Goal: Task Accomplishment & Management: Use online tool/utility

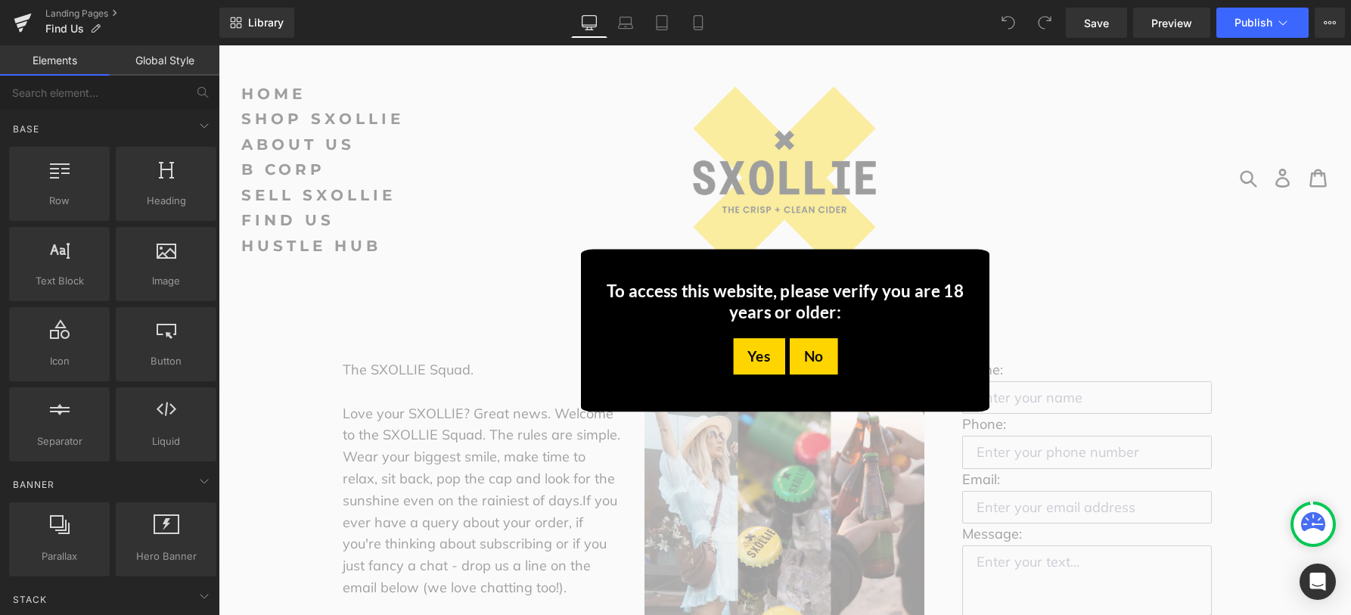
click at [752, 355] on div "Yes" at bounding box center [758, 355] width 51 height 36
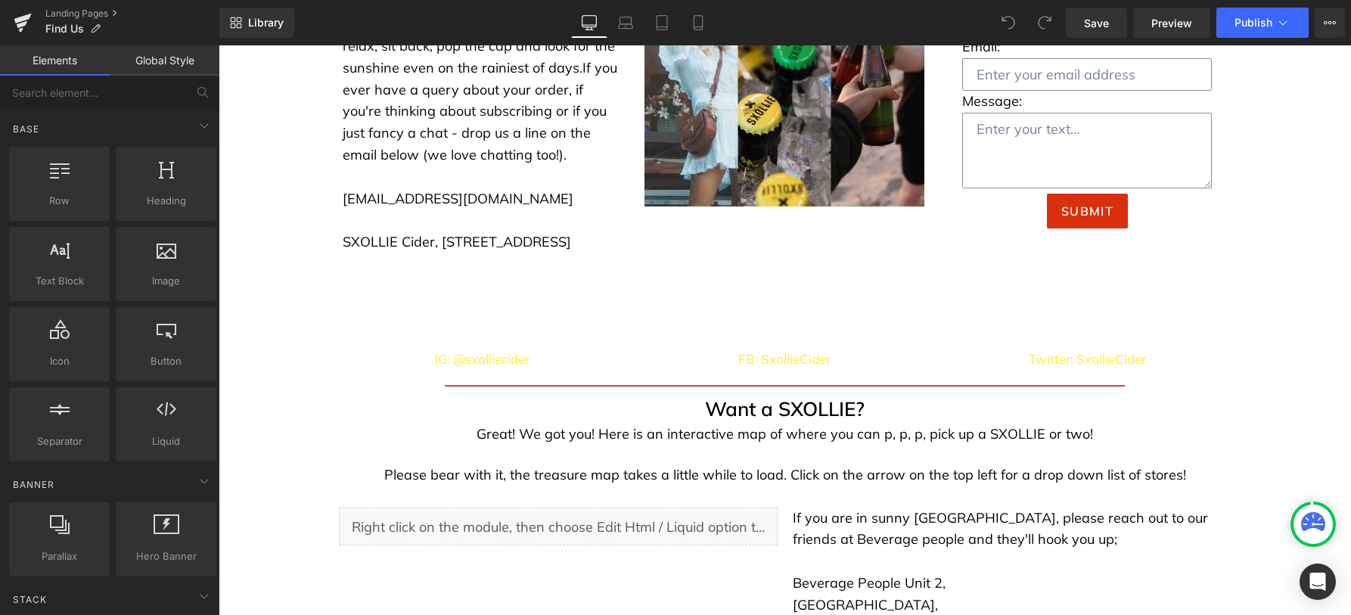
scroll to position [391, 0]
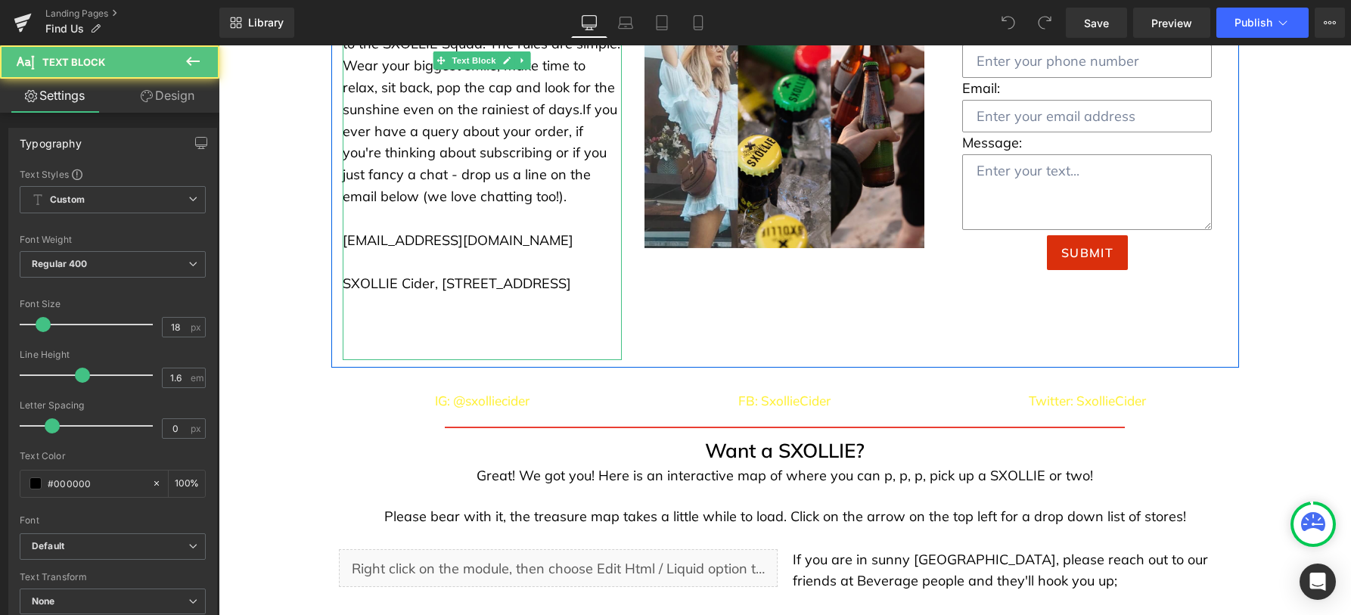
click at [446, 295] on p "SXOLLIE Cider, [STREET_ADDRESS]" at bounding box center [483, 284] width 280 height 22
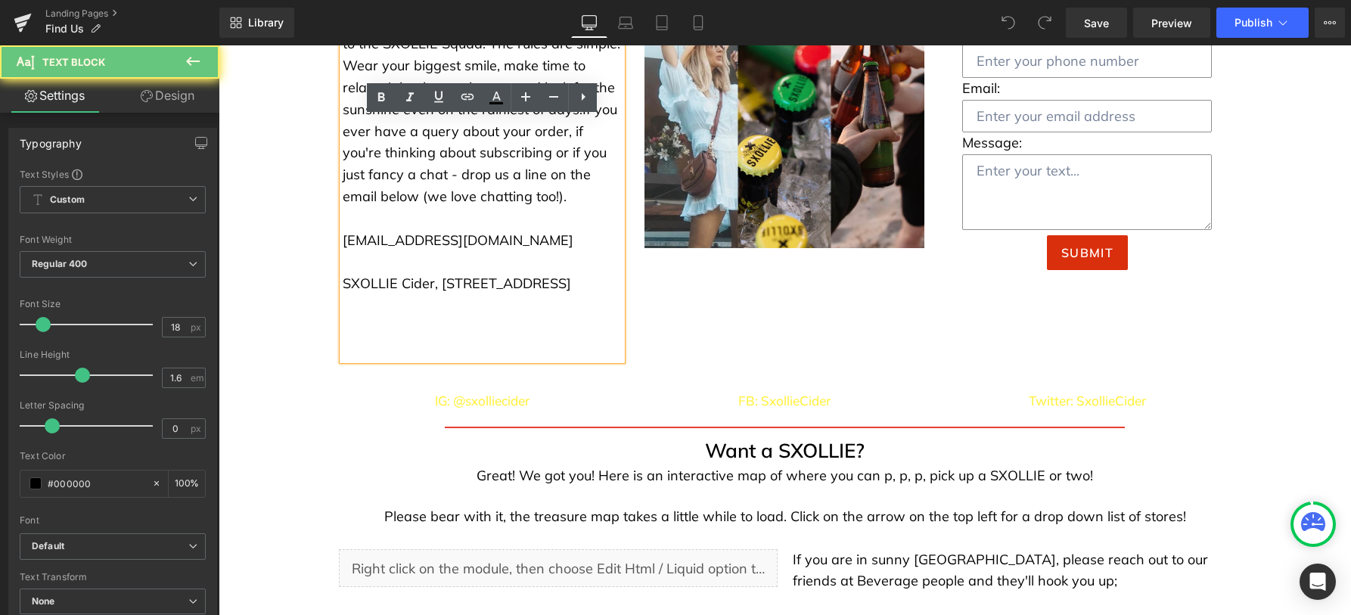
click at [373, 295] on p "SXOLLIE Cider, [STREET_ADDRESS]" at bounding box center [483, 284] width 280 height 22
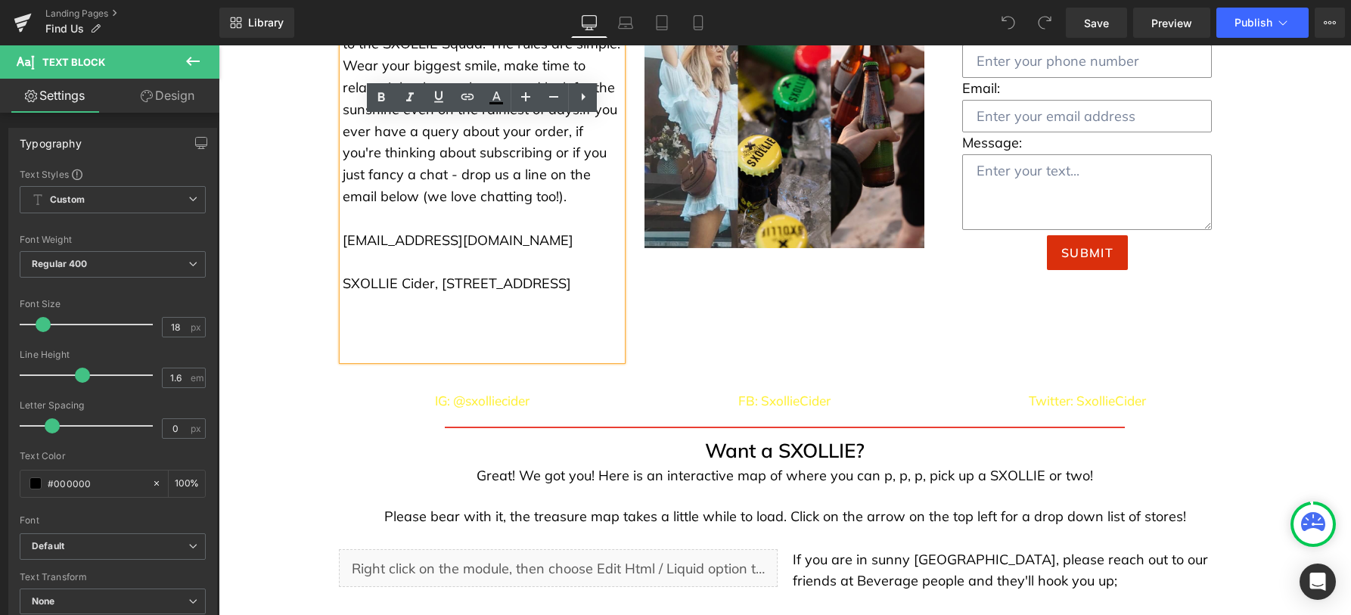
drag, startPoint x: 364, startPoint y: 305, endPoint x: 389, endPoint y: 302, distance: 25.1
click at [389, 295] on p "SXOLLIE Cider, [STREET_ADDRESS]" at bounding box center [483, 284] width 280 height 22
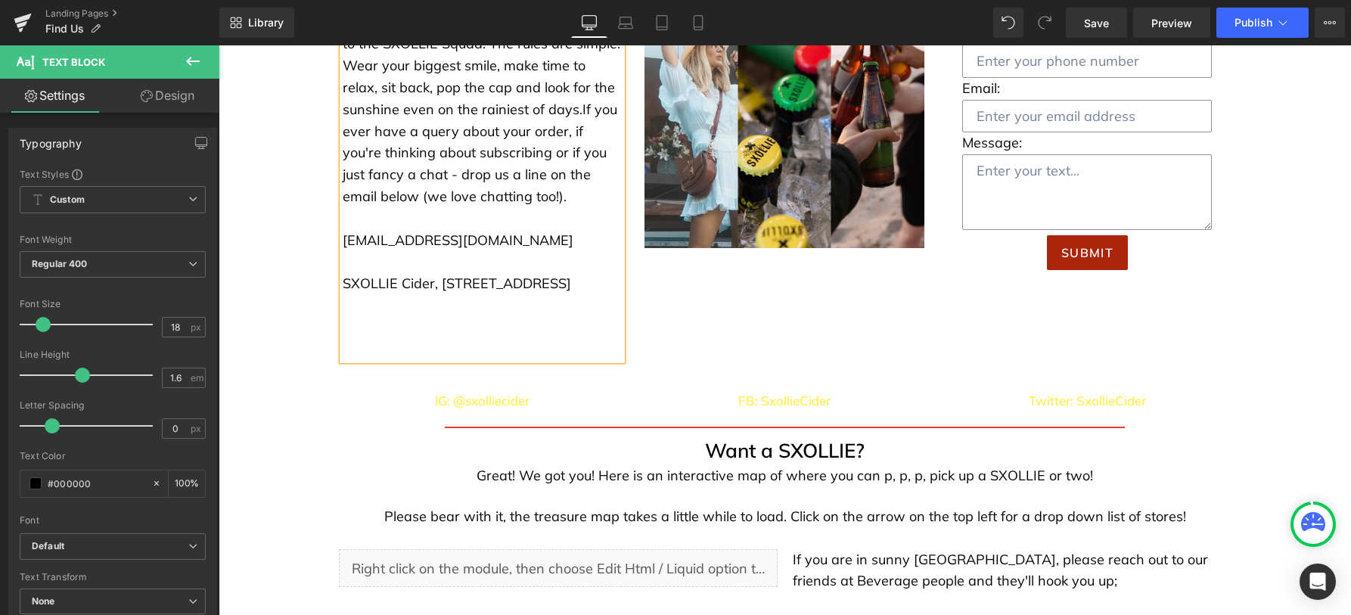
click at [957, 359] on div "The SXOLLIE Squad. Love your SXOLLIE? Great news. Welcome to the SXOLLIE Squad.…" at bounding box center [784, 157] width 907 height 422
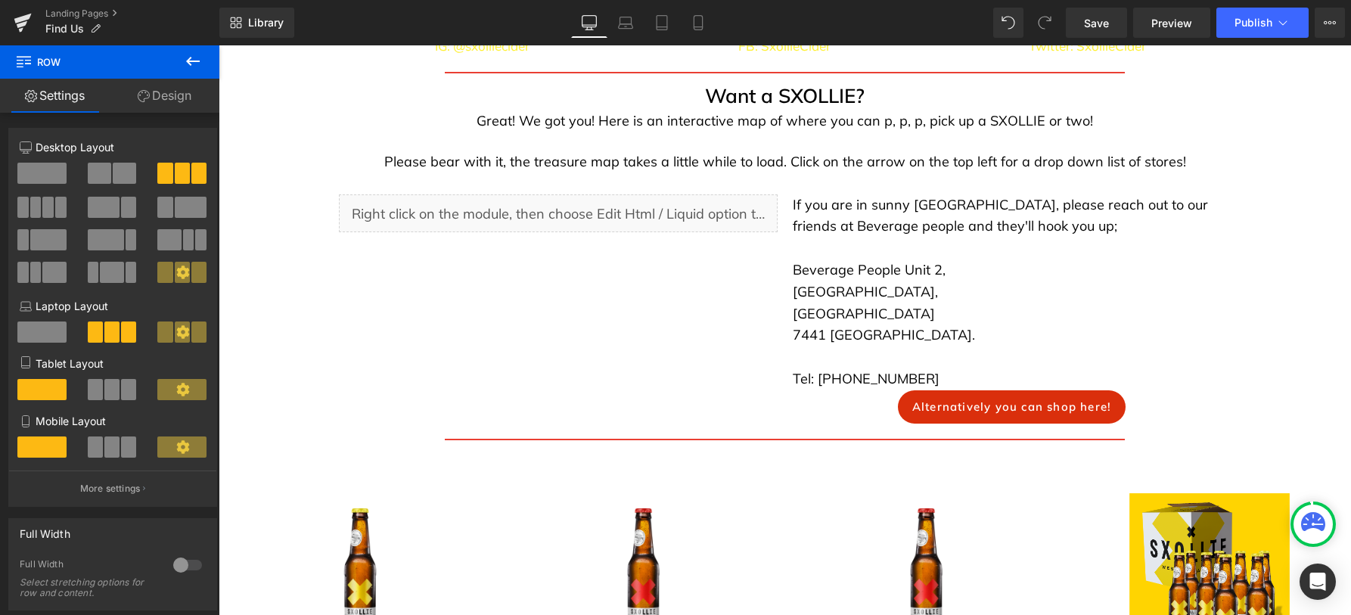
scroll to position [721, 0]
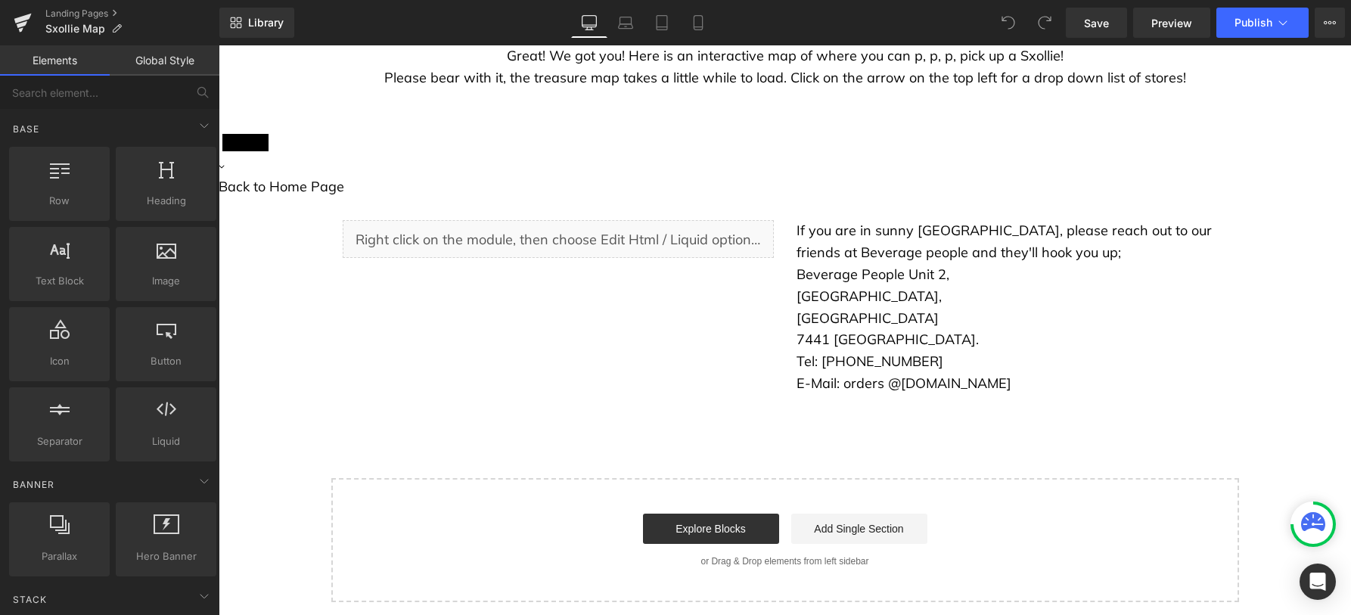
scroll to position [286, 0]
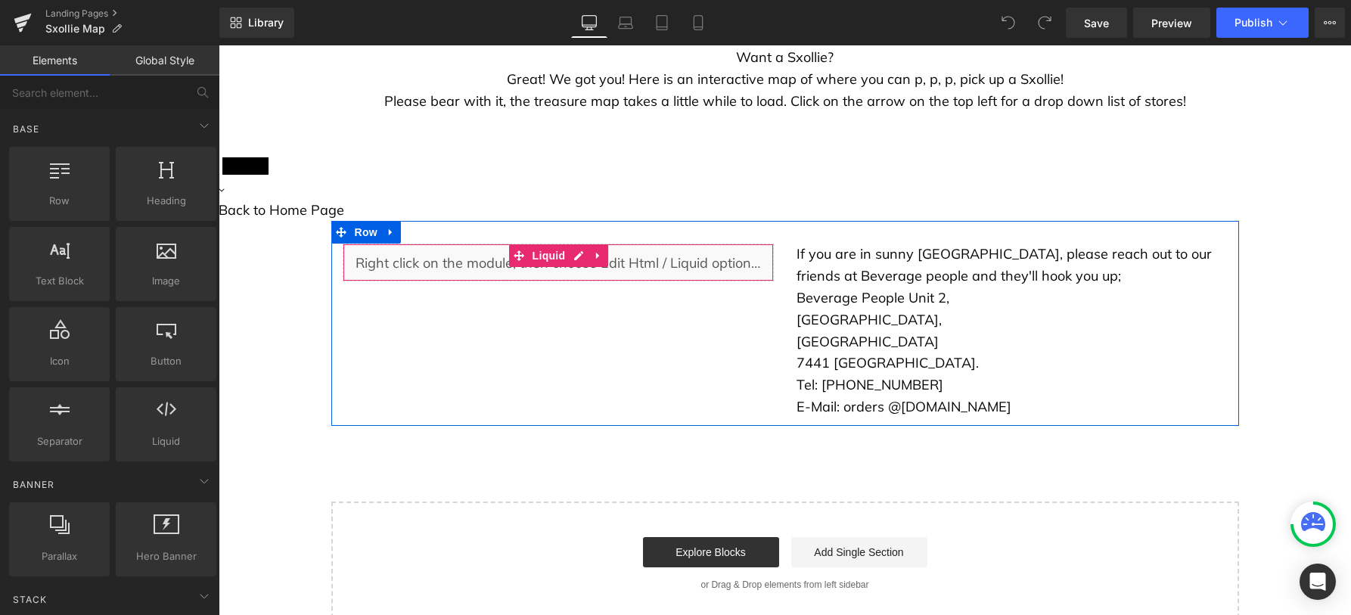
click at [650, 268] on div "Liquid" at bounding box center [558, 262] width 431 height 38
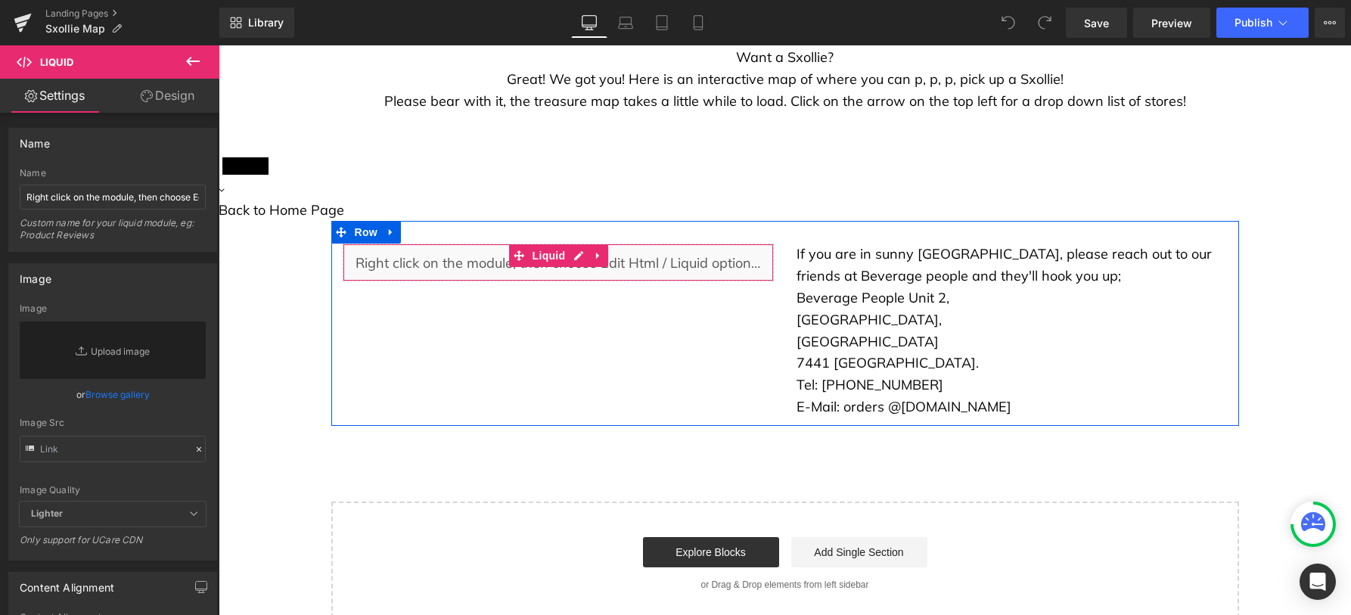
click at [706, 259] on div "Liquid" at bounding box center [558, 262] width 431 height 38
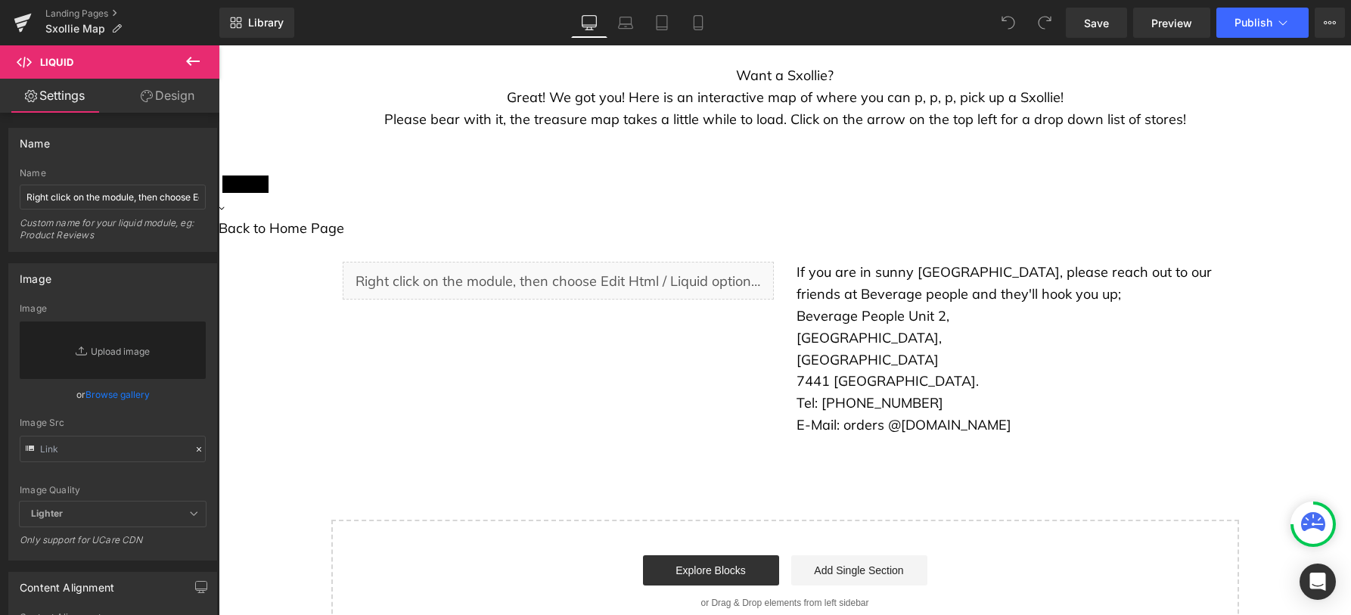
scroll to position [249, 0]
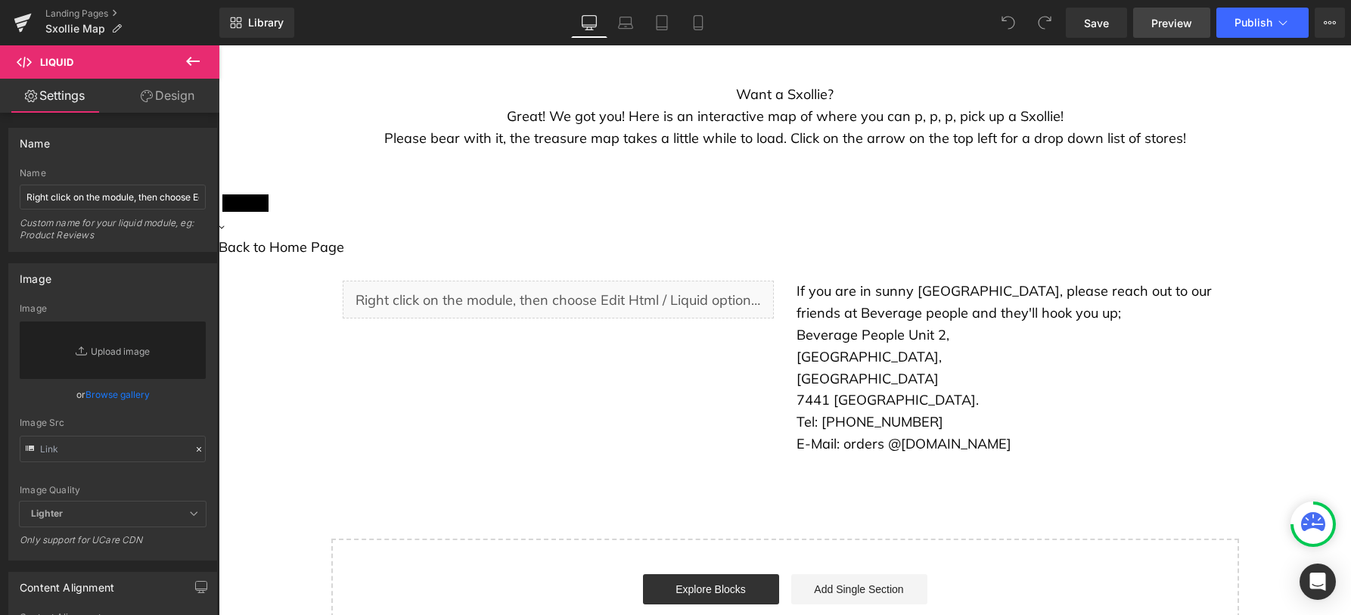
click at [1167, 26] on span "Preview" at bounding box center [1171, 23] width 41 height 16
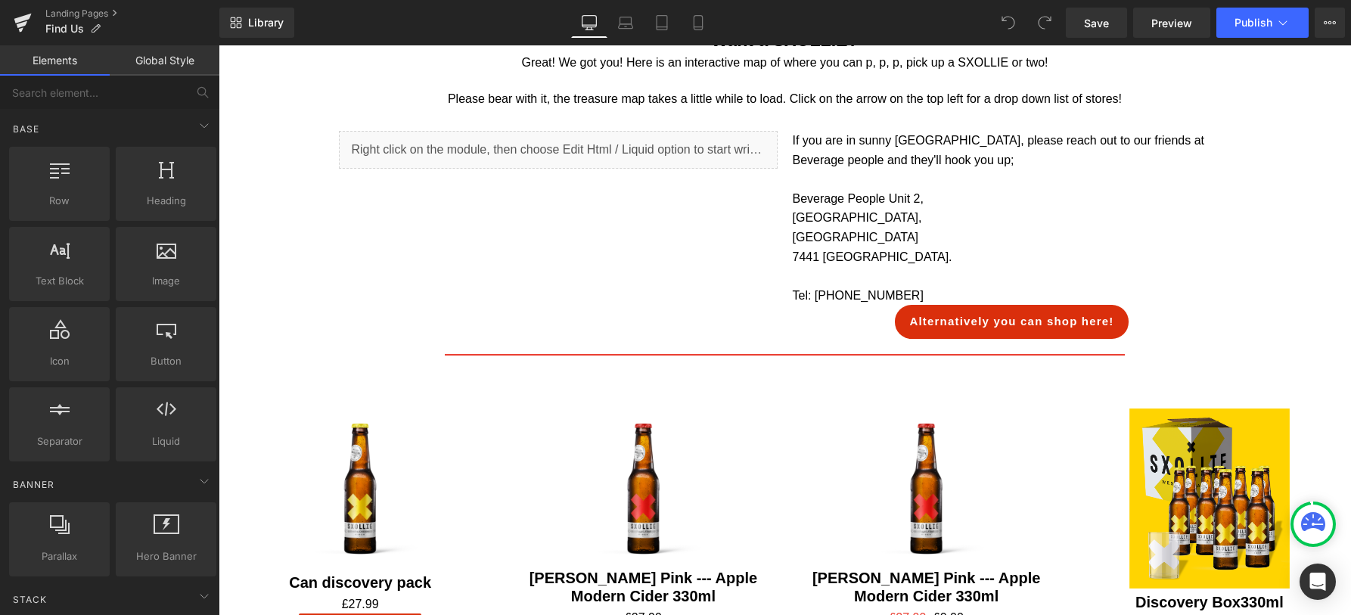
scroll to position [731, 0]
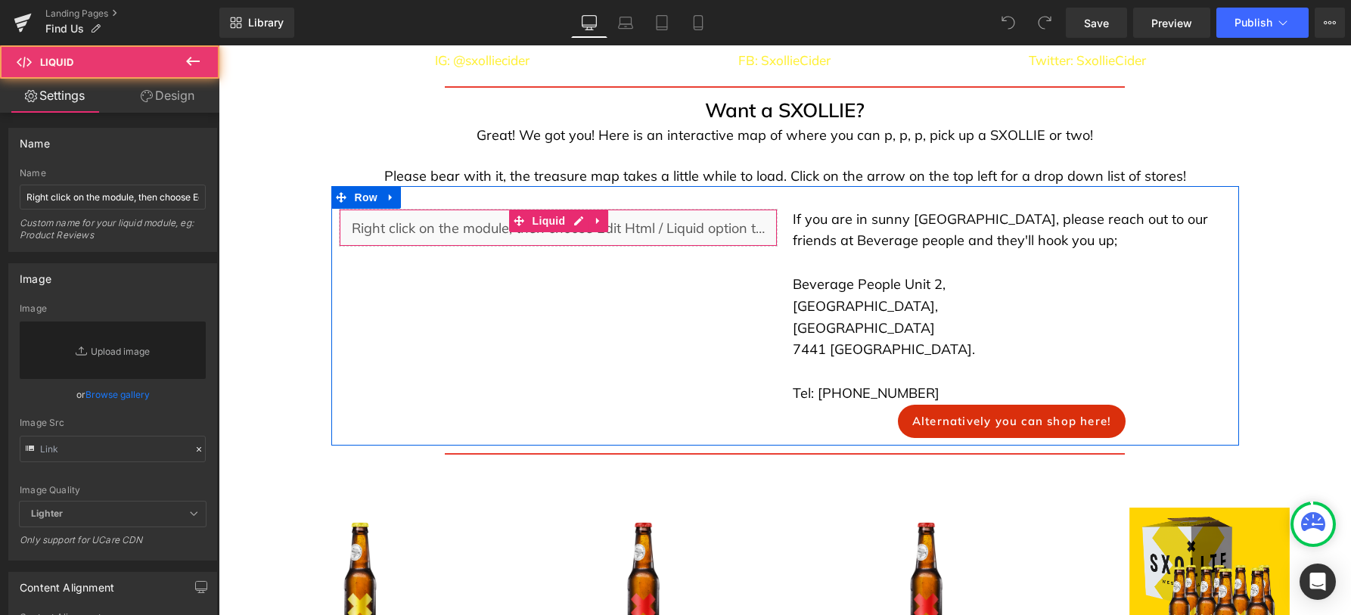
click at [684, 247] on div "Liquid" at bounding box center [558, 228] width 439 height 38
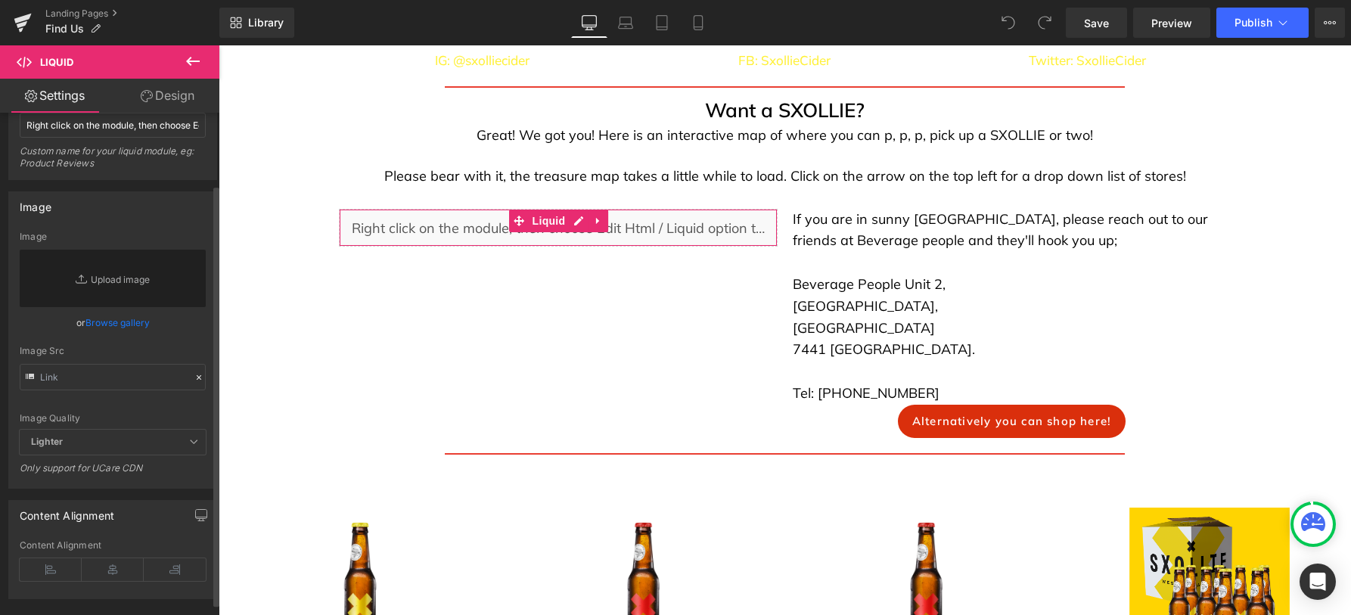
scroll to position [99, 0]
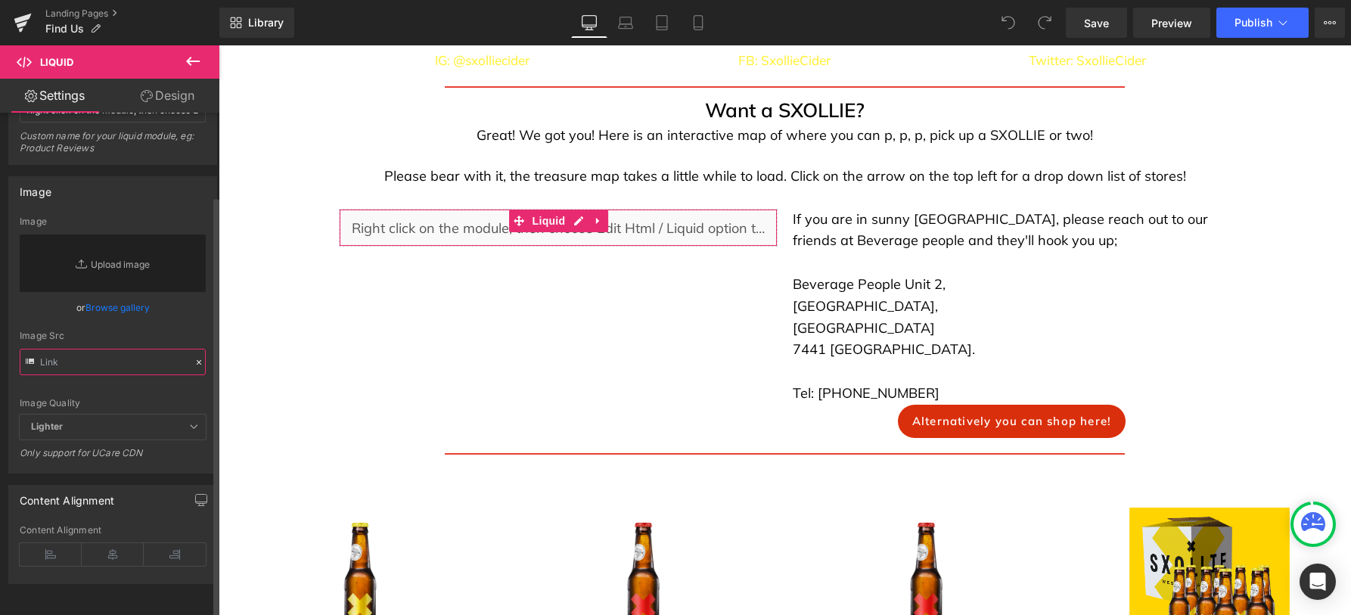
click at [117, 349] on input "text" at bounding box center [113, 362] width 186 height 26
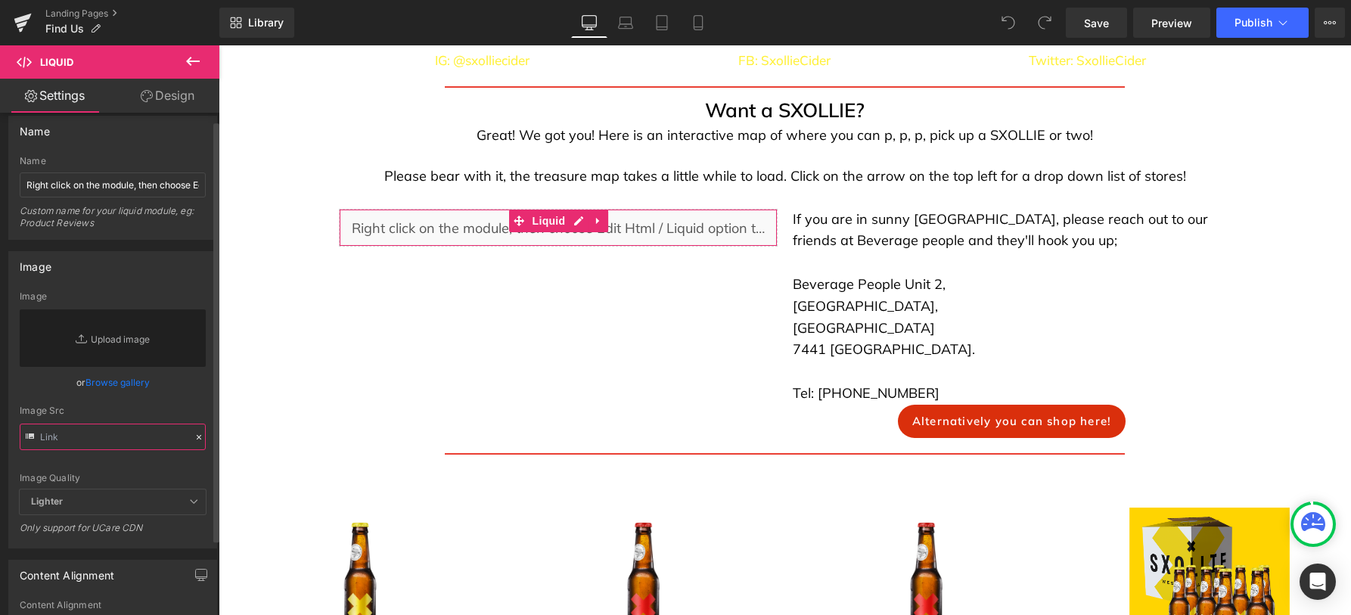
scroll to position [0, 0]
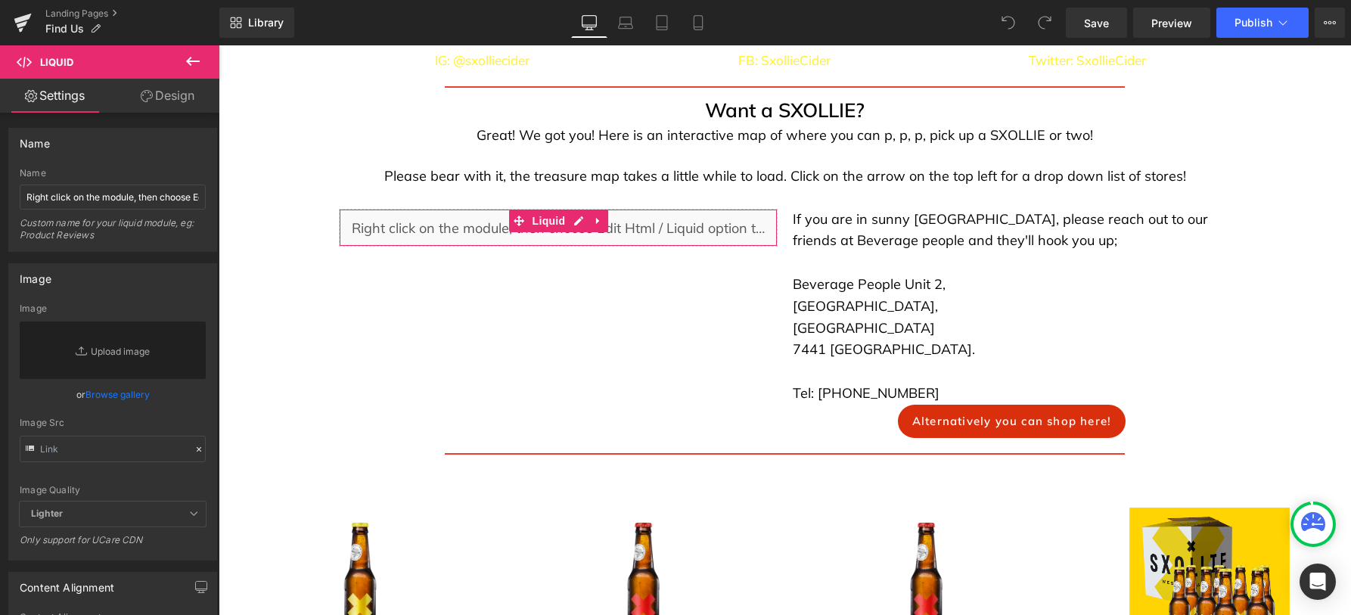
click at [181, 92] on link "Design" at bounding box center [168, 96] width 110 height 34
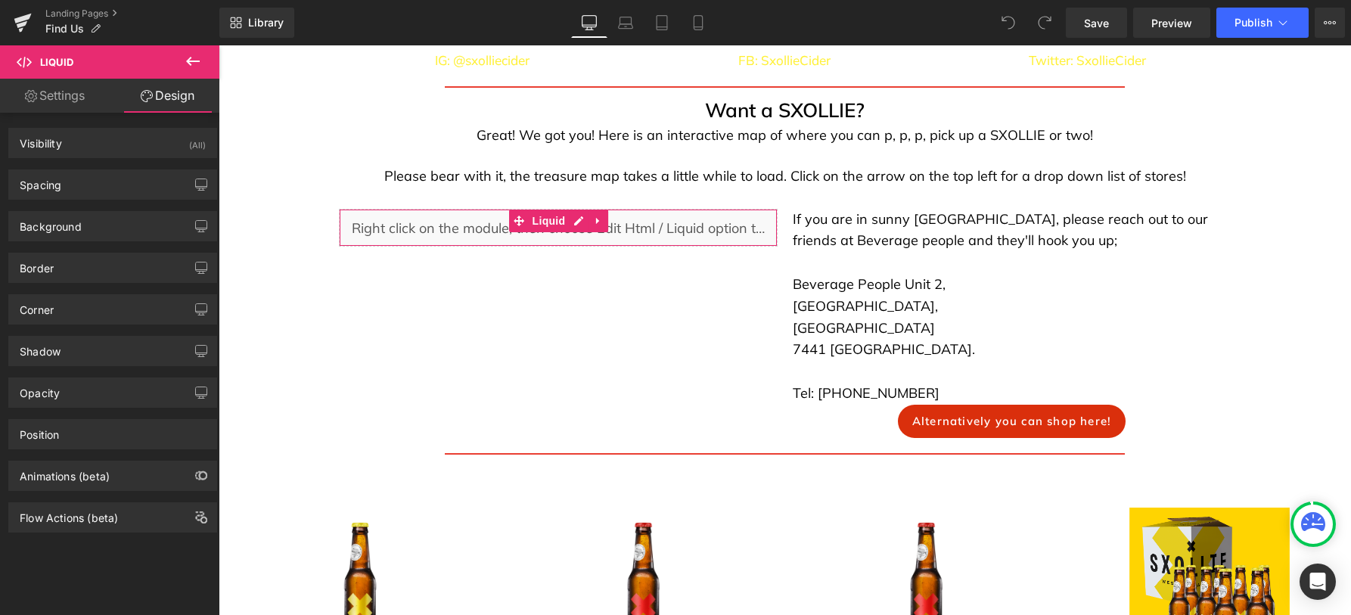
click at [73, 94] on link "Settings" at bounding box center [55, 96] width 110 height 34
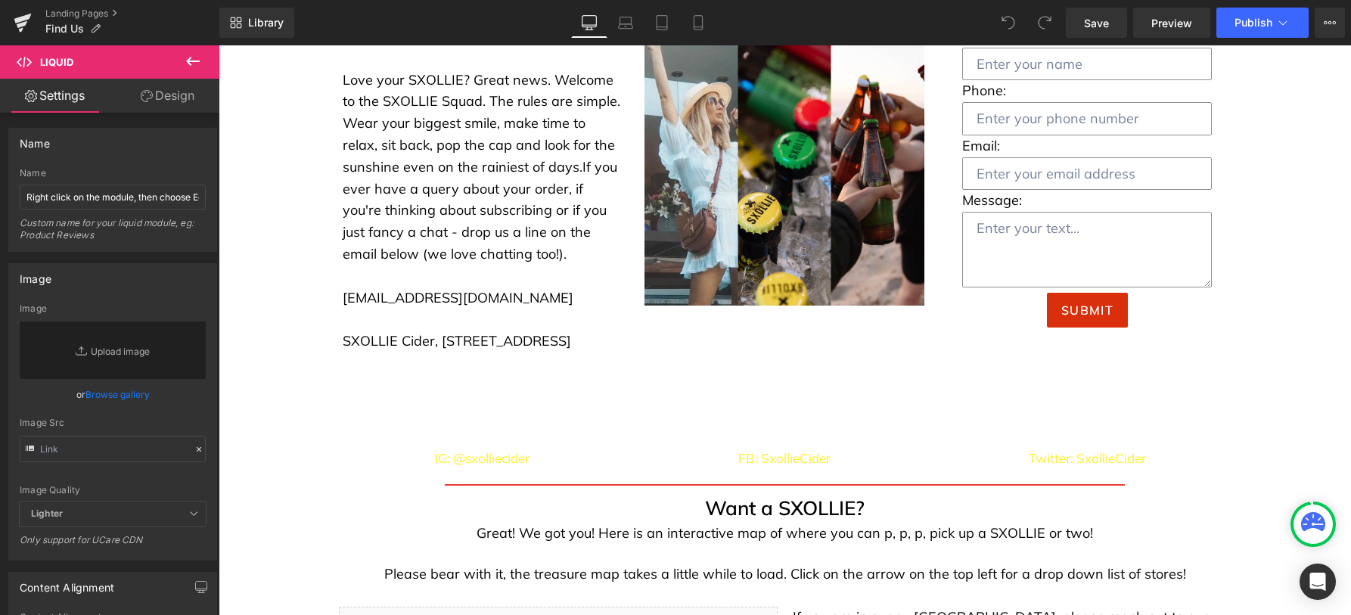
scroll to position [330, 0]
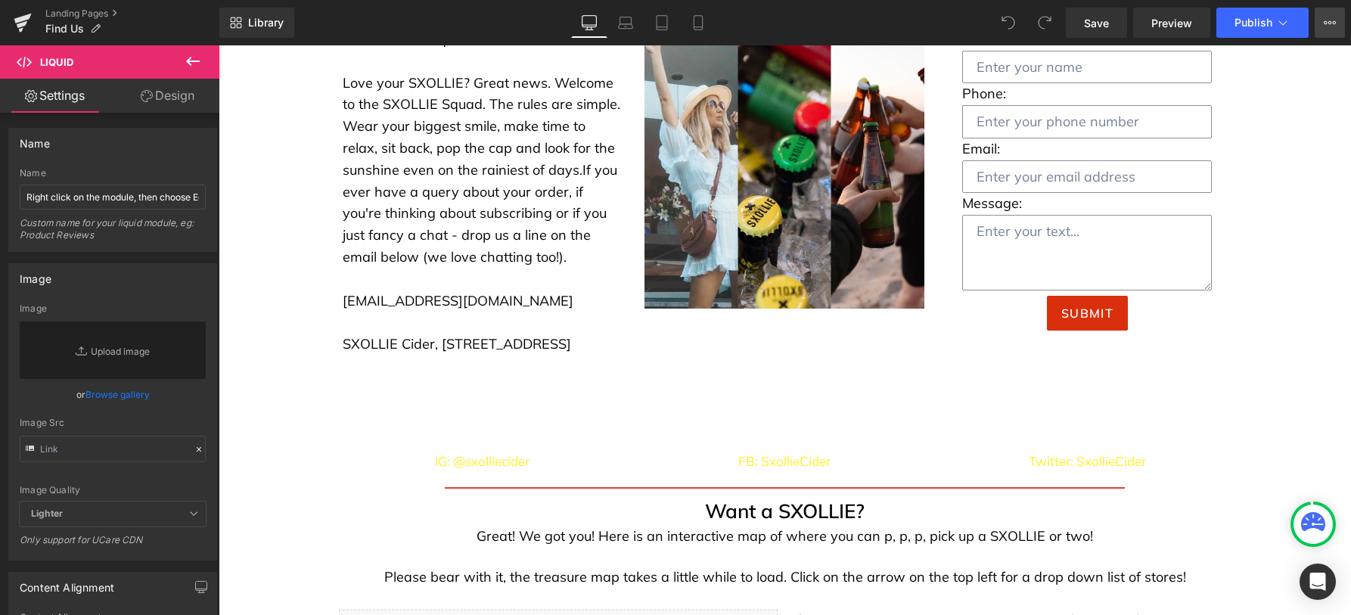
click at [1335, 24] on icon at bounding box center [1329, 23] width 12 height 12
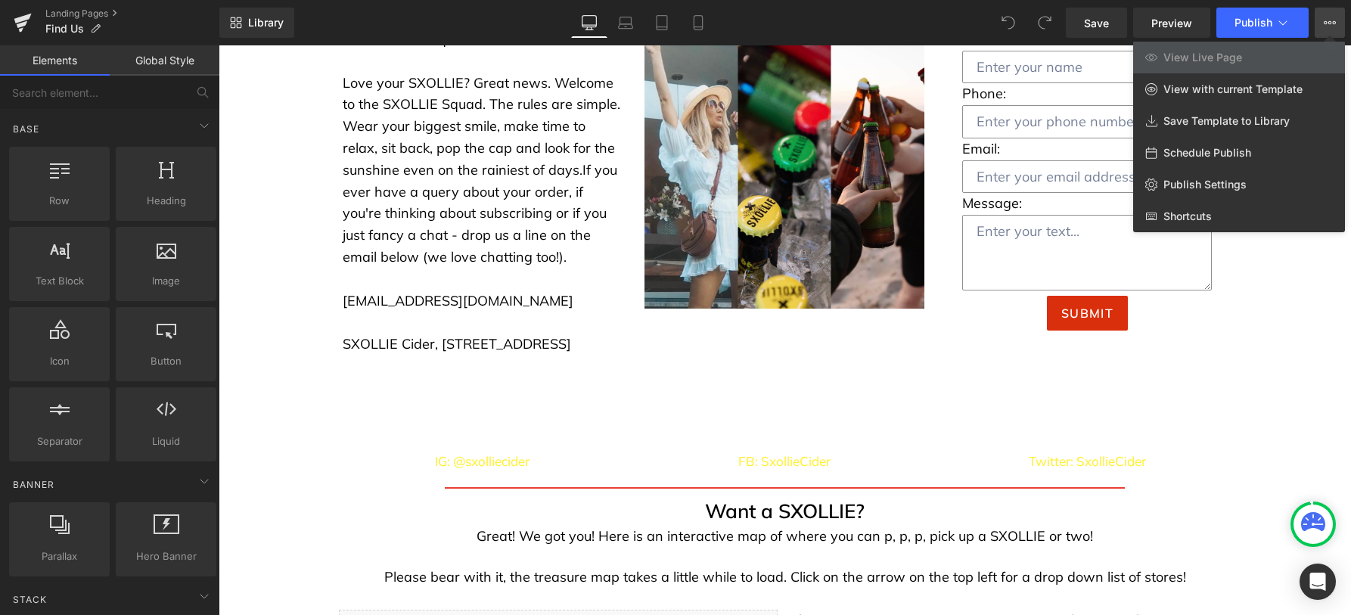
click at [1251, 315] on div at bounding box center [785, 329] width 1132 height 569
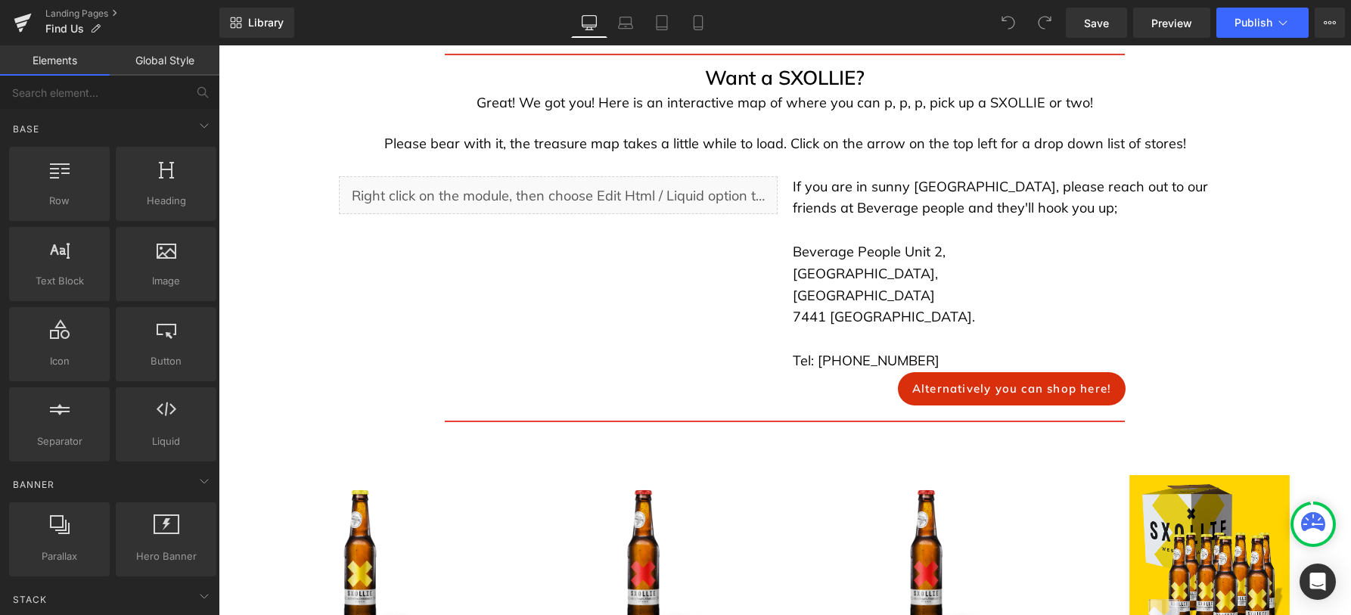
scroll to position [811, 0]
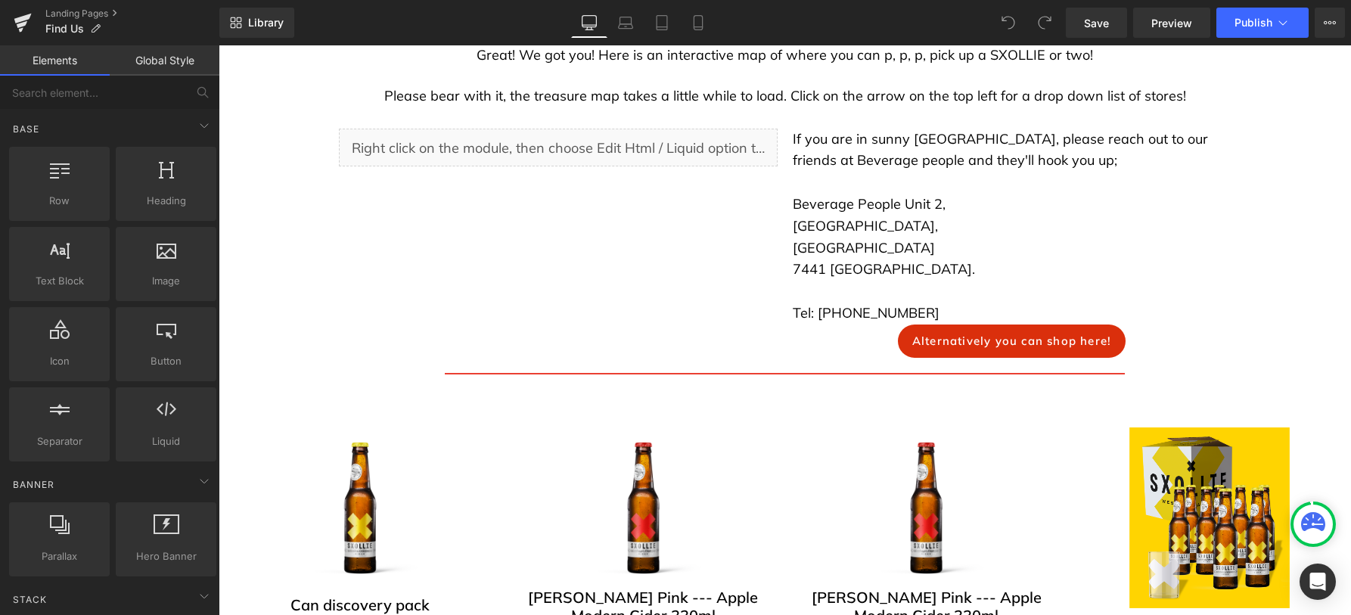
click at [798, 163] on p "If you are in sunny [GEOGRAPHIC_DATA], please reach out to our friends at Bever…" at bounding box center [1011, 151] width 439 height 44
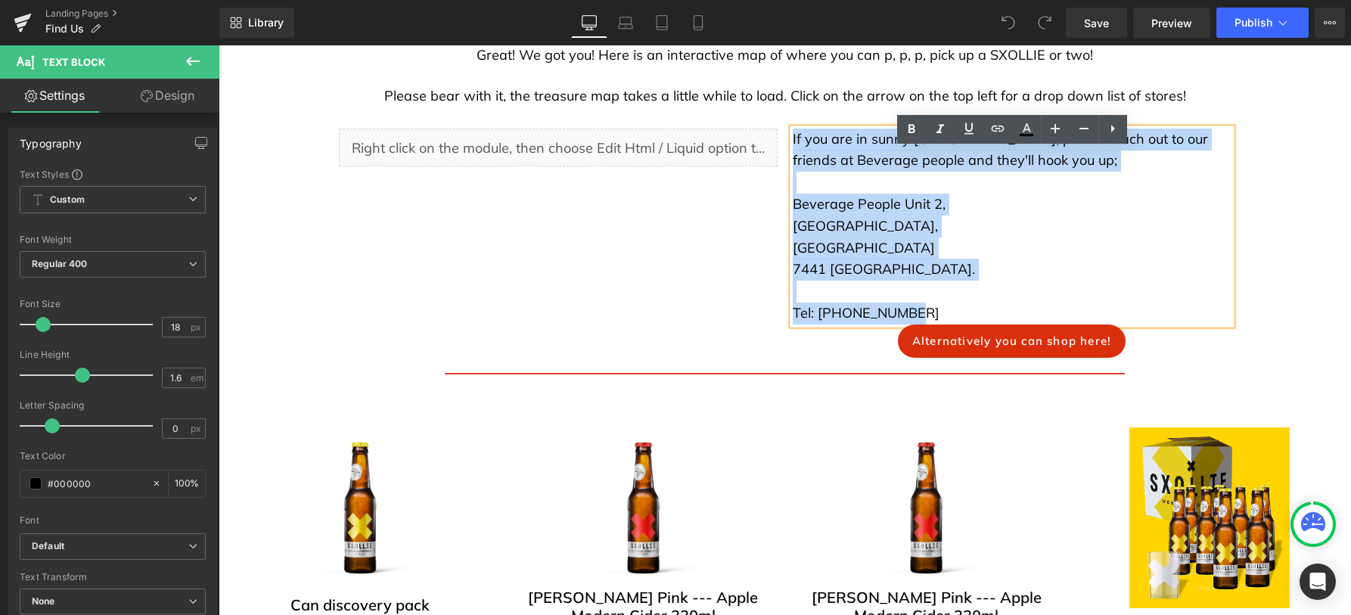
drag, startPoint x: 793, startPoint y: 158, endPoint x: 924, endPoint y: 335, distance: 220.1
click at [924, 324] on div "If you are in sunny [GEOGRAPHIC_DATA], please reach out to our friends at Bever…" at bounding box center [1011, 227] width 439 height 196
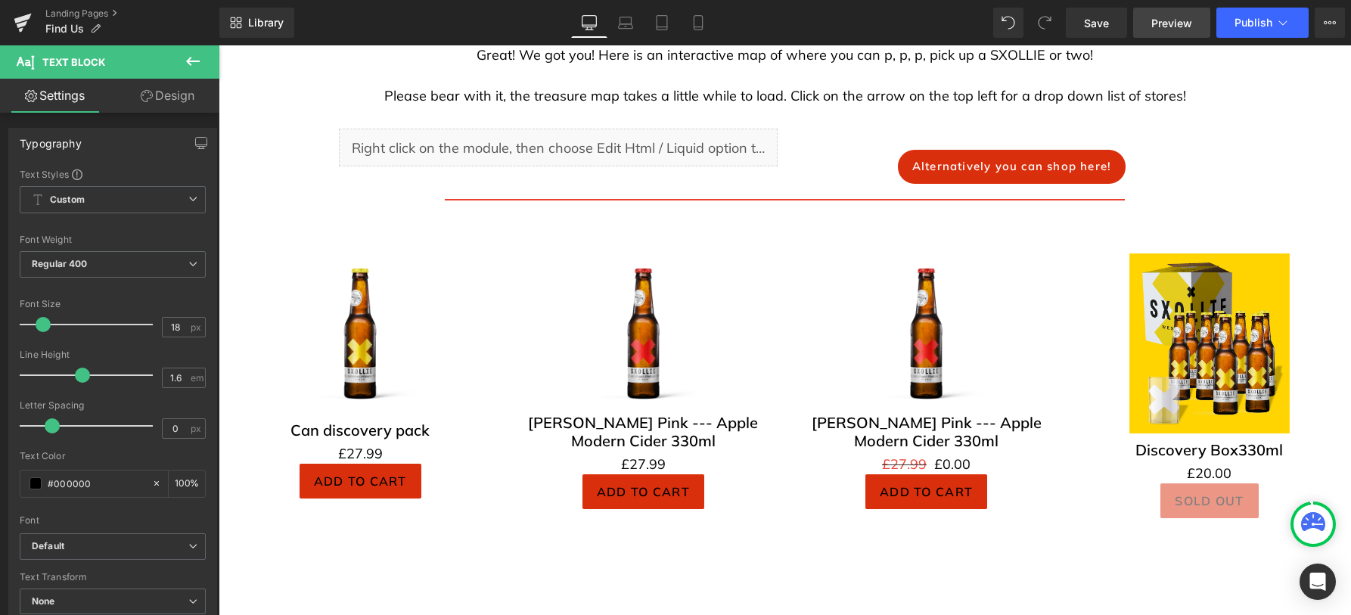
click at [1175, 17] on span "Preview" at bounding box center [1171, 23] width 41 height 16
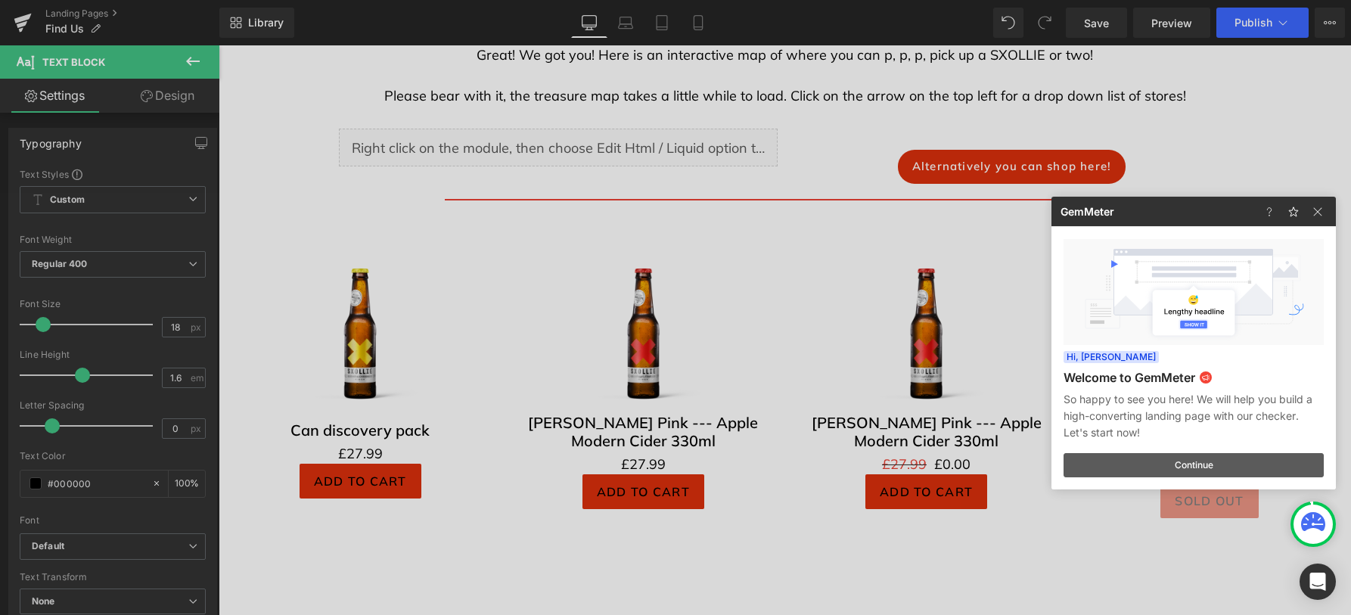
click at [1215, 459] on button "Continue" at bounding box center [1193, 465] width 260 height 24
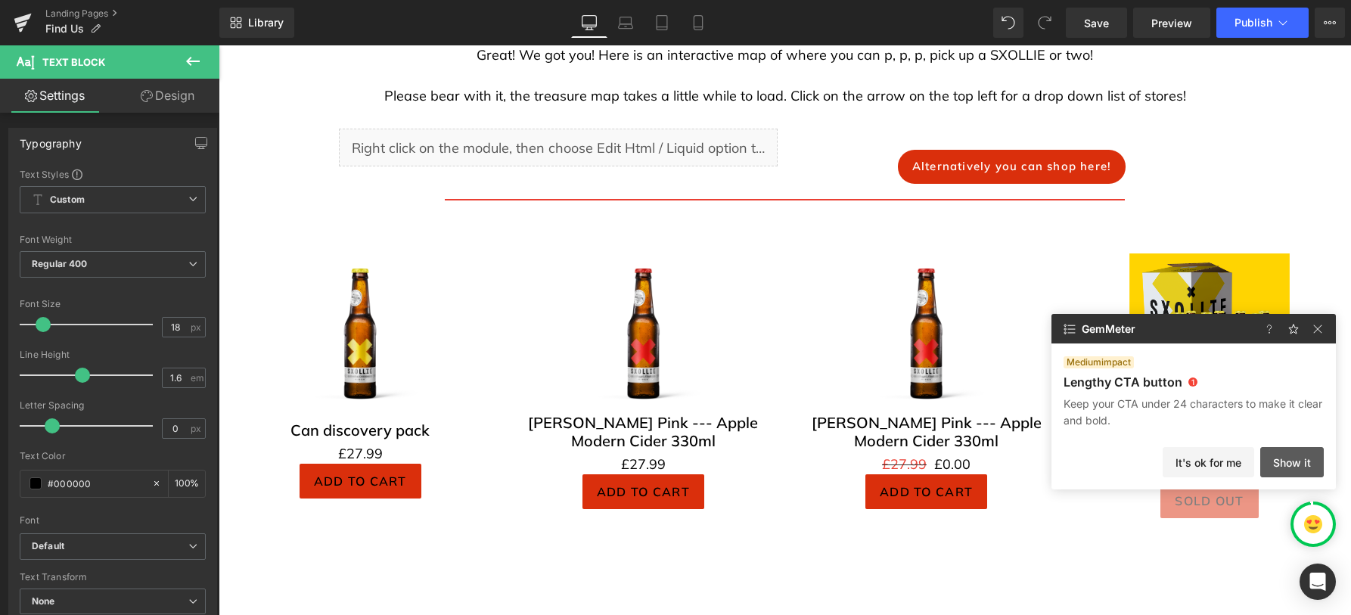
click at [1288, 464] on button "Show it" at bounding box center [1292, 462] width 64 height 30
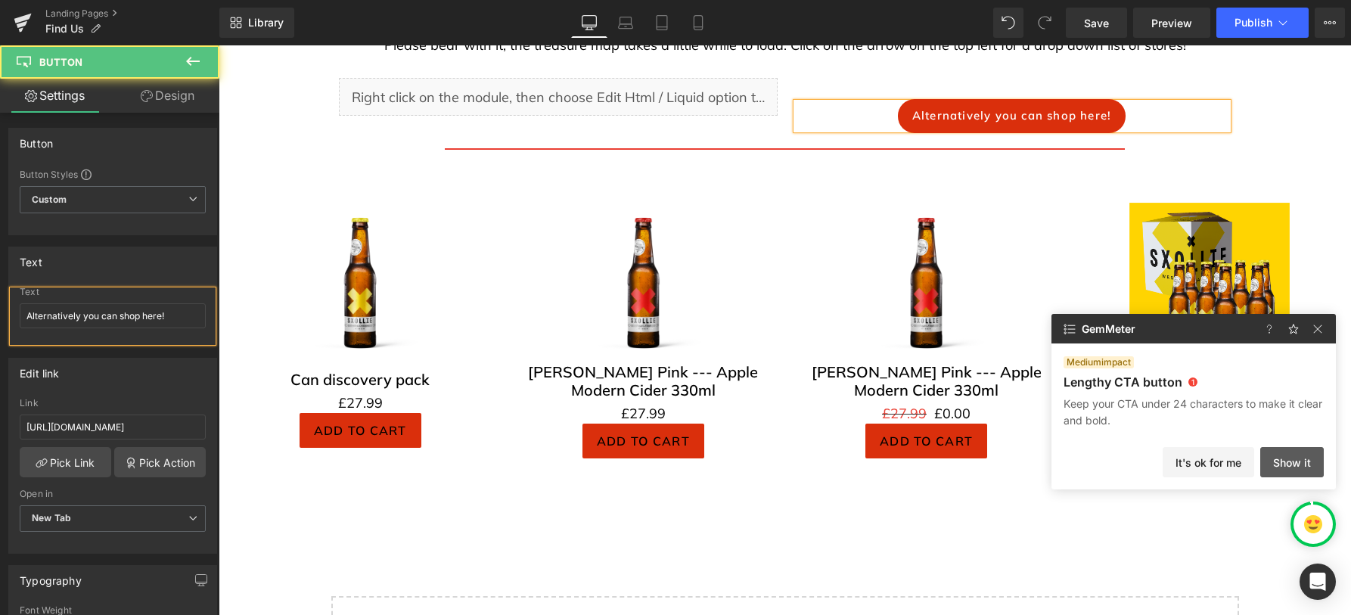
scroll to position [136, 0]
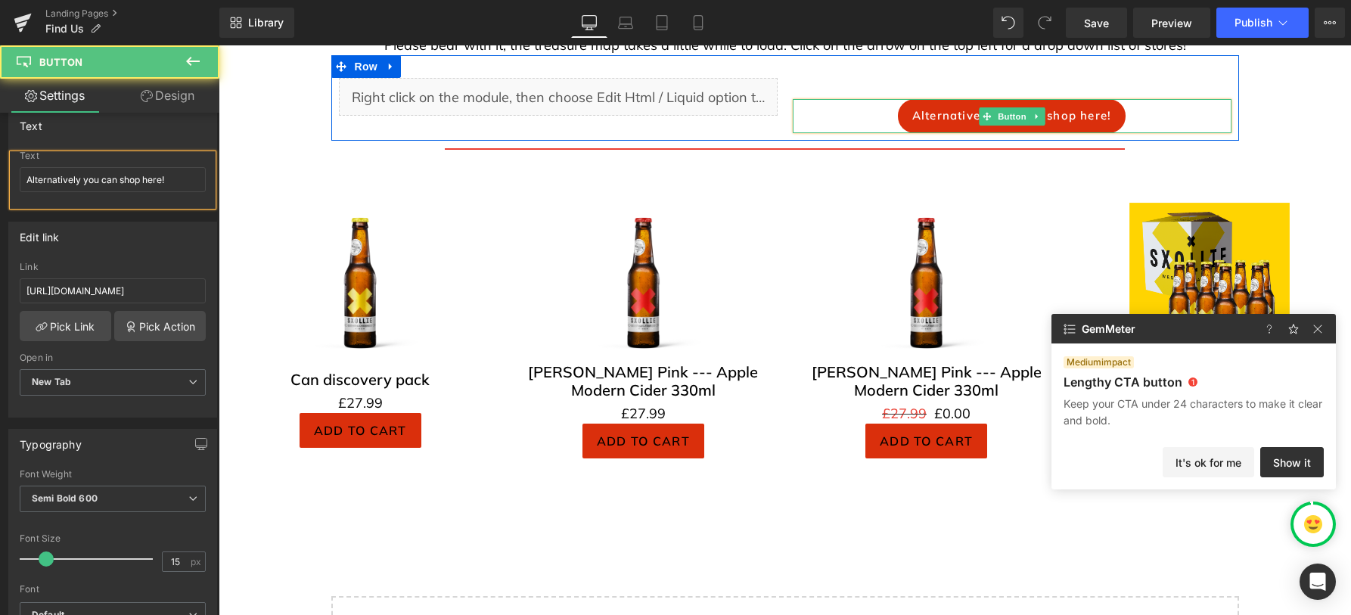
click at [848, 127] on div "Alternatively you can shop here!" at bounding box center [1011, 116] width 439 height 34
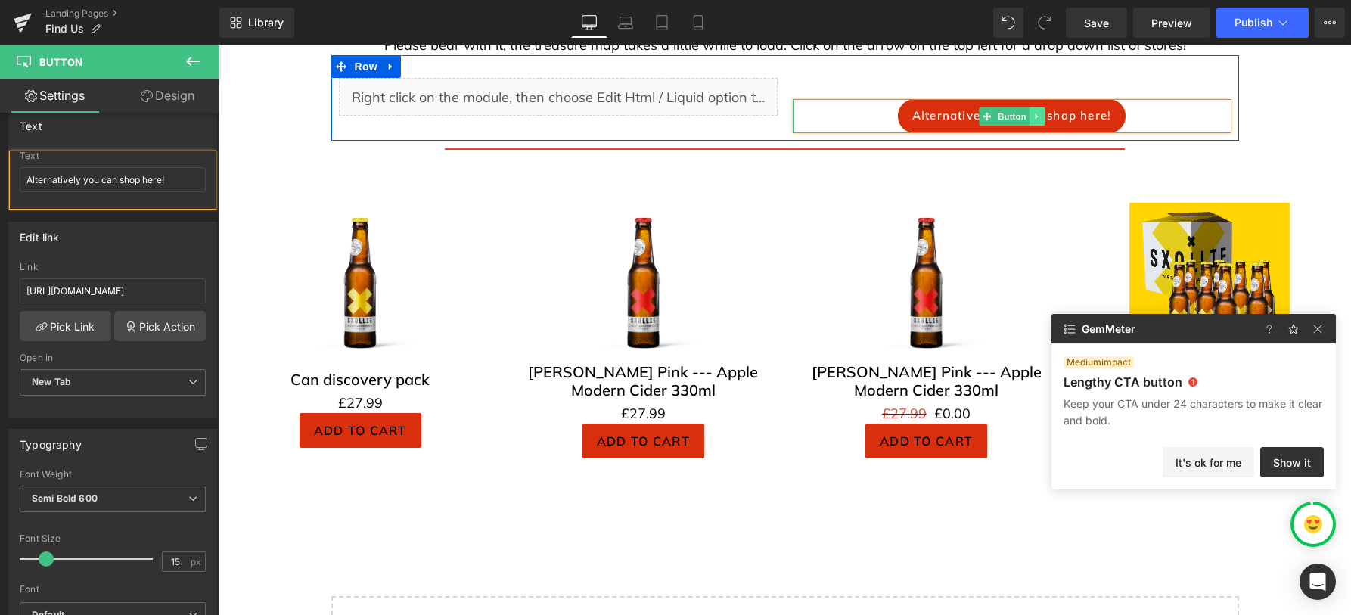
click at [1037, 121] on icon at bounding box center [1036, 116] width 8 height 9
click at [1044, 120] on icon at bounding box center [1044, 116] width 8 height 8
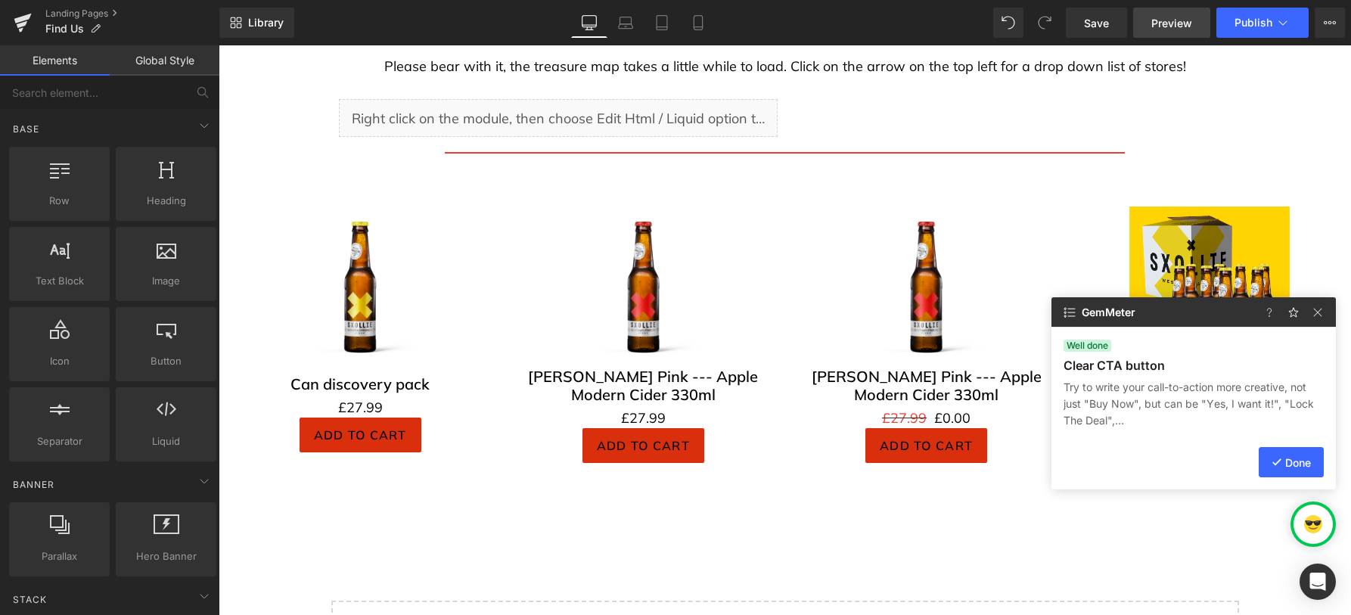
click at [1169, 26] on span "Preview" at bounding box center [1171, 23] width 41 height 16
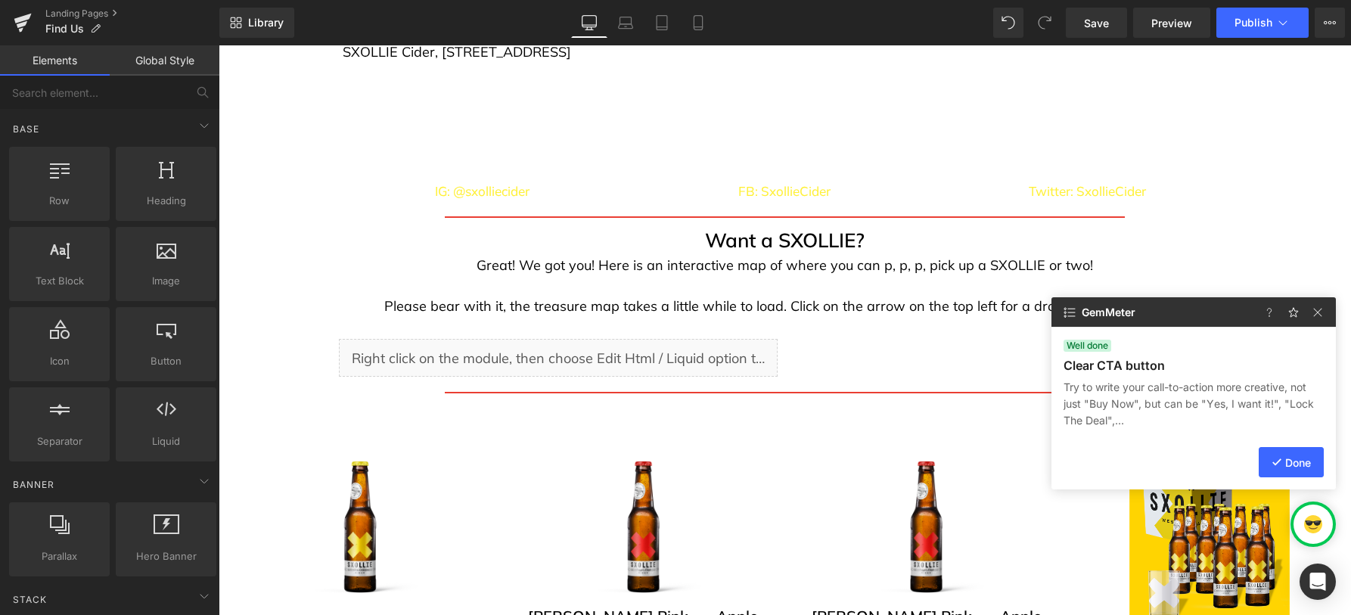
scroll to position [650, 0]
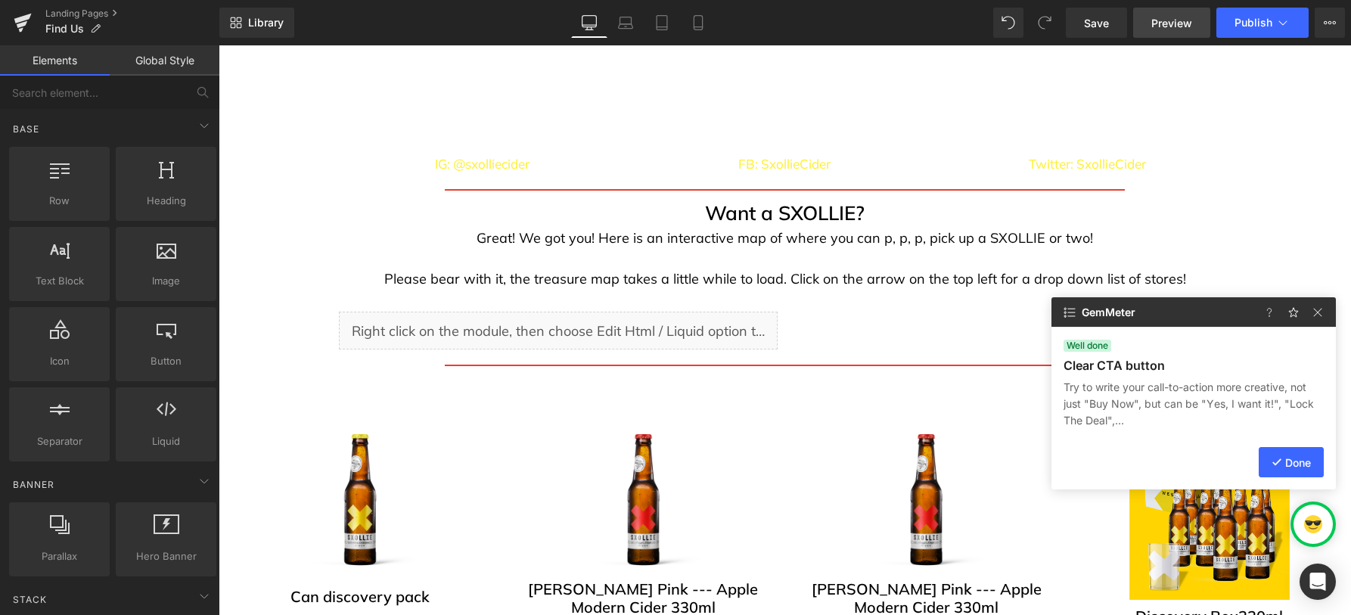
click at [1186, 29] on span "Preview" at bounding box center [1171, 23] width 41 height 16
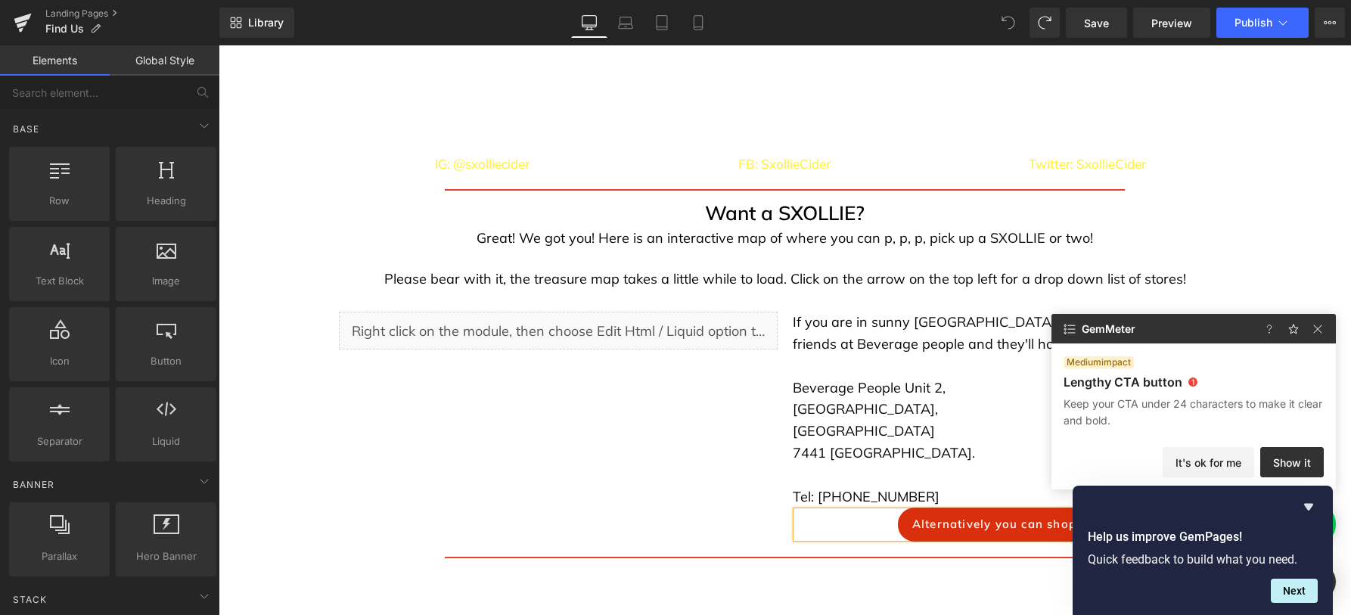
click at [1006, 28] on icon at bounding box center [1008, 23] width 14 height 14
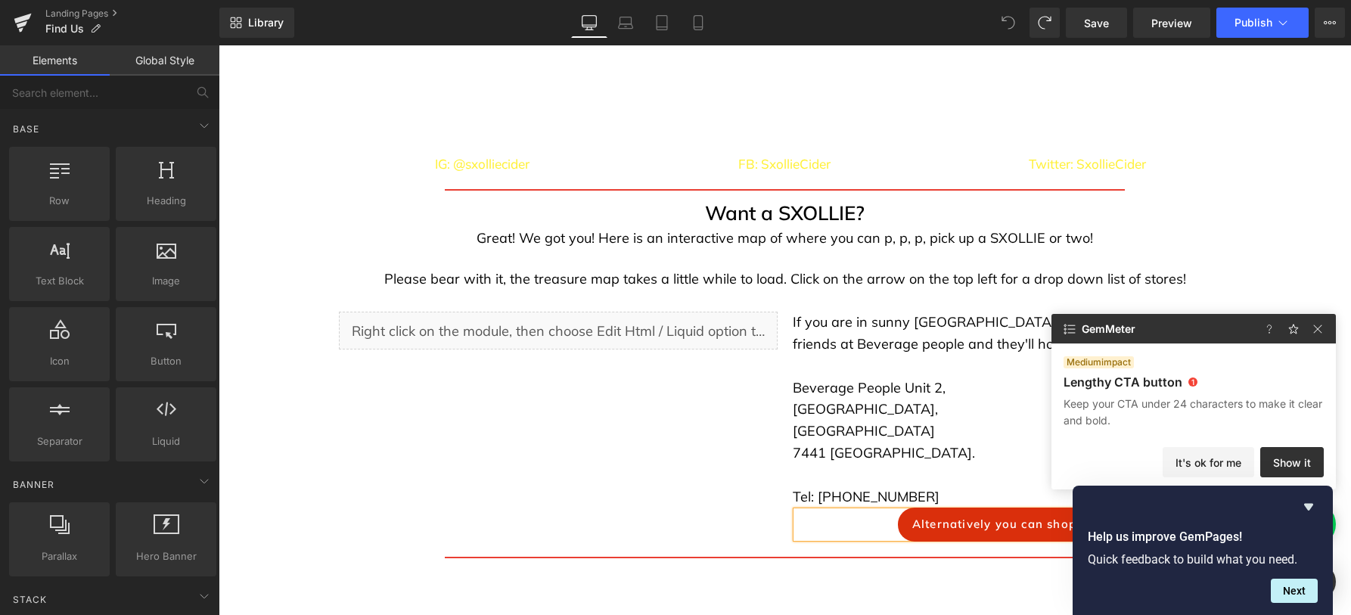
click at [1001, 23] on span at bounding box center [1008, 23] width 30 height 30
click at [1105, 29] on span "Save" at bounding box center [1096, 23] width 25 height 16
click at [1267, 24] on span "Publish" at bounding box center [1253, 23] width 38 height 12
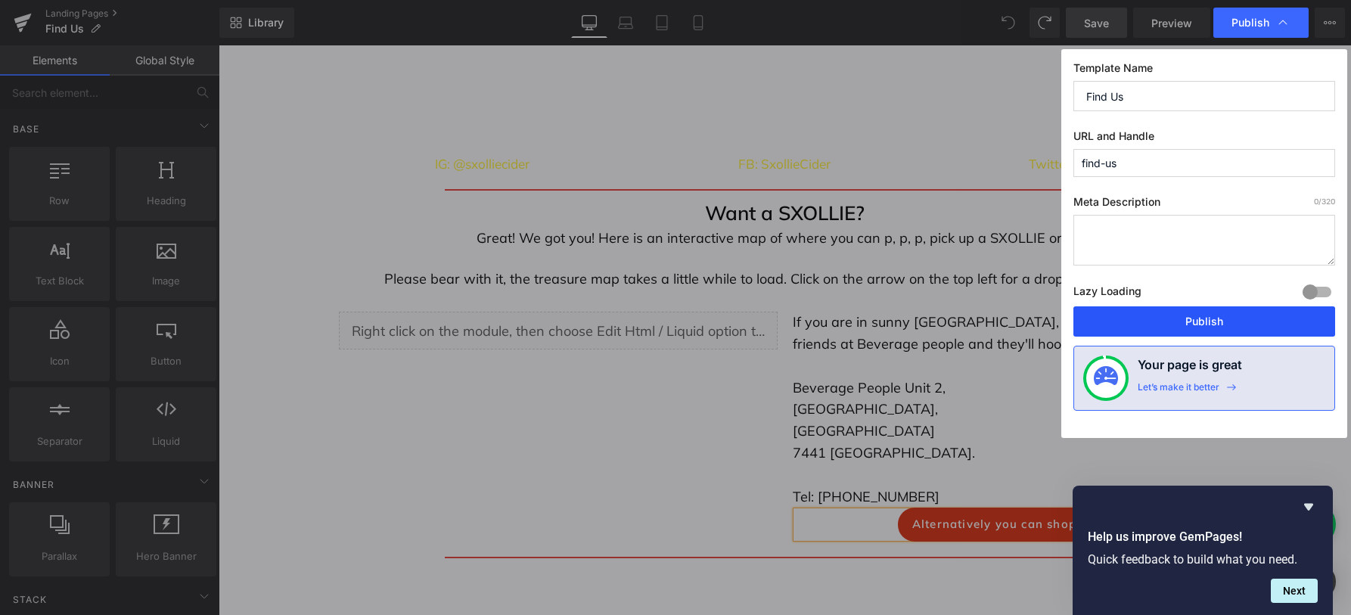
click at [1217, 319] on button "Publish" at bounding box center [1204, 321] width 262 height 30
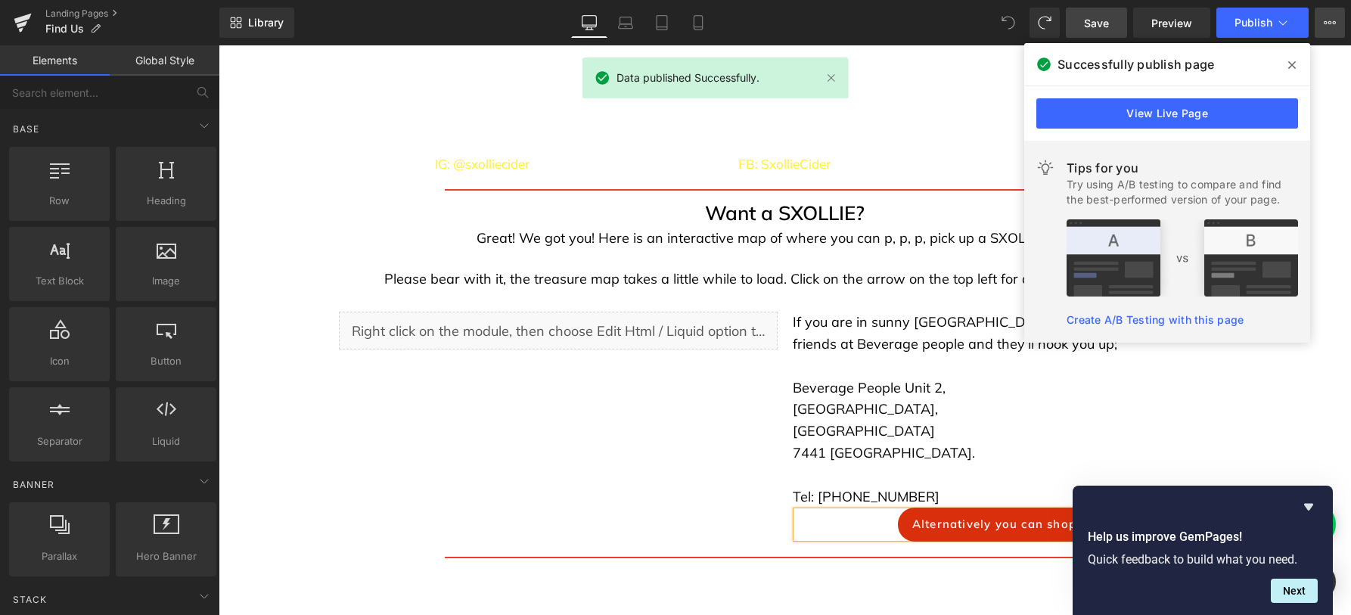
click at [1325, 23] on icon at bounding box center [1329, 23] width 12 height 12
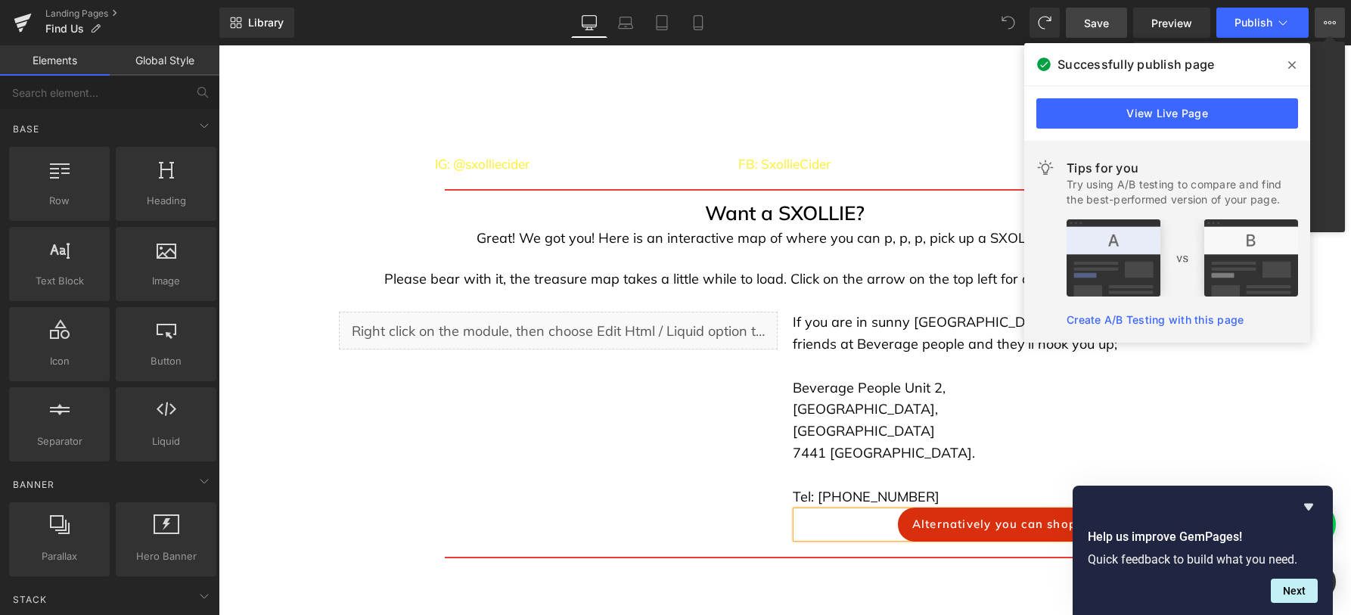
click at [904, 112] on div at bounding box center [785, 329] width 1132 height 569
click at [1186, 319] on link "Create A/B Testing with this page" at bounding box center [1154, 319] width 177 height 13
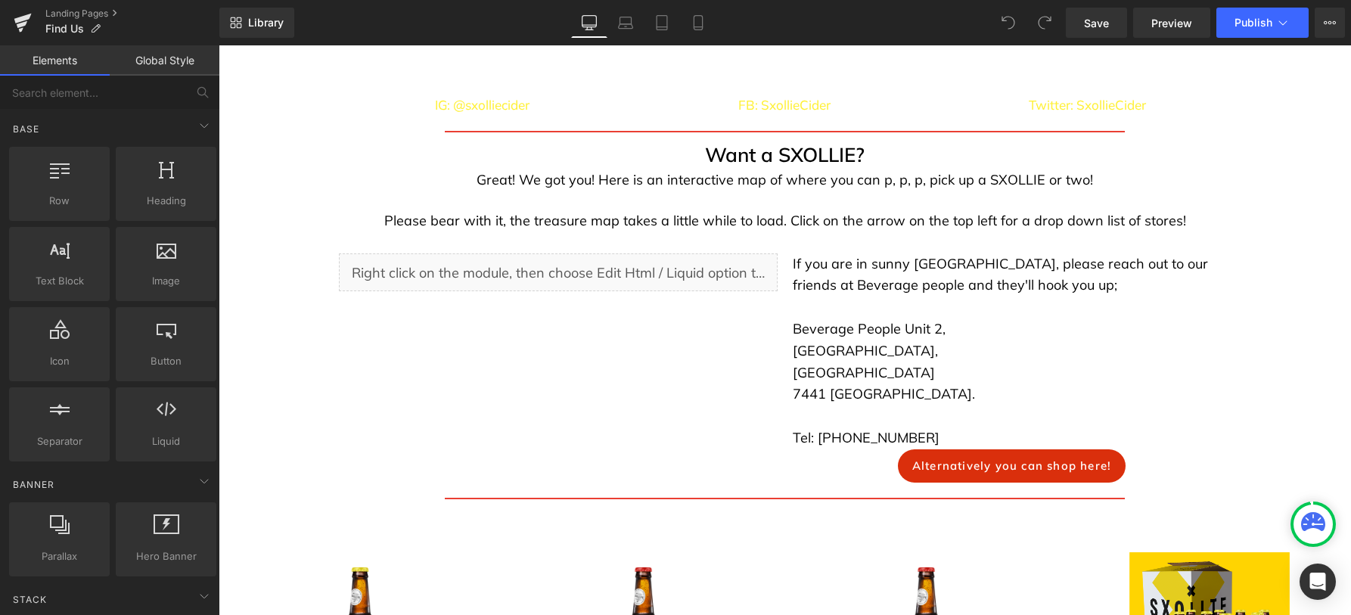
scroll to position [685, 0]
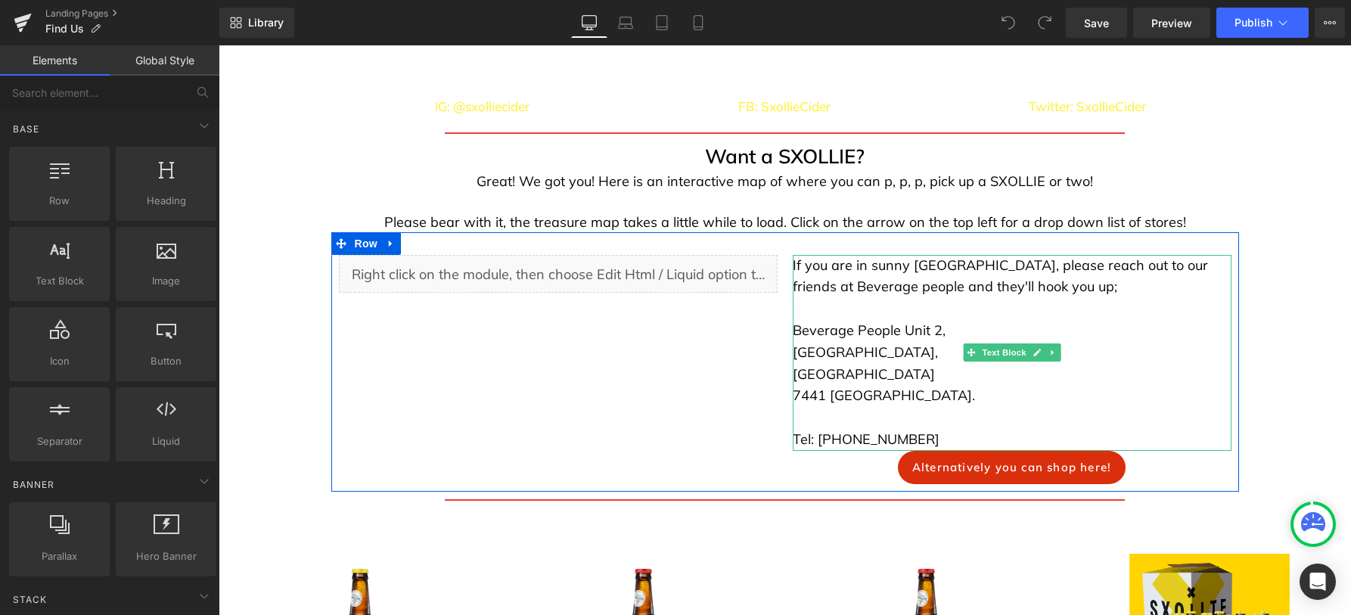
click at [800, 284] on p "If you are in sunny [GEOGRAPHIC_DATA], please reach out to our friends at Bever…" at bounding box center [1011, 277] width 439 height 44
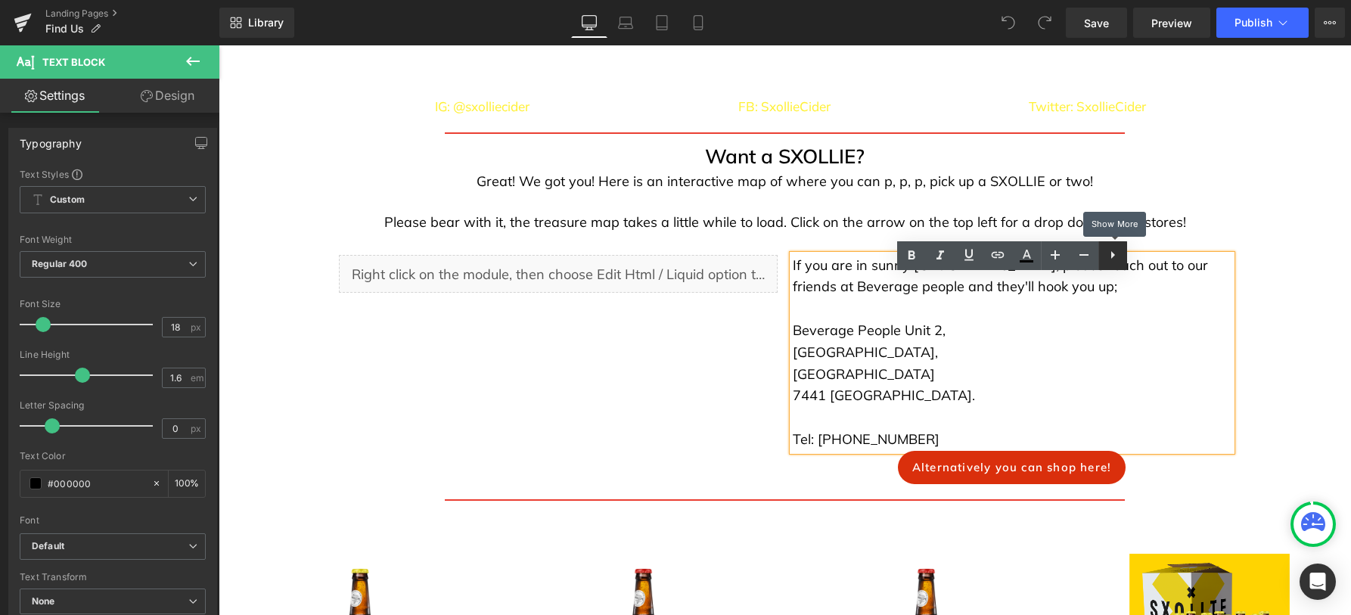
click at [1112, 259] on icon at bounding box center [1112, 255] width 18 height 18
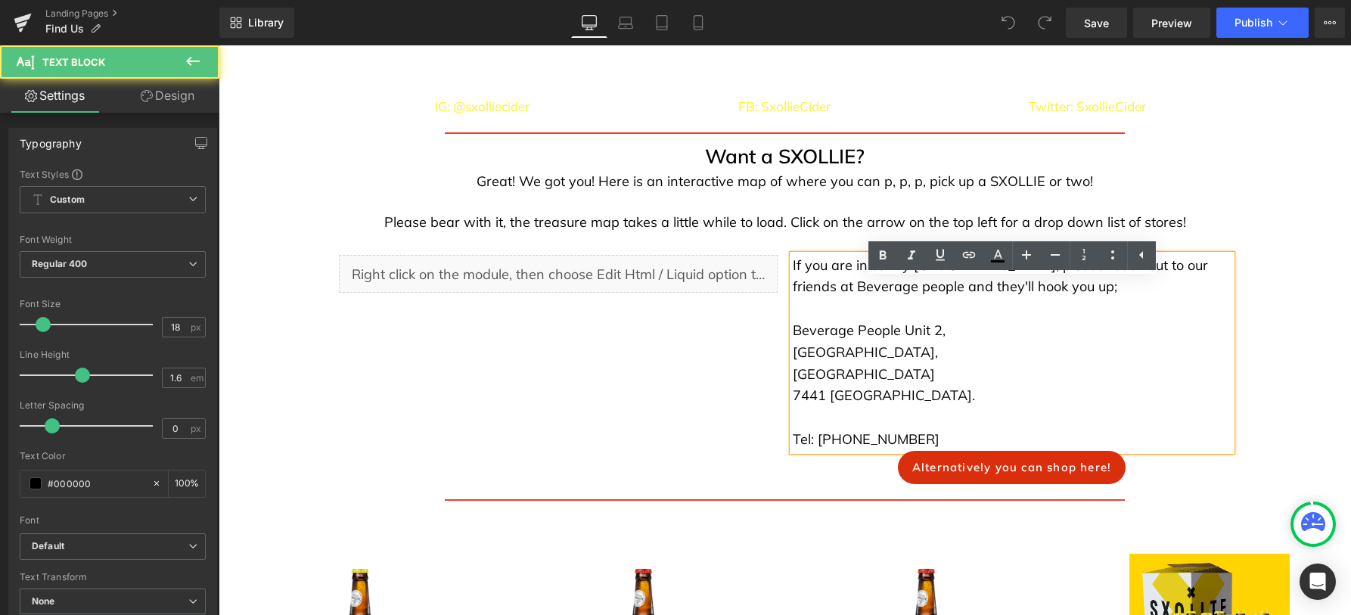
click at [849, 364] on p "[GEOGRAPHIC_DATA]," at bounding box center [1011, 353] width 439 height 22
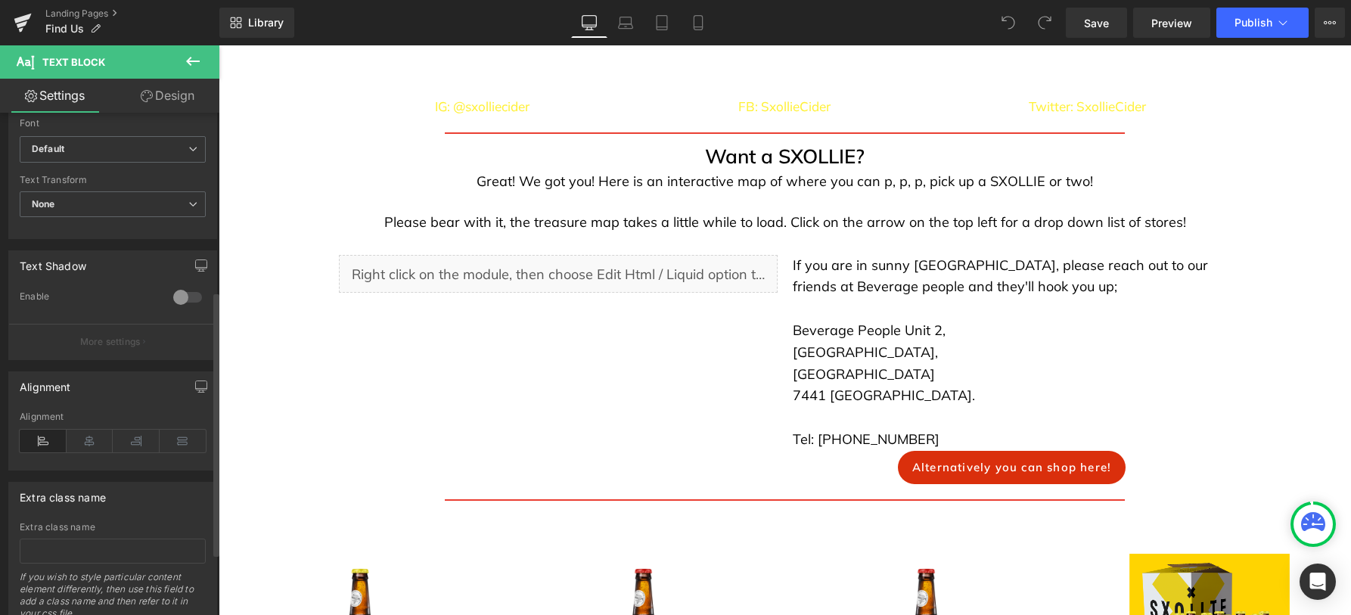
scroll to position [455, 0]
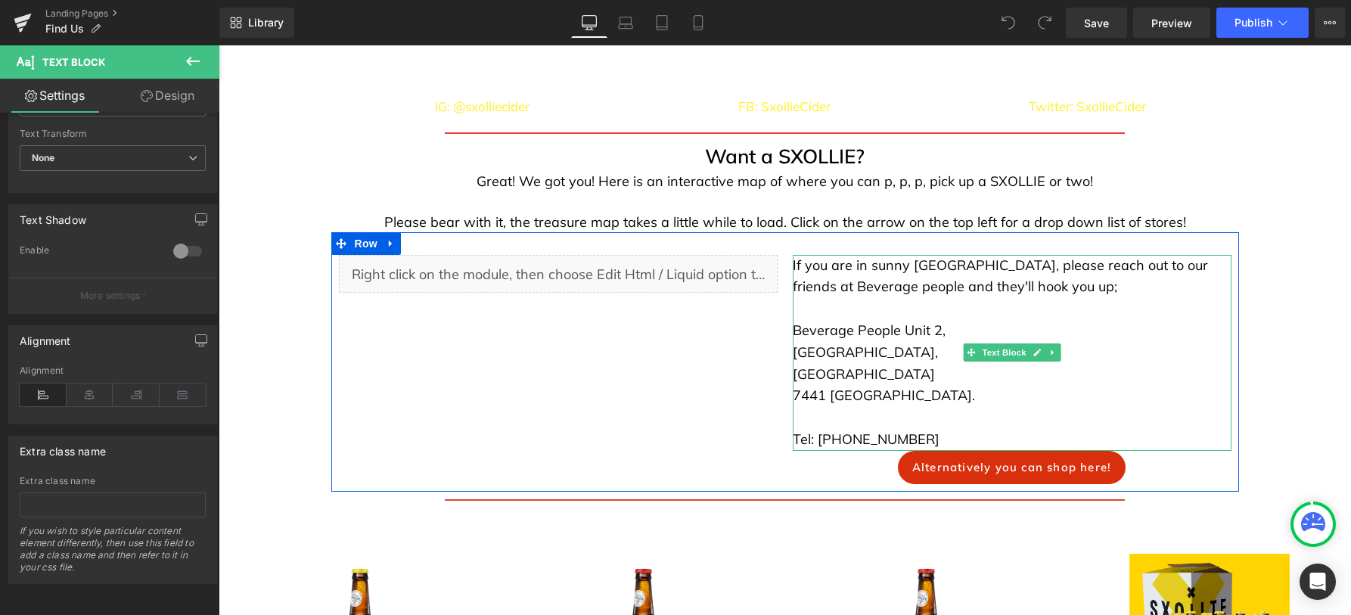
click at [890, 407] on p "7441 [GEOGRAPHIC_DATA]." at bounding box center [1011, 396] width 439 height 22
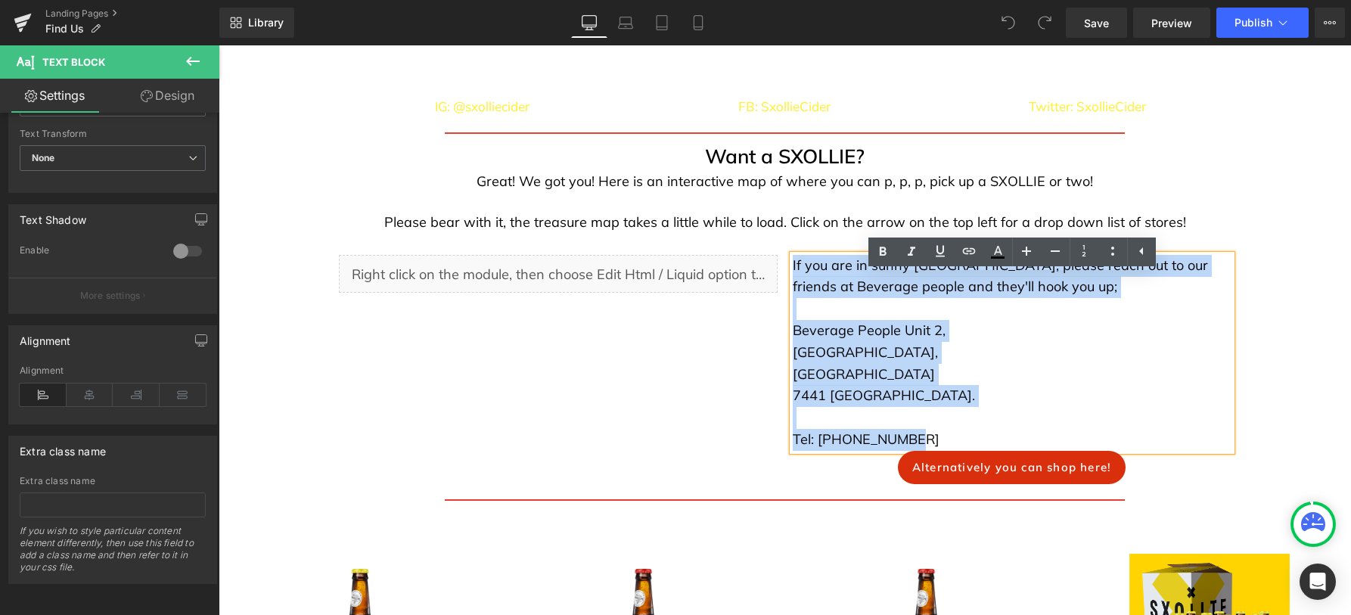
drag, startPoint x: 928, startPoint y: 456, endPoint x: 792, endPoint y: 281, distance: 222.0
click at [792, 281] on div "If you are in sunny [GEOGRAPHIC_DATA], please reach out to our friends at Bever…" at bounding box center [1011, 353] width 439 height 196
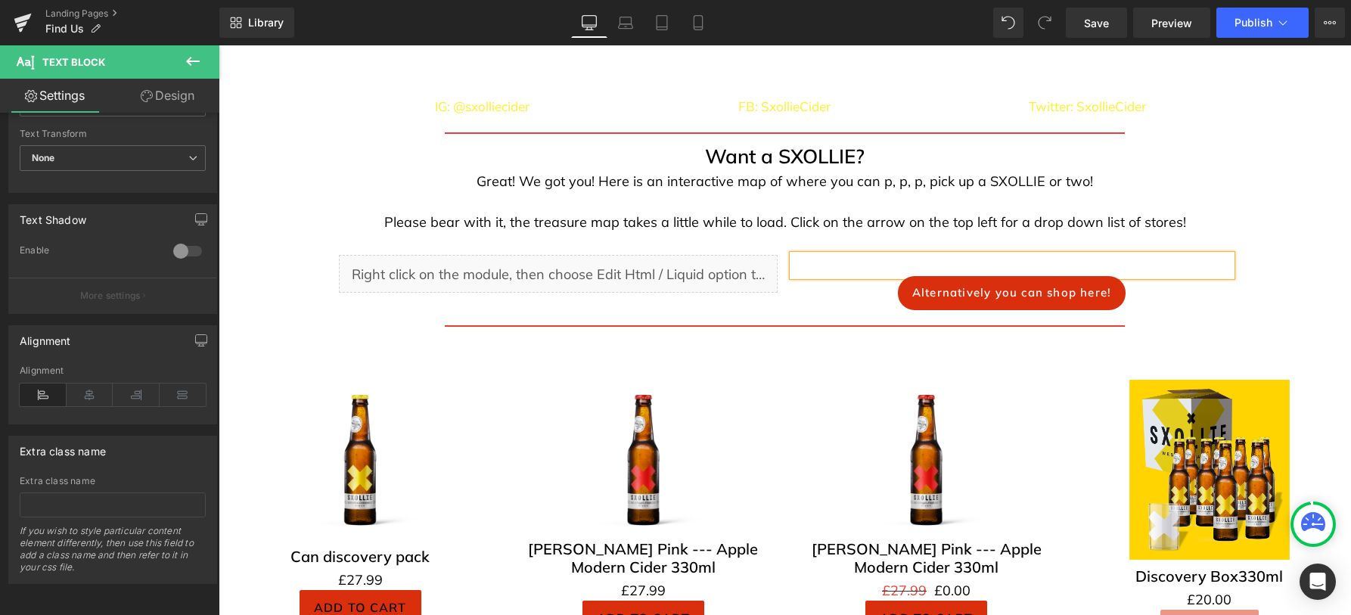
click at [832, 277] on p at bounding box center [1011, 266] width 439 height 22
click at [1153, 272] on div at bounding box center [1011, 266] width 439 height 22
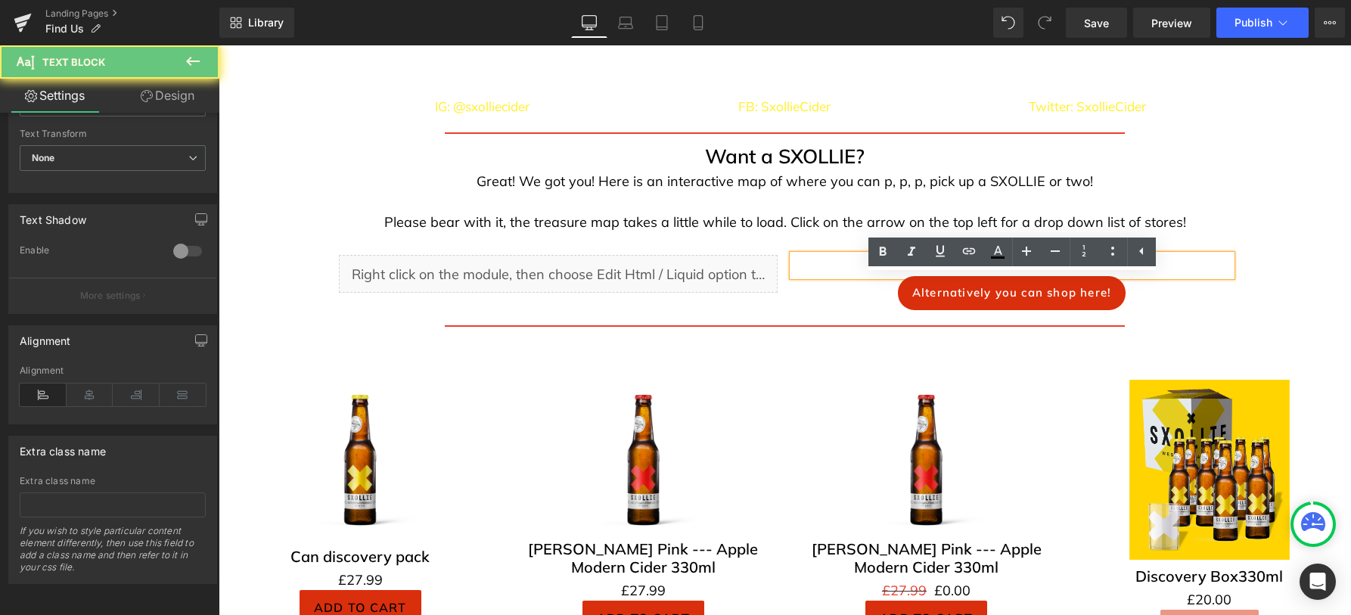
click at [1153, 272] on div at bounding box center [1011, 266] width 439 height 22
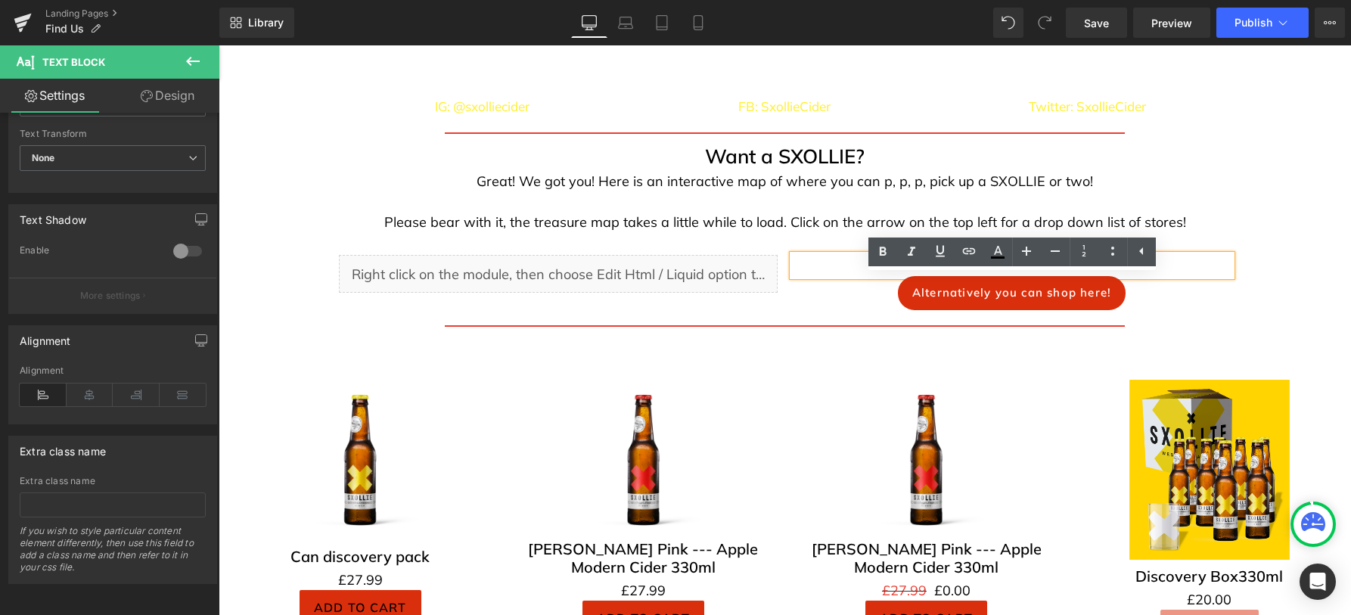
click at [1280, 292] on div "Text Block The SXOLLIE Squad. Love your SXOLLIE? Great news. Welcome to the SXO…" at bounding box center [785, 272] width 1132 height 1249
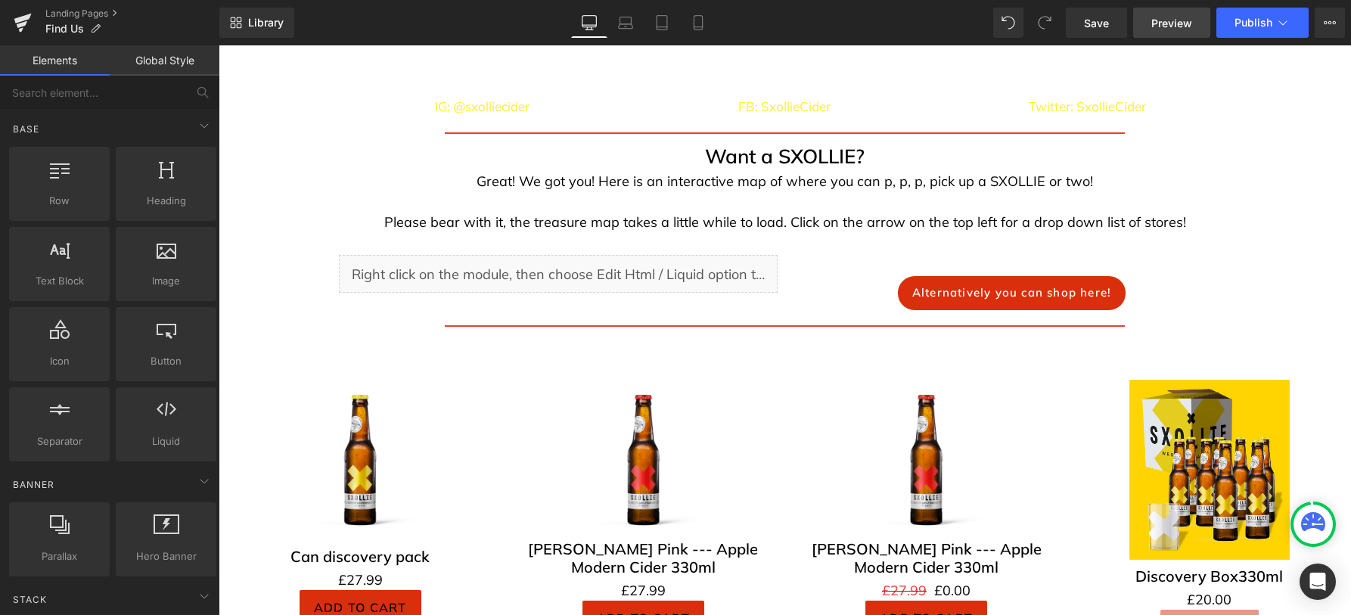
click at [1182, 28] on span "Preview" at bounding box center [1171, 23] width 41 height 16
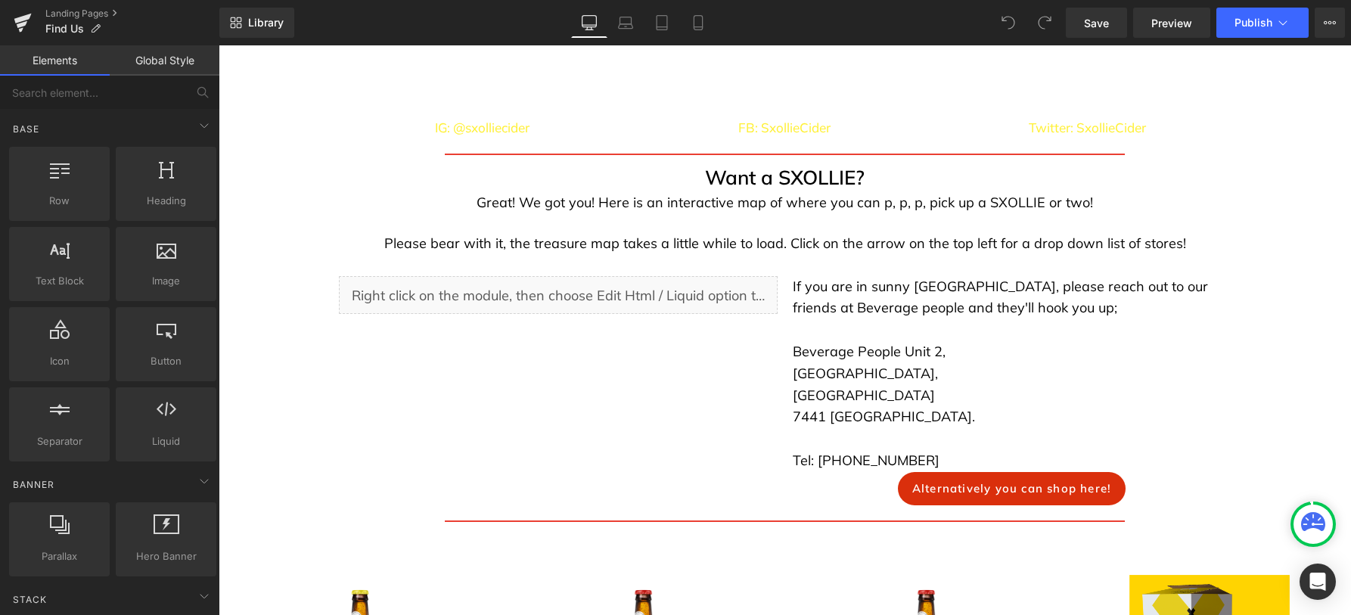
scroll to position [678, 0]
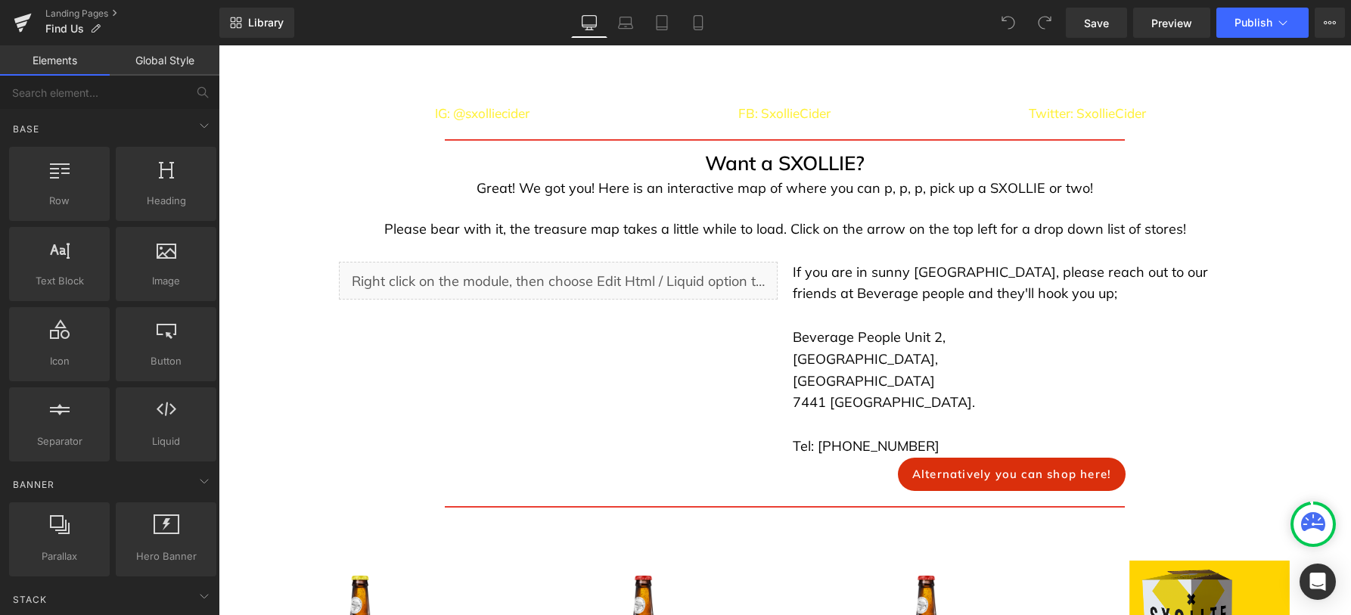
click at [822, 297] on p "If you are in sunny [GEOGRAPHIC_DATA], please reach out to our friends at Bever…" at bounding box center [1011, 284] width 439 height 44
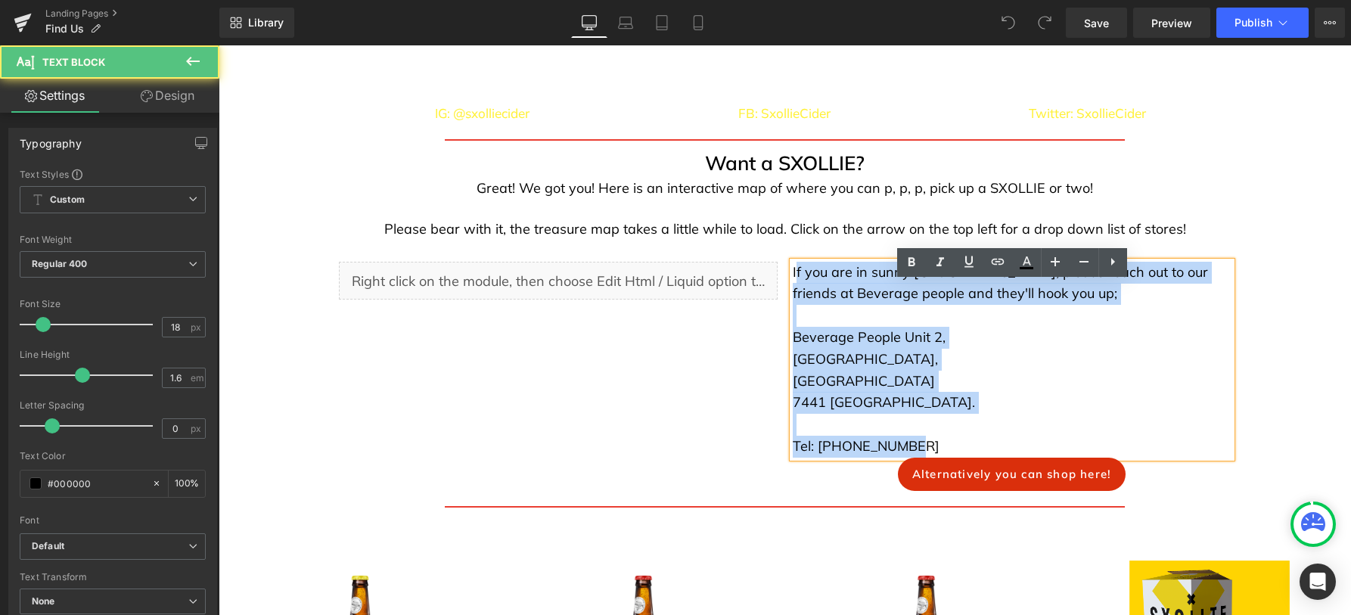
drag, startPoint x: 794, startPoint y: 292, endPoint x: 1000, endPoint y: 461, distance: 266.5
click at [1000, 457] on div "If you are in sunny [GEOGRAPHIC_DATA], please reach out to our friends at Bever…" at bounding box center [1011, 360] width 439 height 196
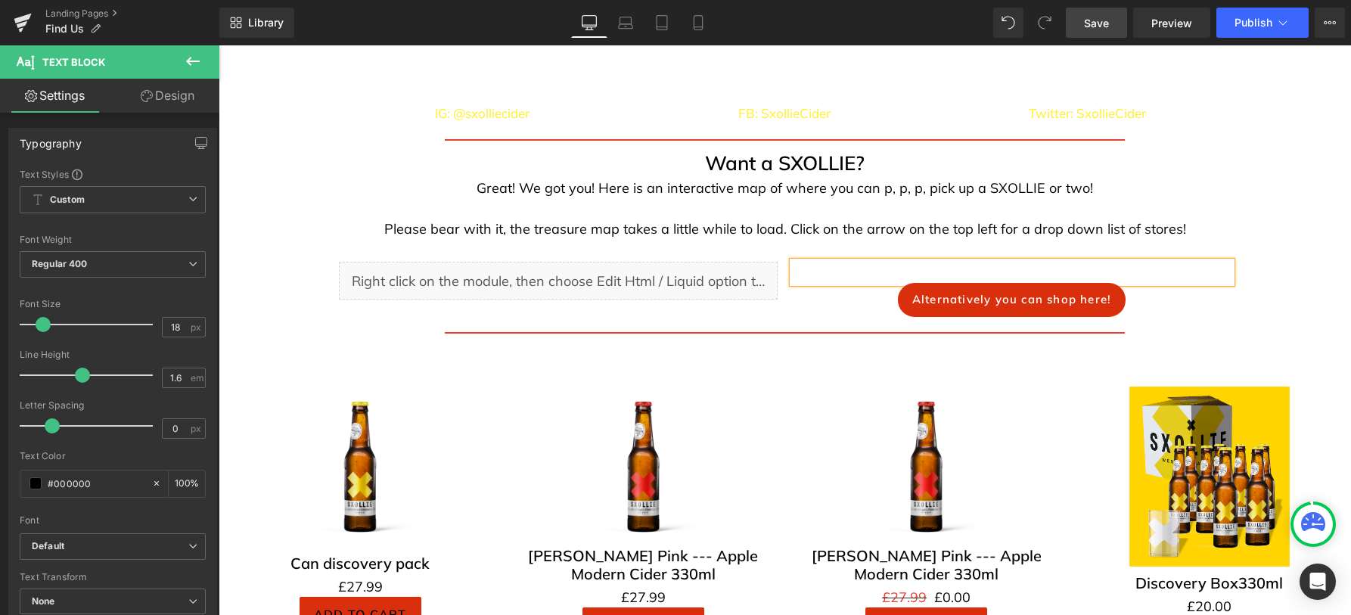
click at [1115, 26] on link "Save" at bounding box center [1095, 23] width 61 height 30
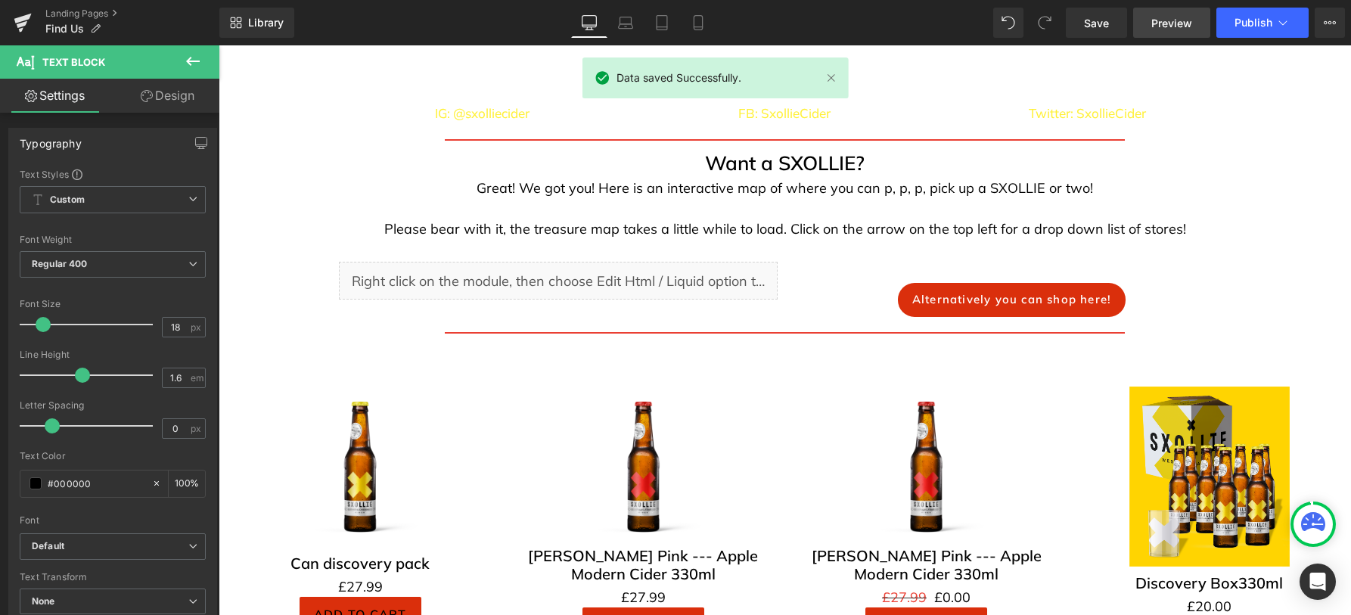
click at [1180, 22] on span "Preview" at bounding box center [1171, 23] width 41 height 16
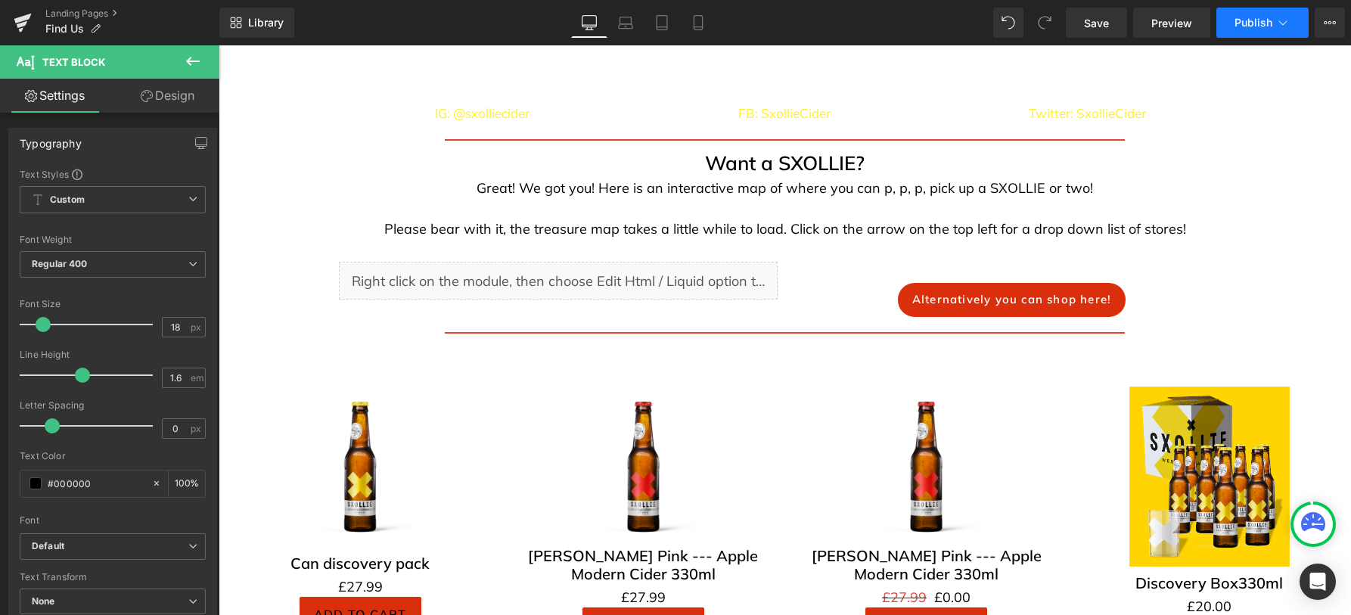
click at [1267, 30] on button "Publish" at bounding box center [1262, 23] width 92 height 30
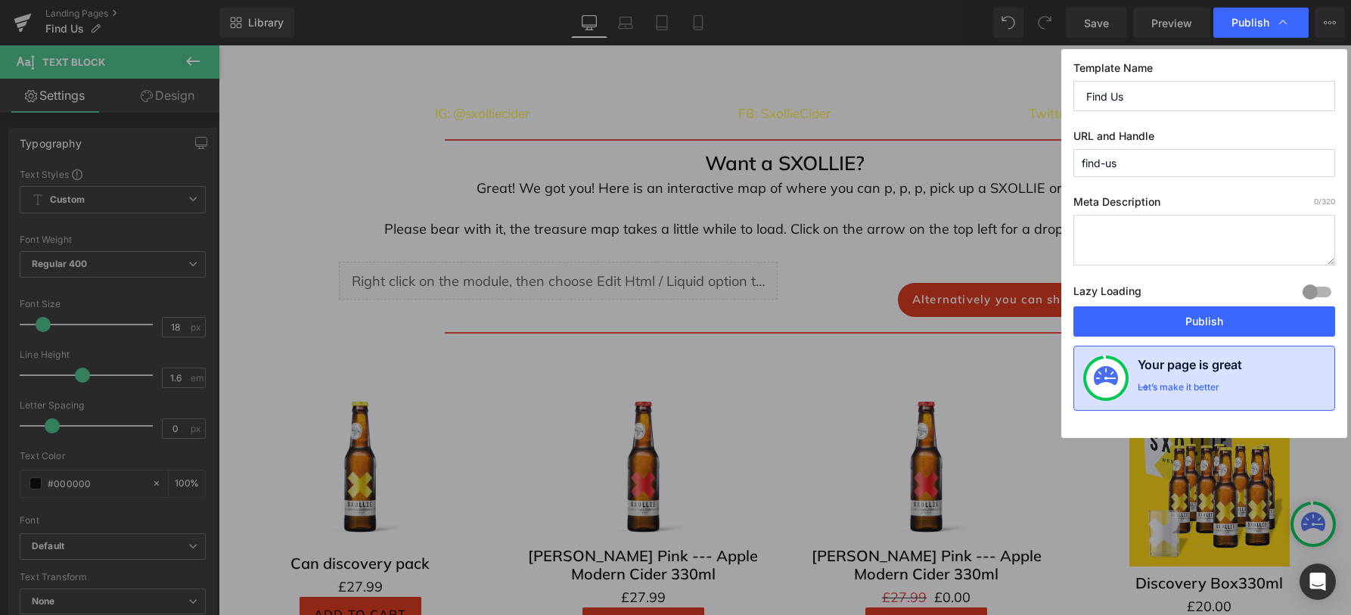
click at [1202, 389] on div "Let’s make it better" at bounding box center [1178, 391] width 82 height 20
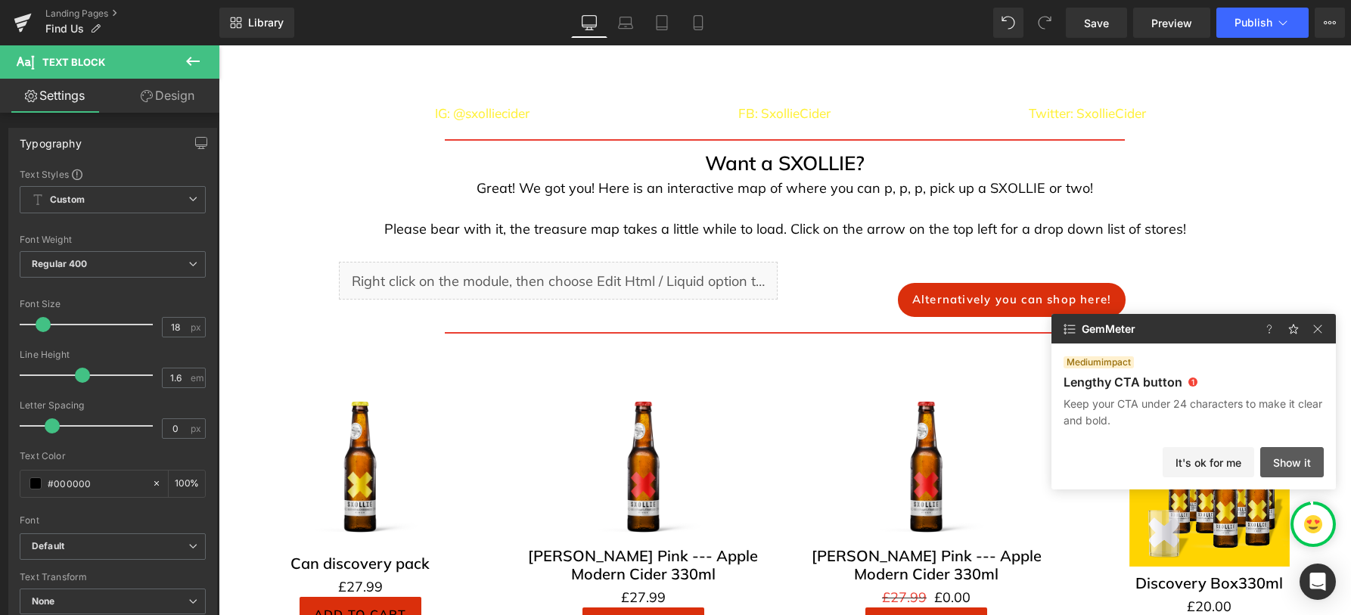
click at [1282, 453] on button "Show it" at bounding box center [1292, 462] width 64 height 30
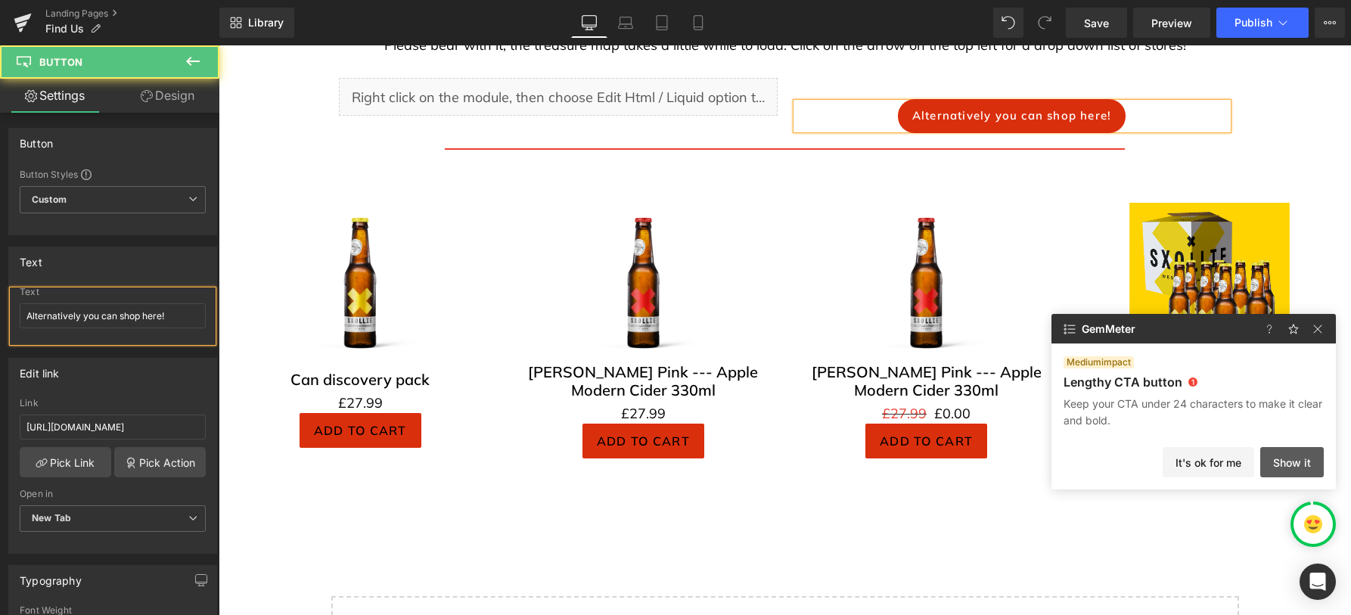
scroll to position [136, 0]
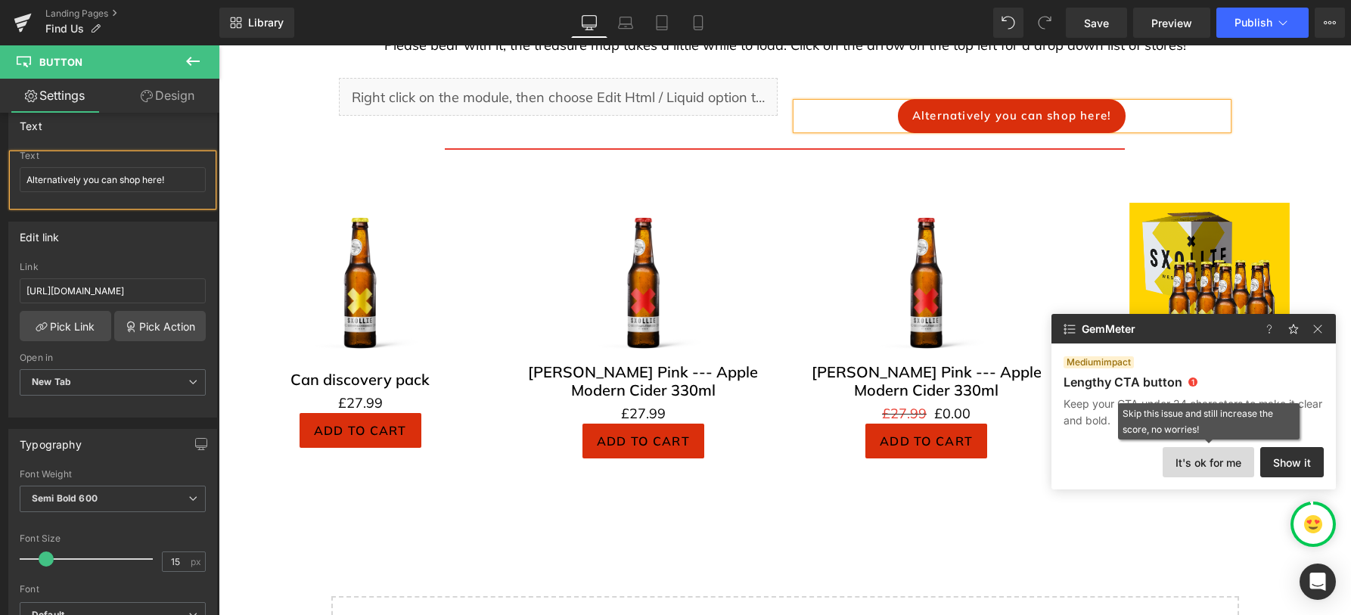
click at [1220, 454] on button "It's ok for me" at bounding box center [1207, 462] width 91 height 30
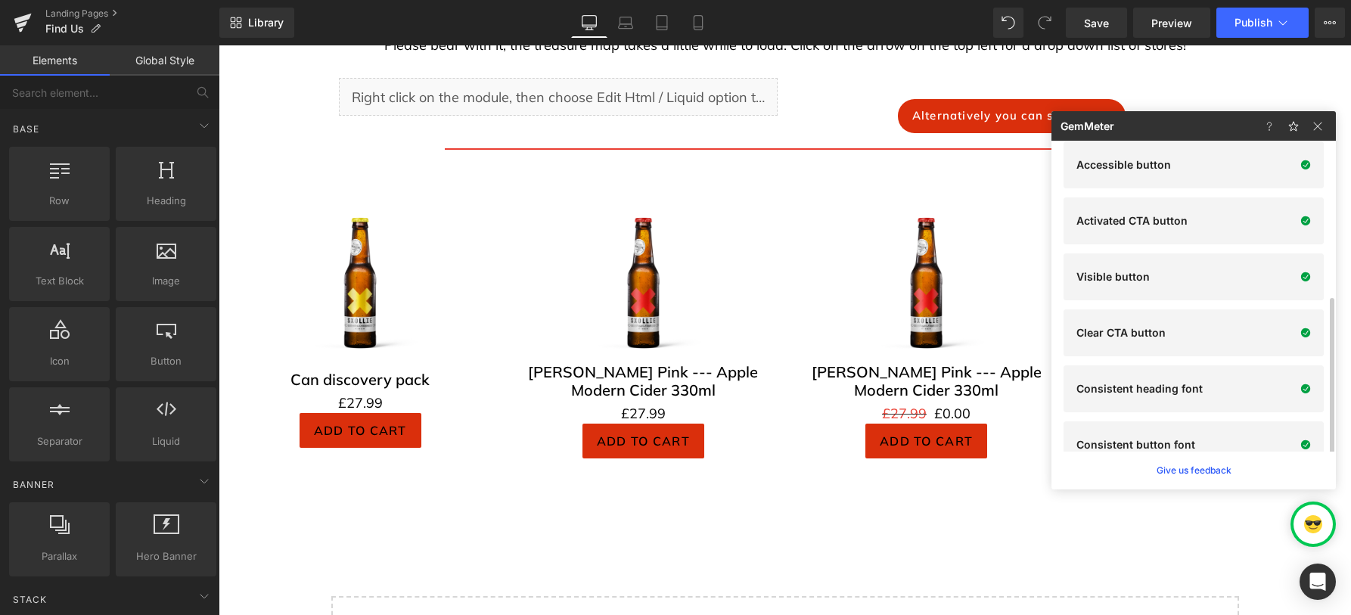
scroll to position [253, 0]
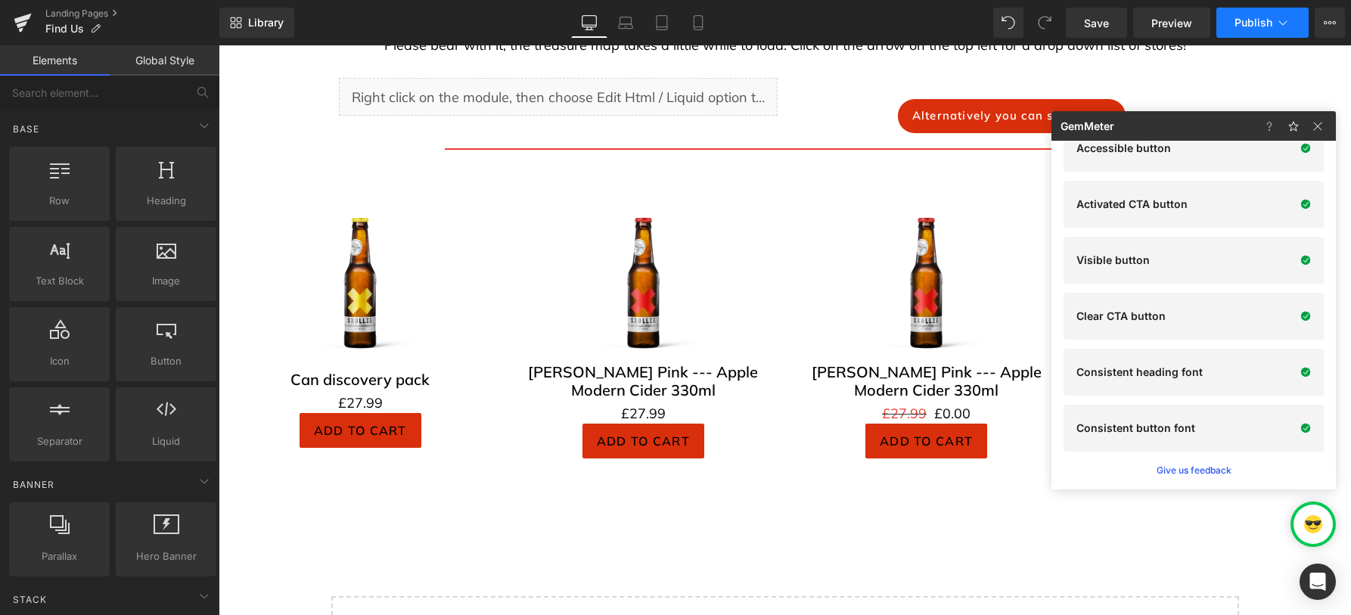
click at [1259, 28] on span "Publish" at bounding box center [1253, 23] width 38 height 12
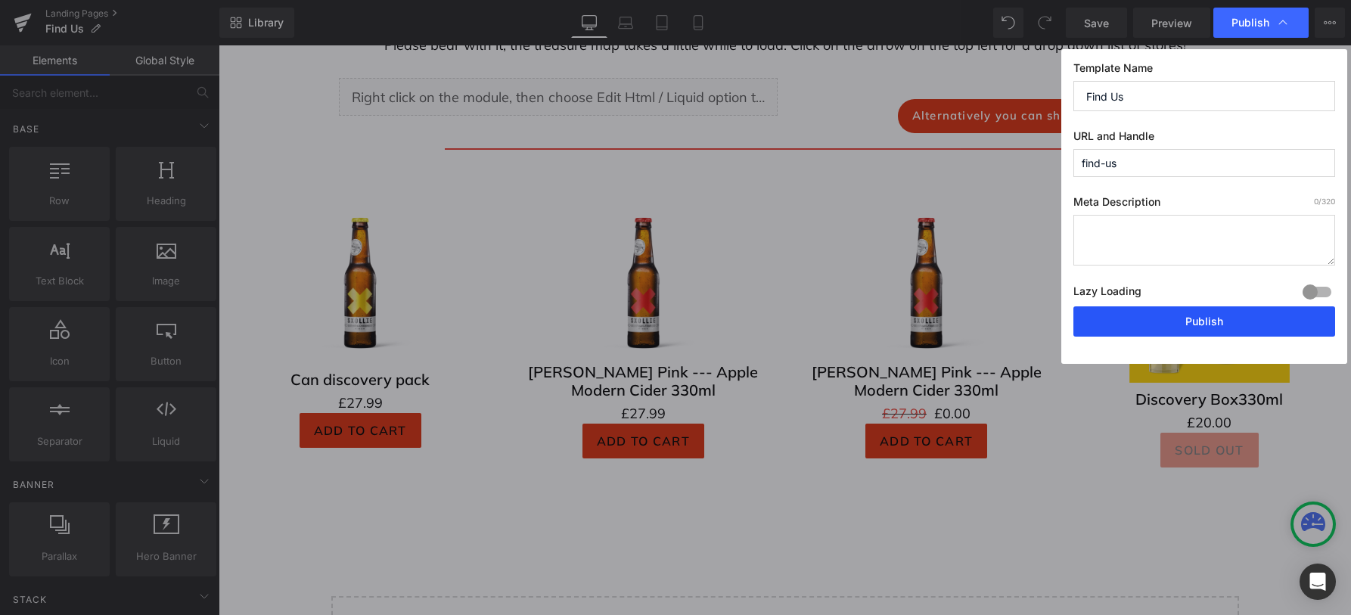
click at [1201, 320] on button "Publish" at bounding box center [1204, 321] width 262 height 30
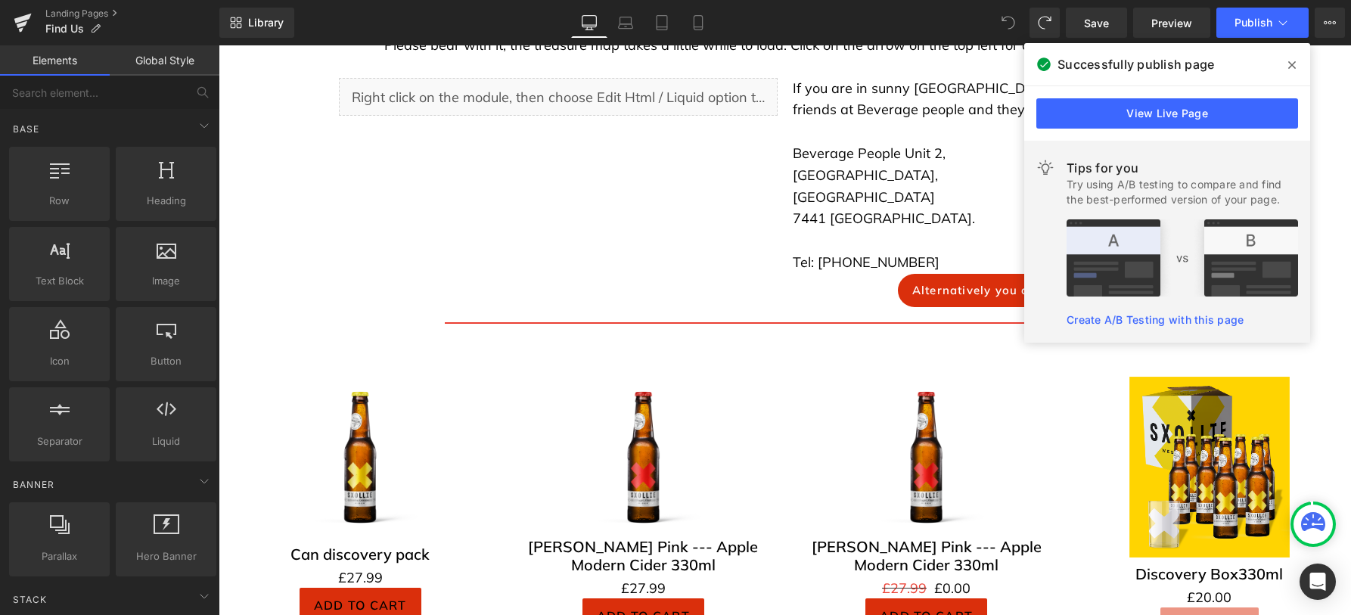
click at [1292, 66] on icon at bounding box center [1292, 65] width 8 height 8
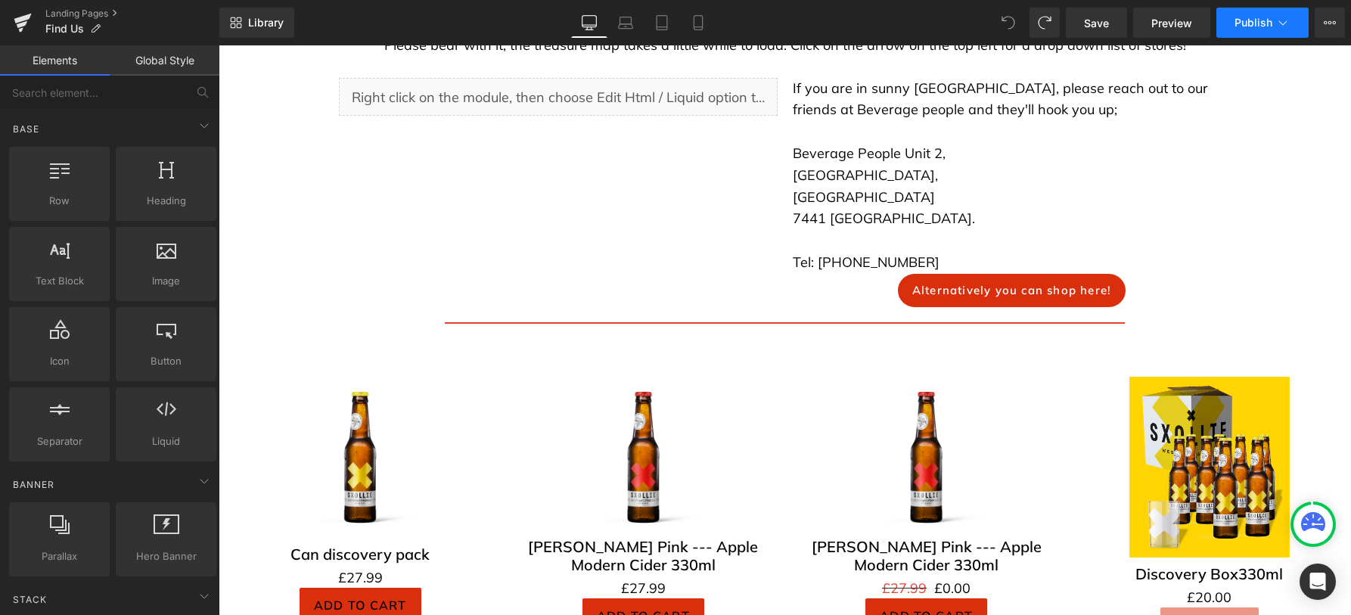
click at [1267, 20] on span "Publish" at bounding box center [1253, 23] width 38 height 12
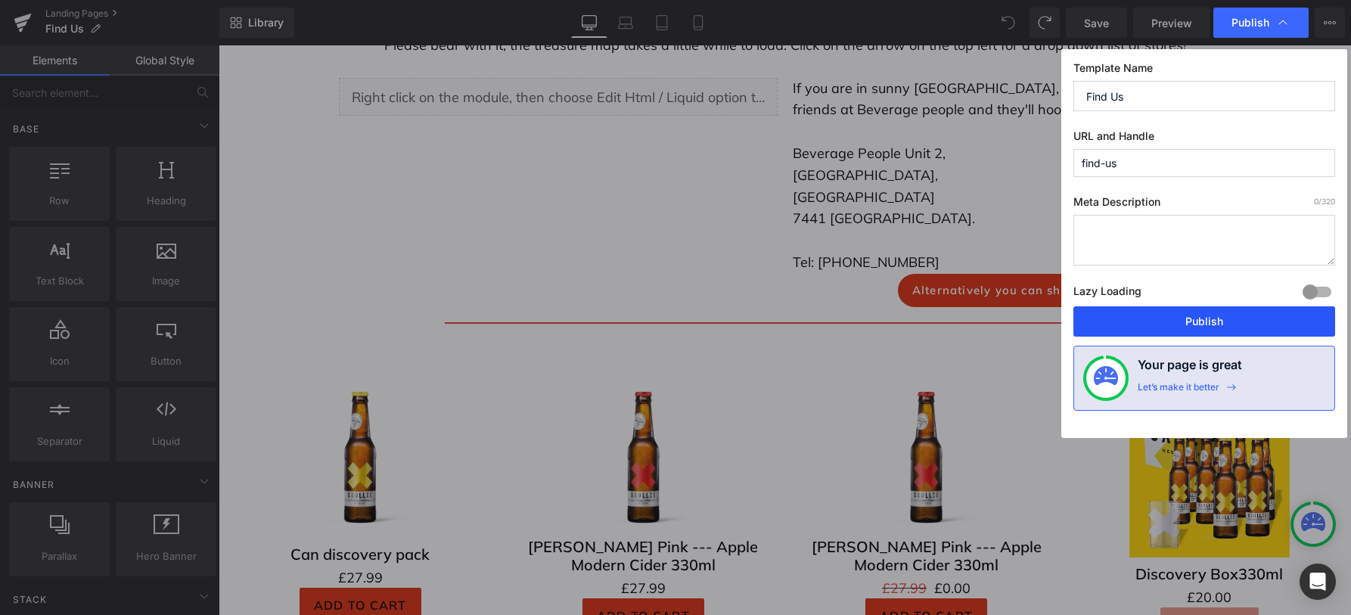
click at [1234, 318] on button "Publish" at bounding box center [1204, 321] width 262 height 30
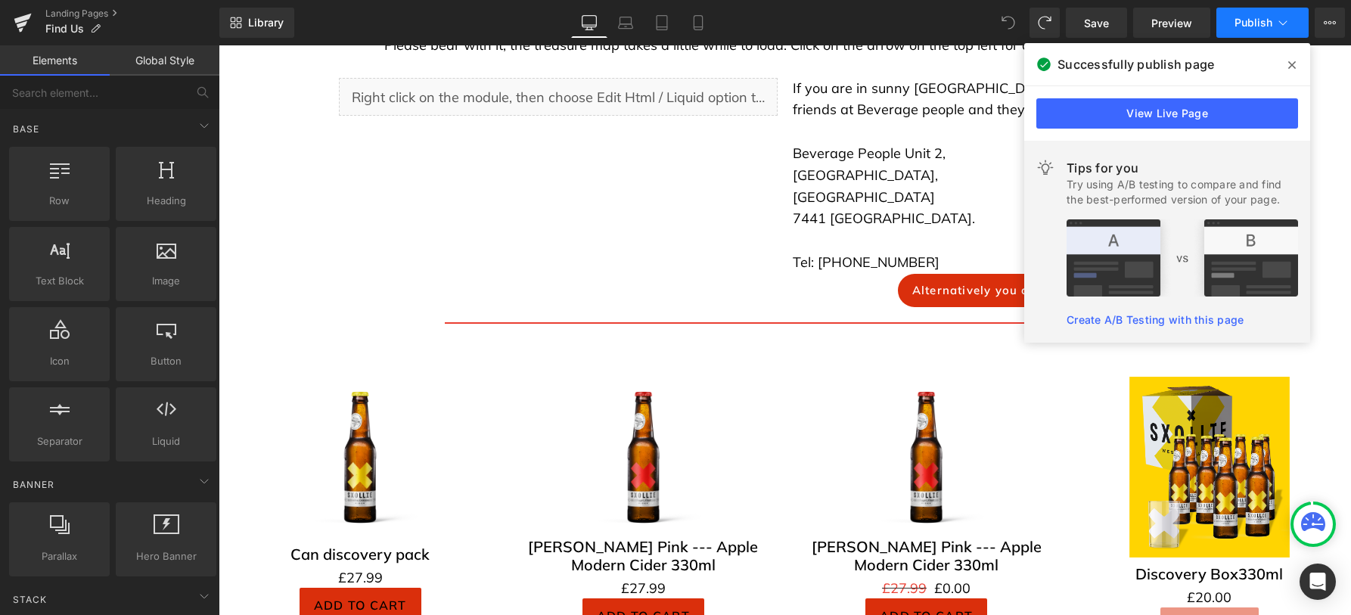
click at [1256, 21] on span "Publish" at bounding box center [1253, 23] width 38 height 12
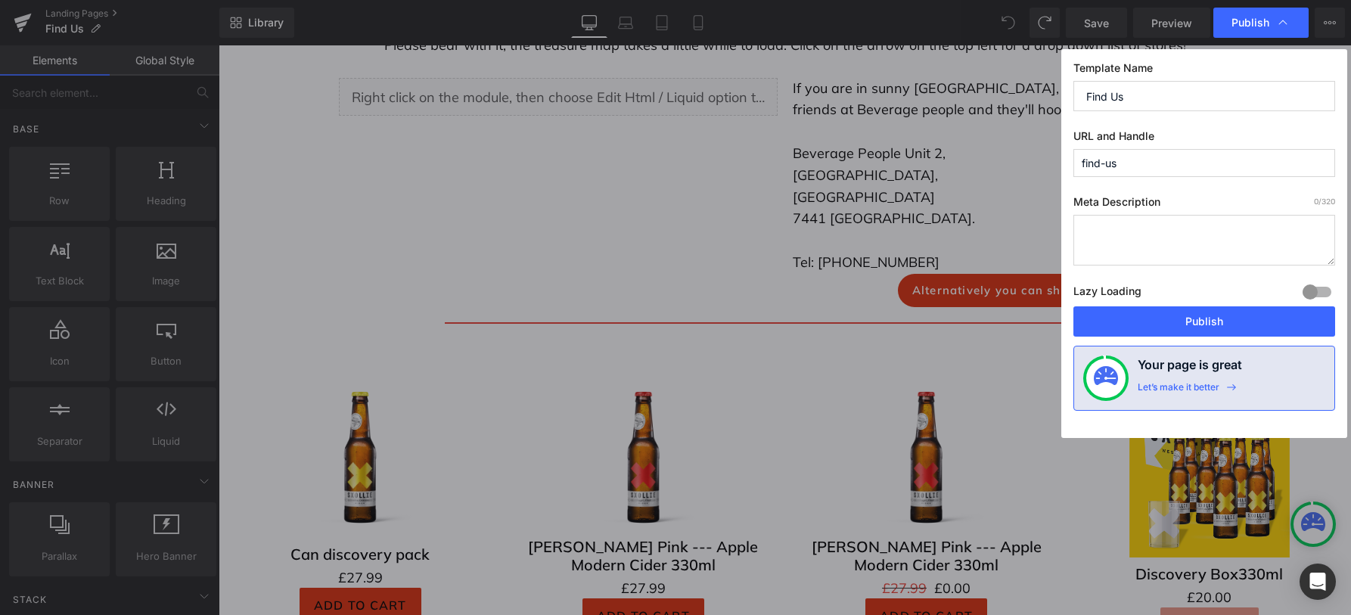
click at [1256, 21] on span "Publish" at bounding box center [1250, 23] width 38 height 14
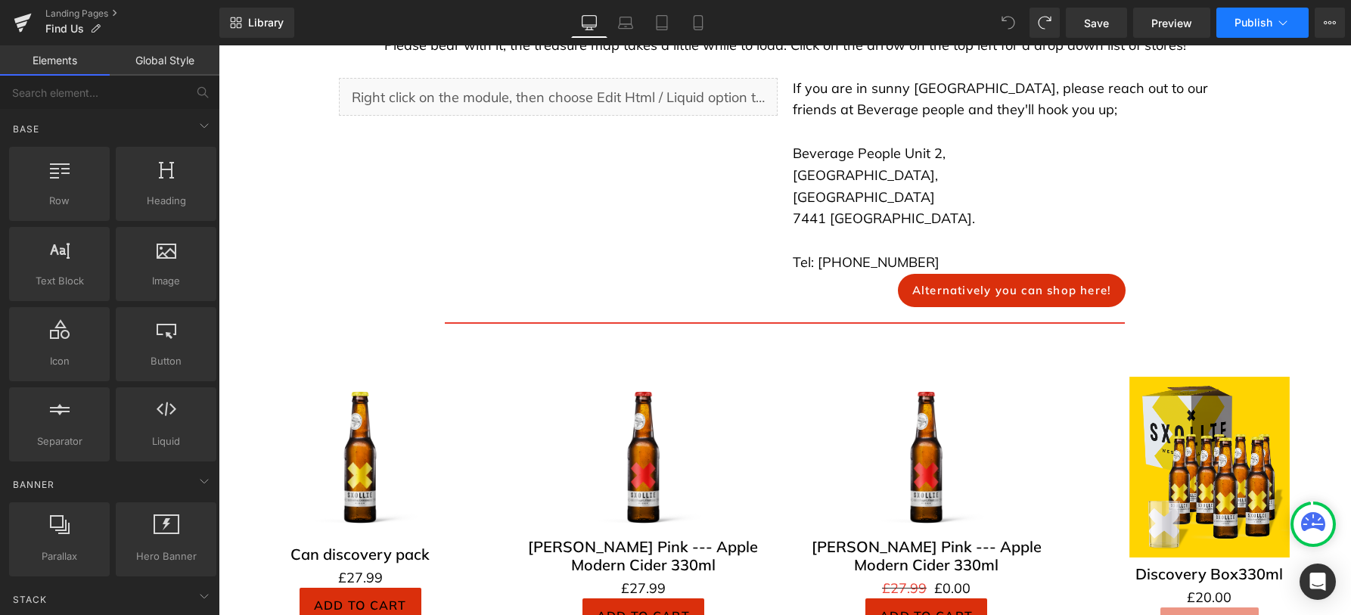
click at [1248, 24] on span "Publish" at bounding box center [1253, 23] width 38 height 12
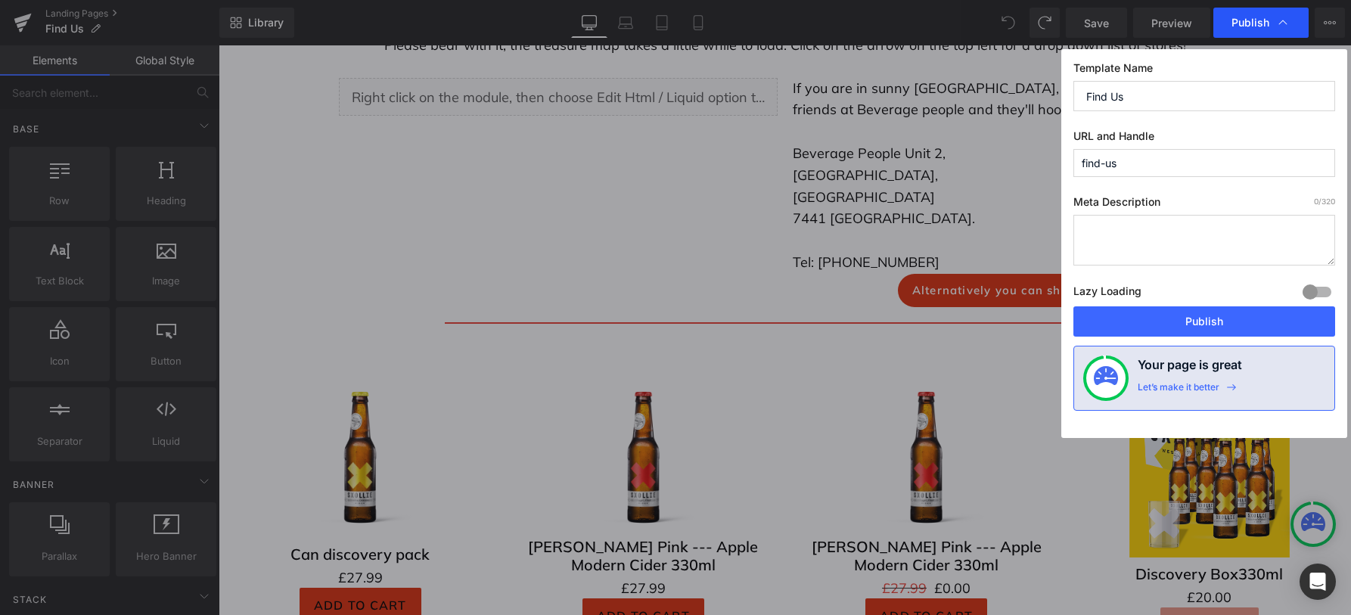
click at [1247, 24] on span "Publish" at bounding box center [1250, 23] width 38 height 14
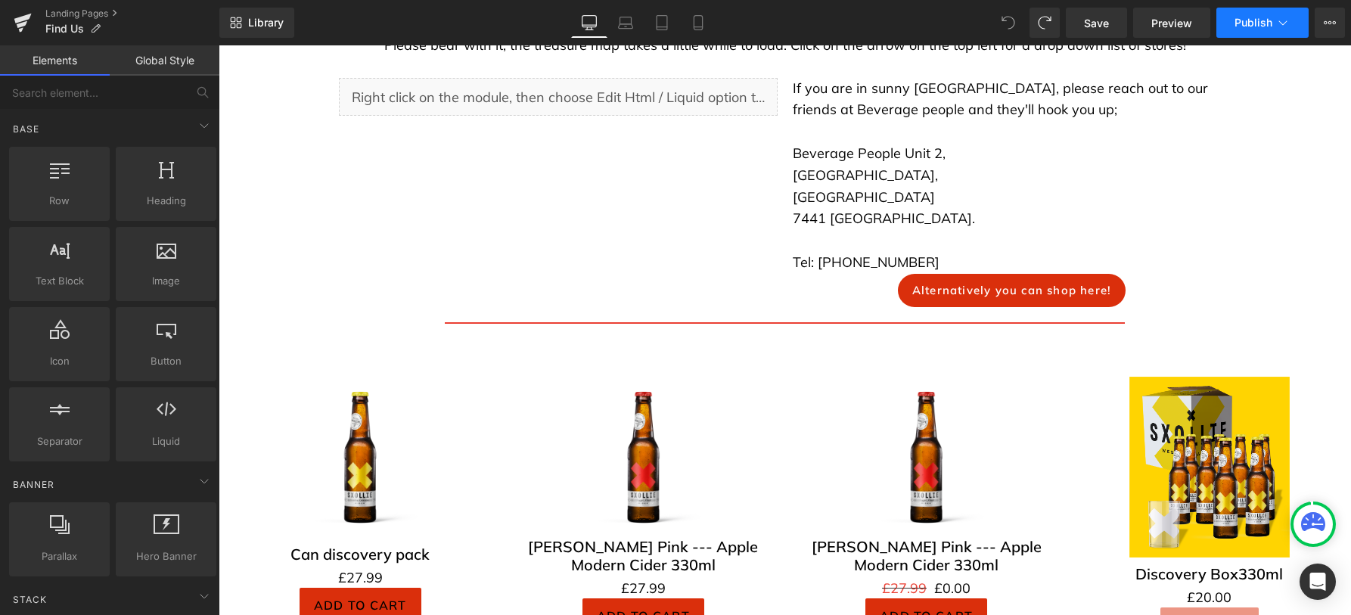
click at [1292, 22] on button "Publish" at bounding box center [1262, 23] width 92 height 30
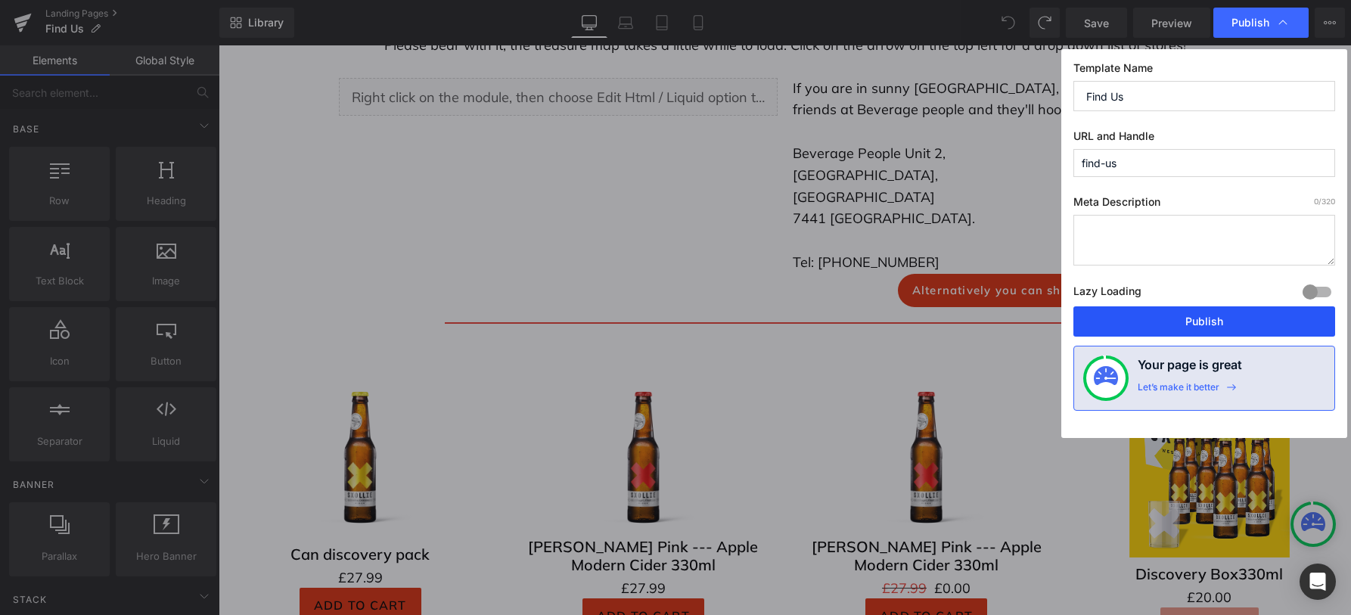
click at [1208, 333] on button "Publish" at bounding box center [1204, 321] width 262 height 30
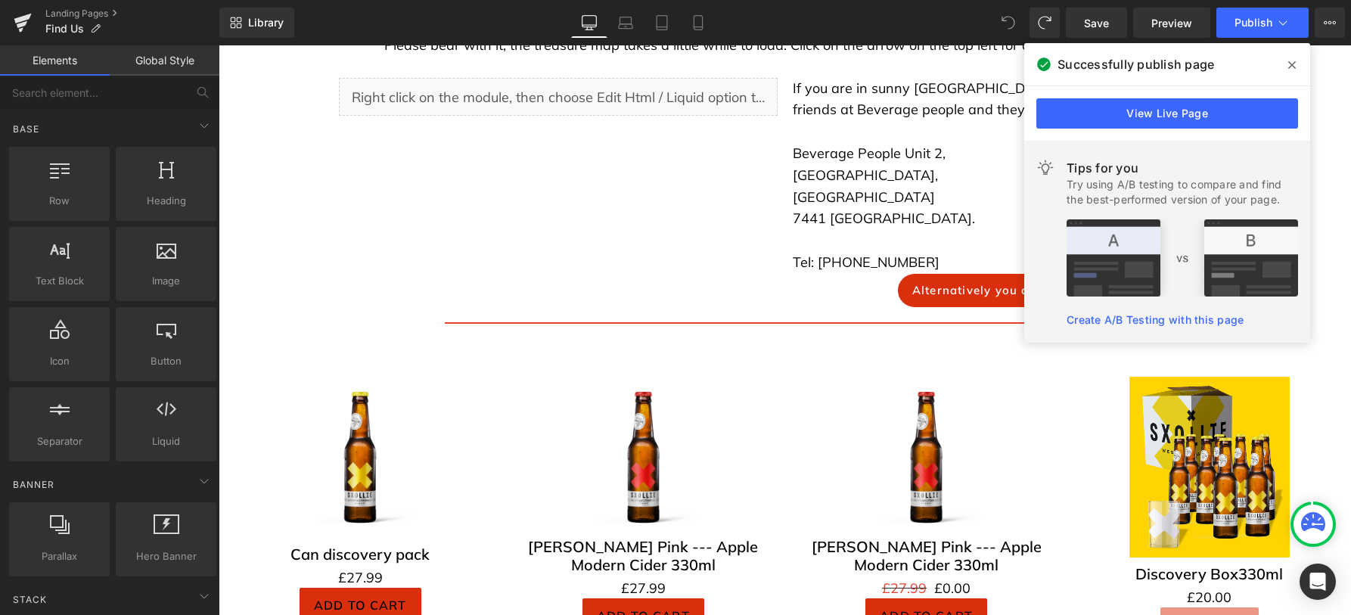
click at [1295, 61] on icon at bounding box center [1292, 65] width 8 height 8
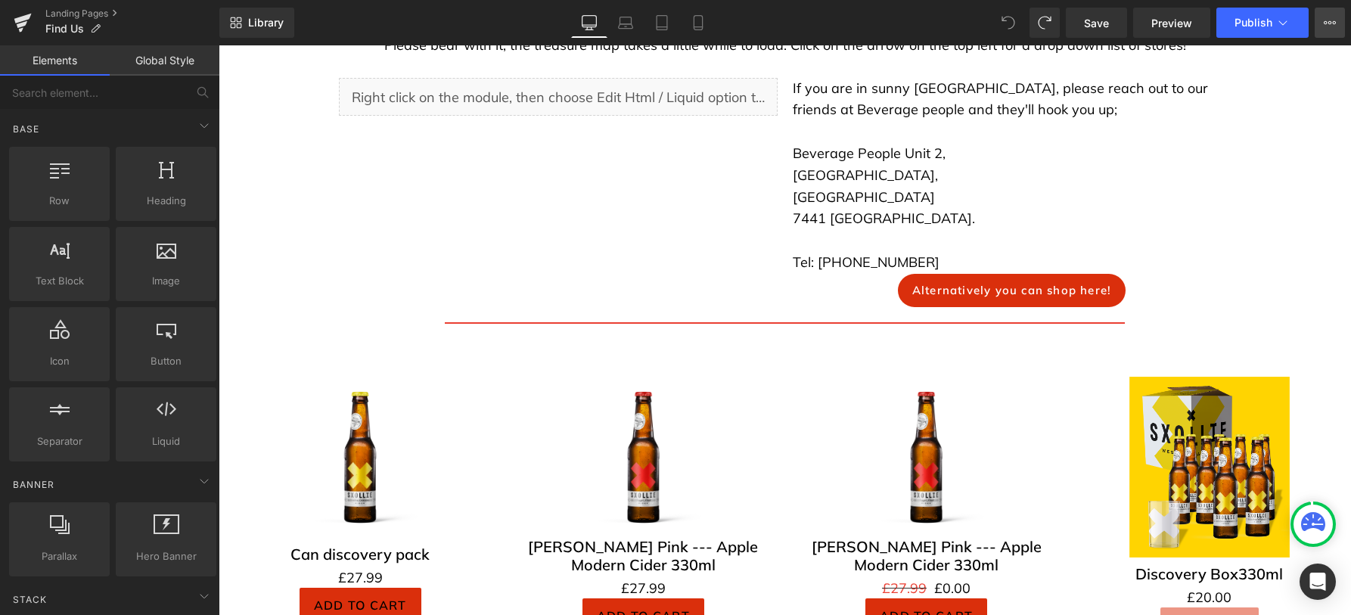
click at [1323, 19] on icon at bounding box center [1329, 23] width 12 height 12
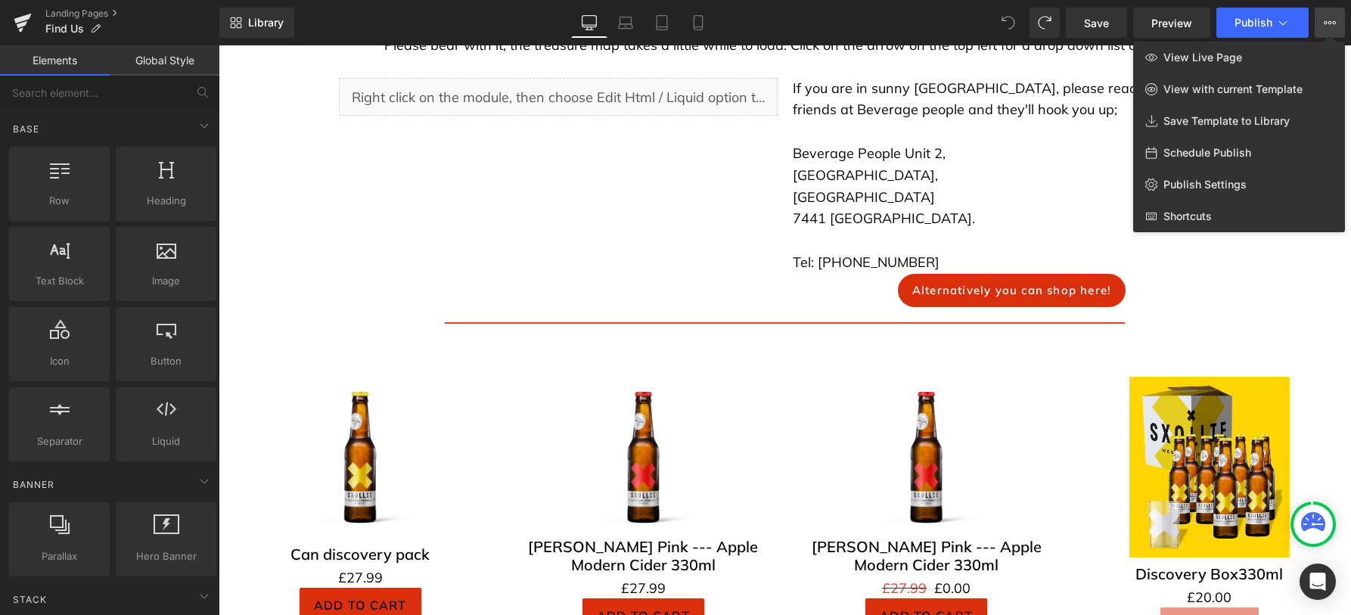
click at [918, 144] on div at bounding box center [785, 329] width 1132 height 569
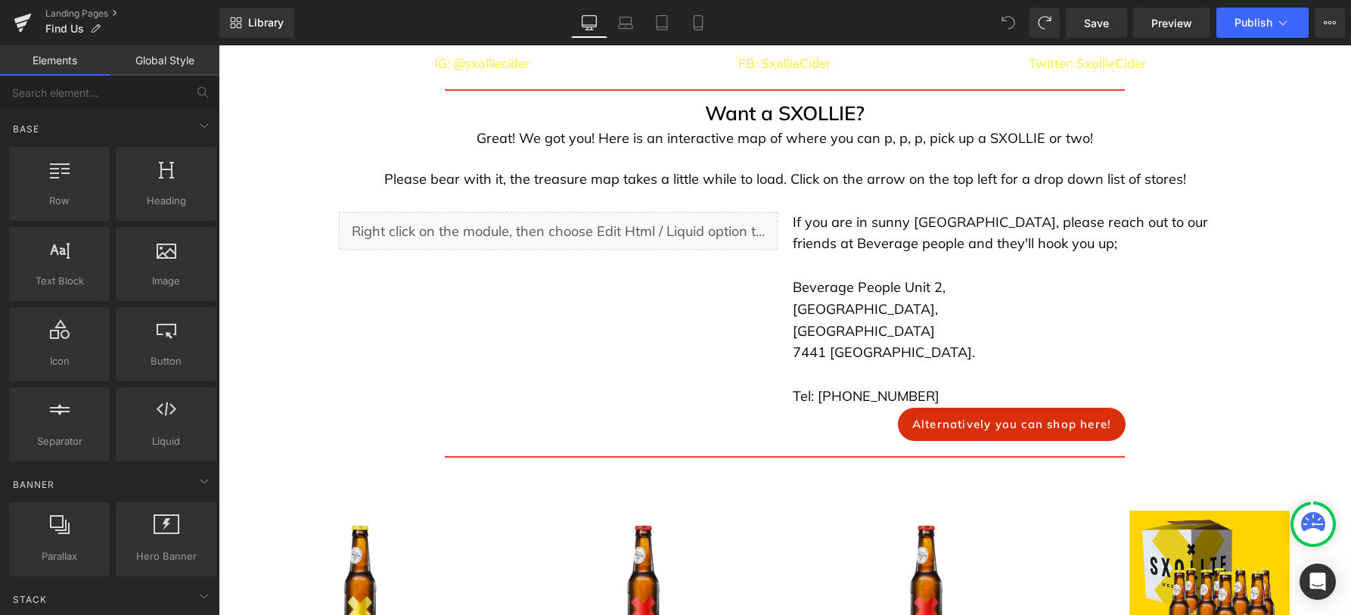
click at [918, 128] on h3 "Want a SXOLLIE?" at bounding box center [785, 112] width 1132 height 29
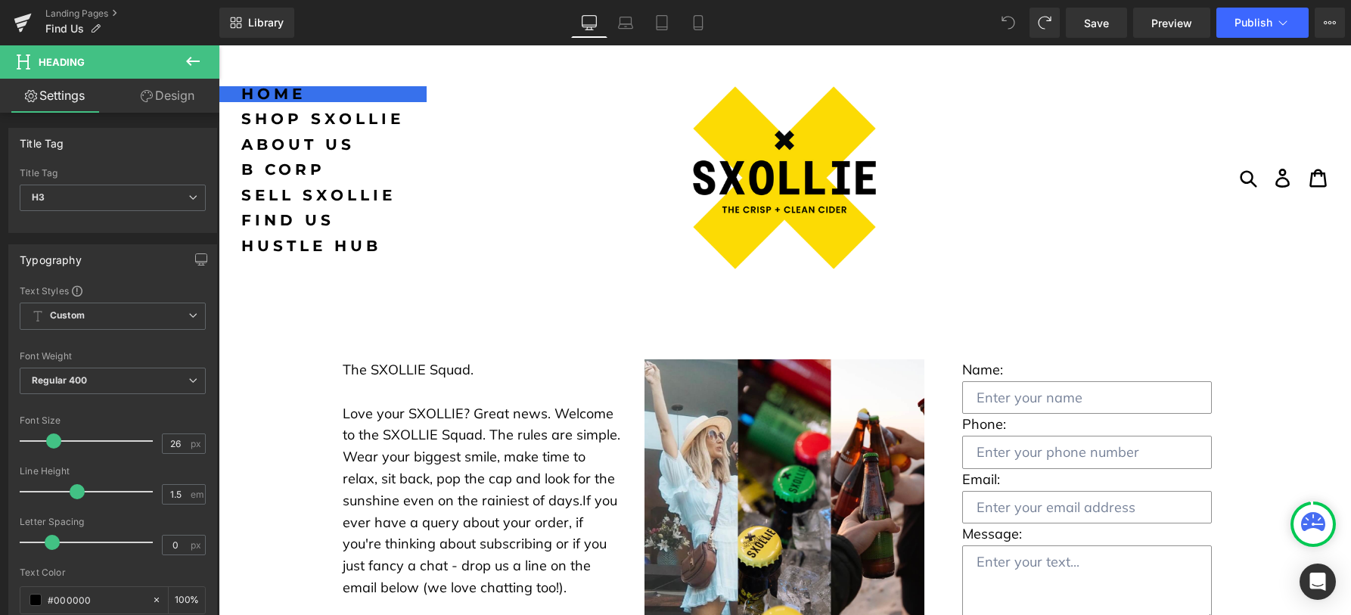
click at [277, 88] on span "Home" at bounding box center [322, 93] width 163 height 15
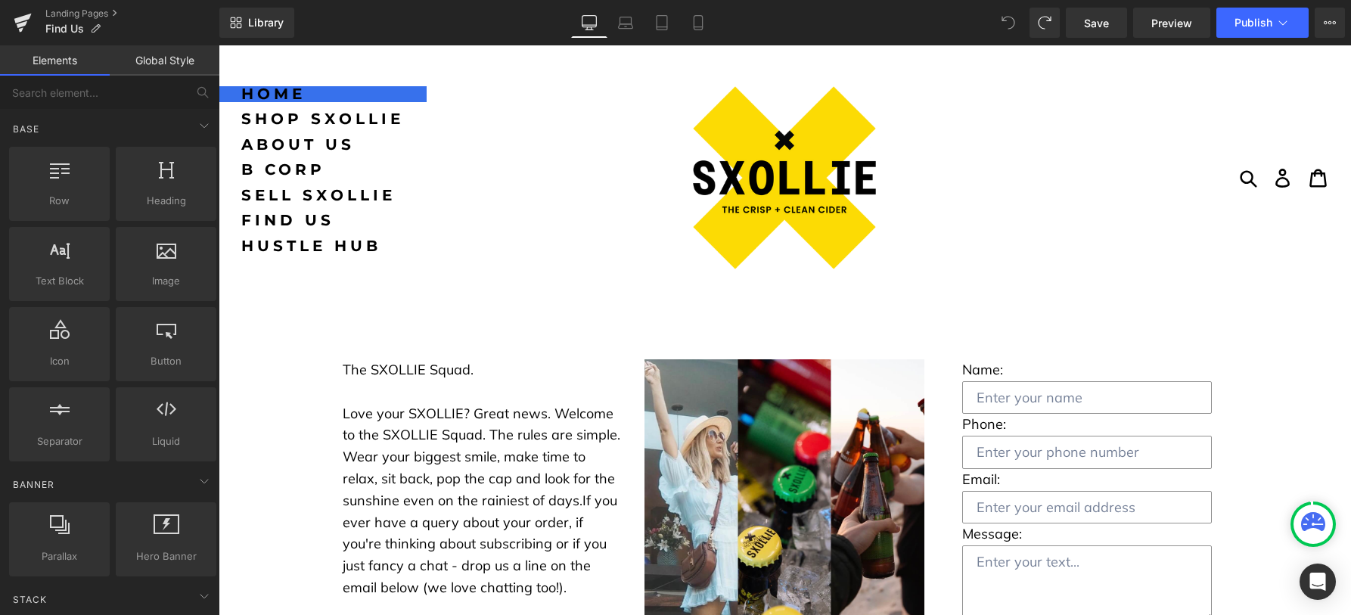
click at [282, 92] on span "Home" at bounding box center [322, 93] width 163 height 15
click at [274, 28] on span "Library" at bounding box center [266, 23] width 36 height 14
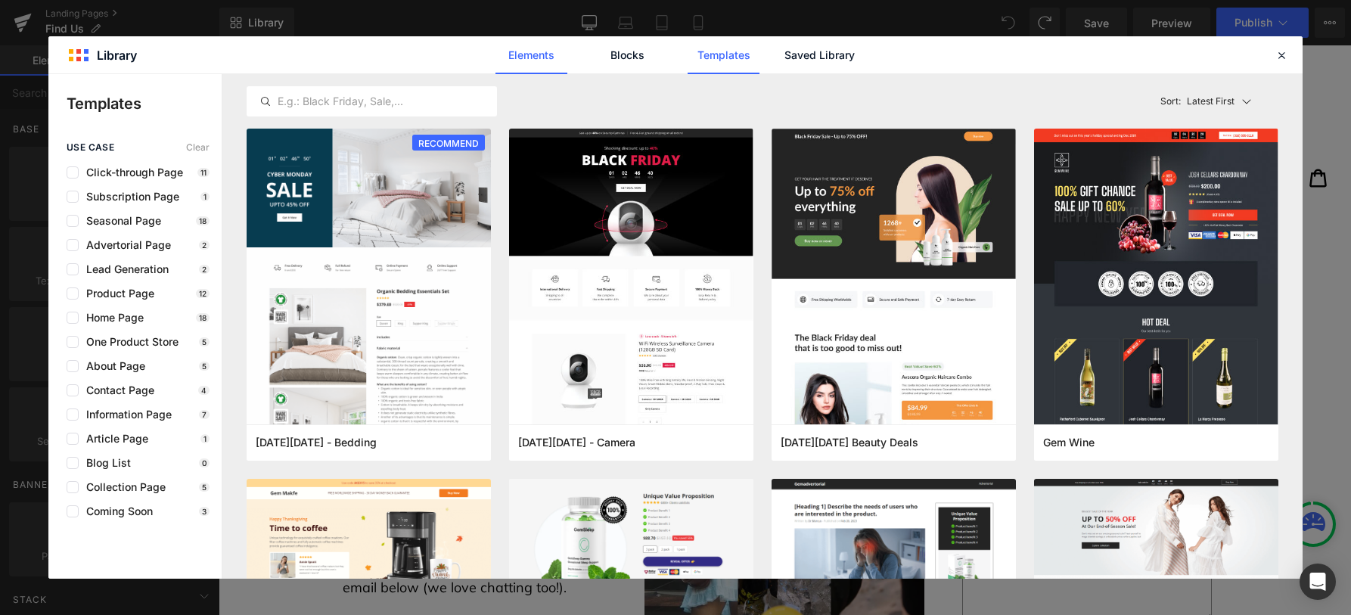
click at [533, 56] on link "Elements" at bounding box center [531, 55] width 72 height 38
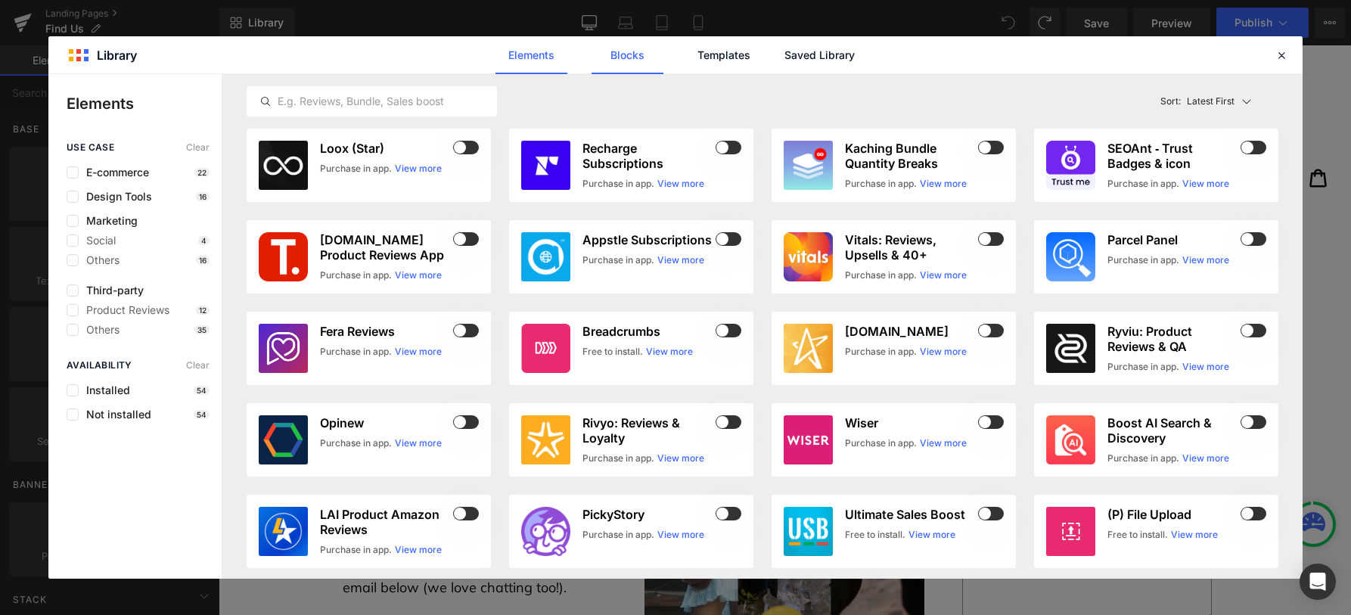
click at [624, 57] on link "Blocks" at bounding box center [627, 55] width 72 height 38
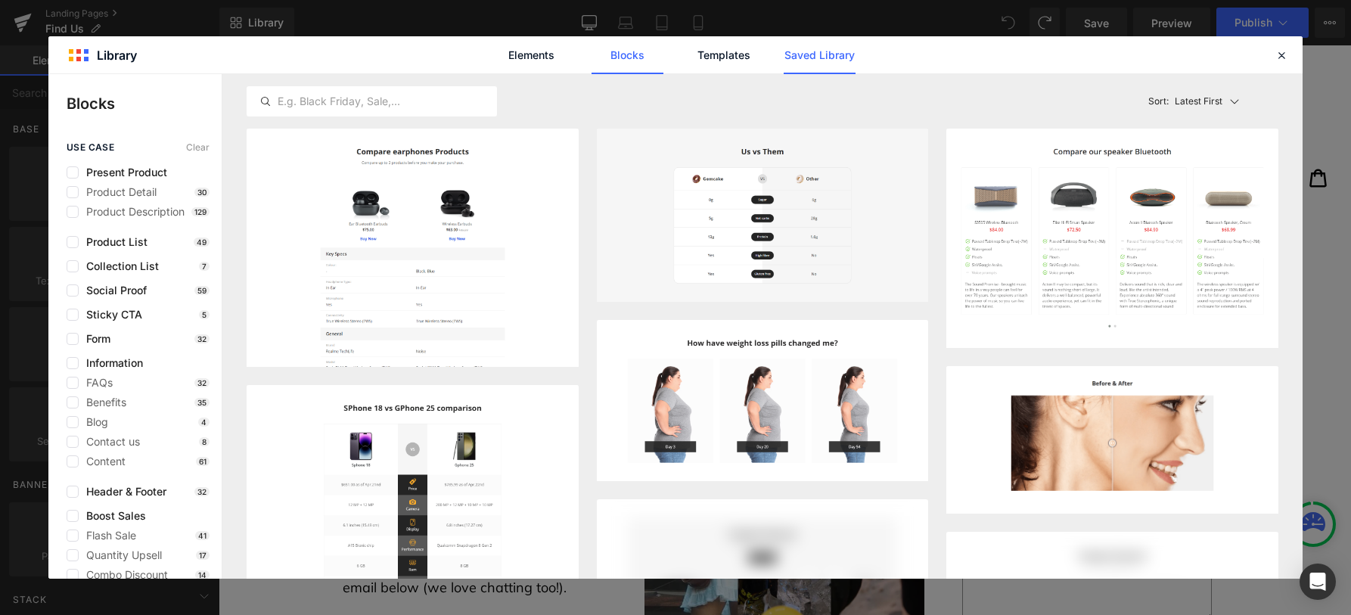
click at [828, 60] on link "Saved Library" at bounding box center [819, 55] width 72 height 38
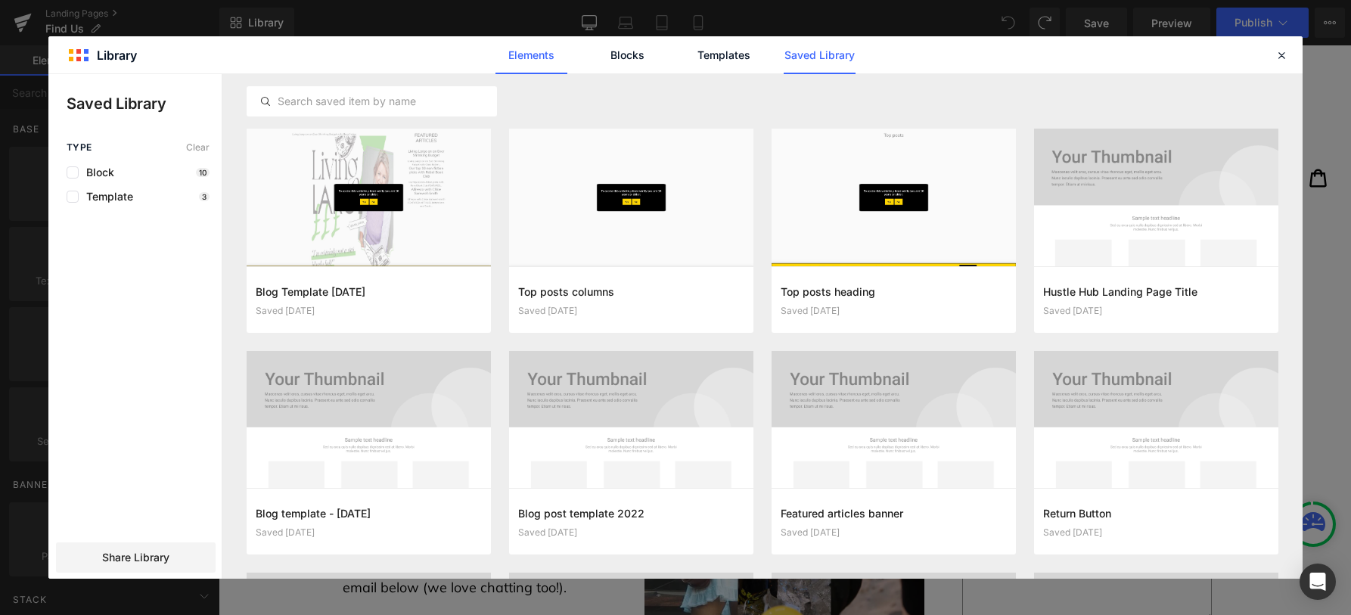
click at [530, 54] on link "Elements" at bounding box center [531, 55] width 72 height 38
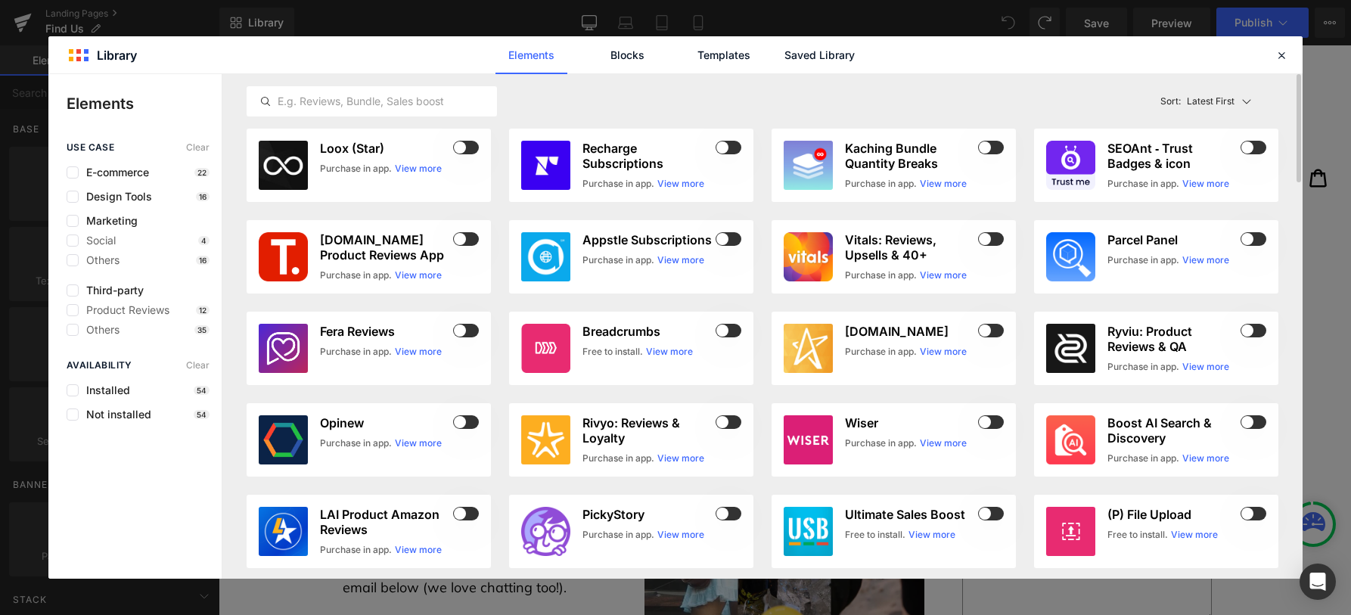
click at [1161, 81] on div "Latest First Most View Latest First Sort: Latest First" at bounding box center [762, 101] width 1031 height 54
click at [1290, 54] on div "Elements Blocks Templates Saved Library" at bounding box center [675, 54] width 1254 height 37
click at [1281, 57] on icon at bounding box center [1281, 55] width 14 height 14
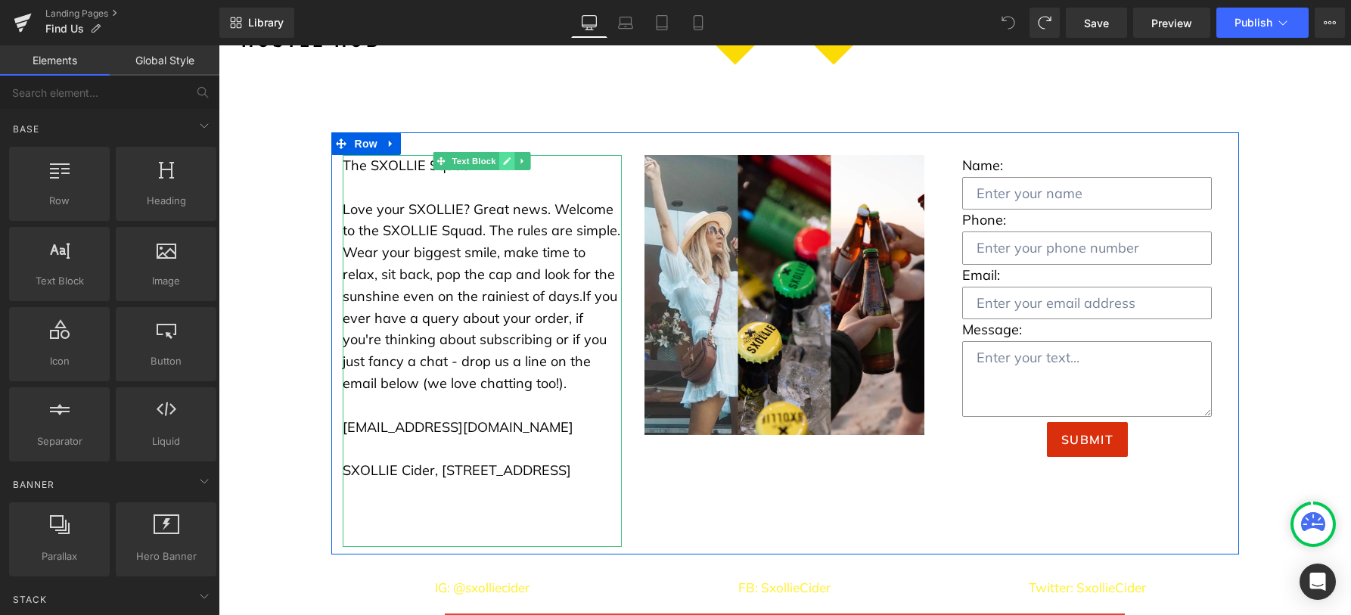
scroll to position [200, 0]
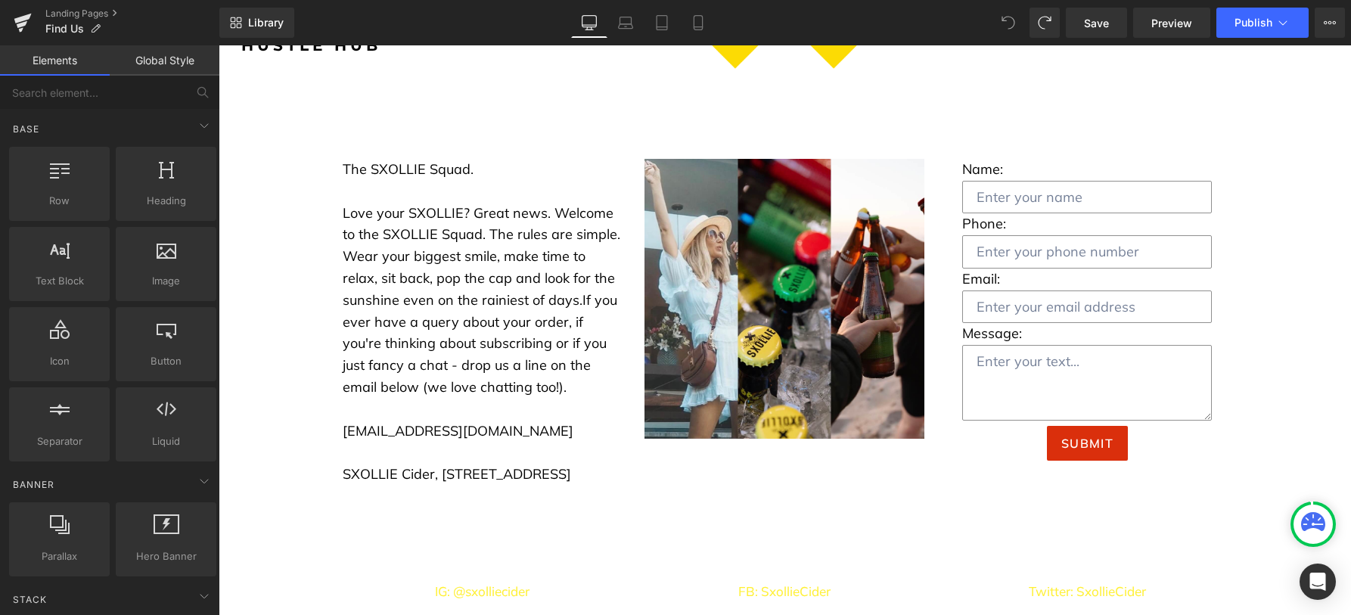
click at [1003, 23] on icon at bounding box center [1008, 23] width 14 height 14
click at [1326, 29] on button "View Live Page View with current Template Save Template to Library Schedule Pub…" at bounding box center [1329, 23] width 30 height 30
